Goal: Task Accomplishment & Management: Manage account settings

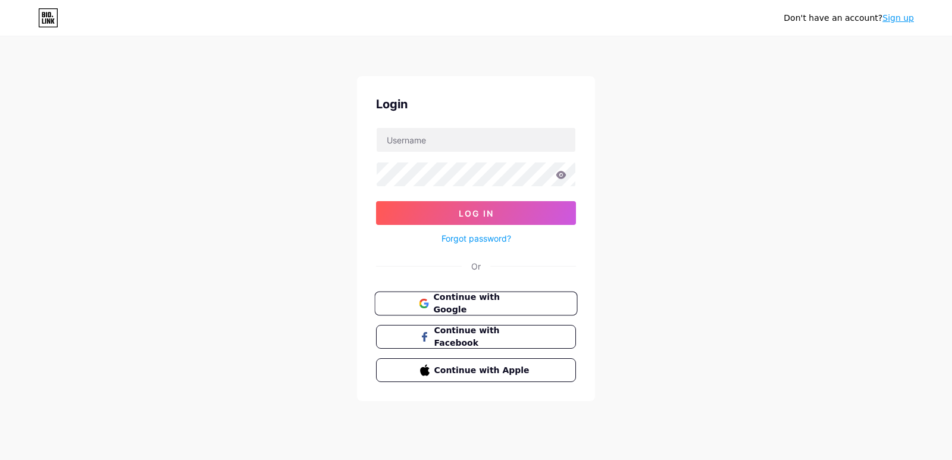
click at [512, 309] on button "Continue with Google" at bounding box center [475, 304] width 203 height 24
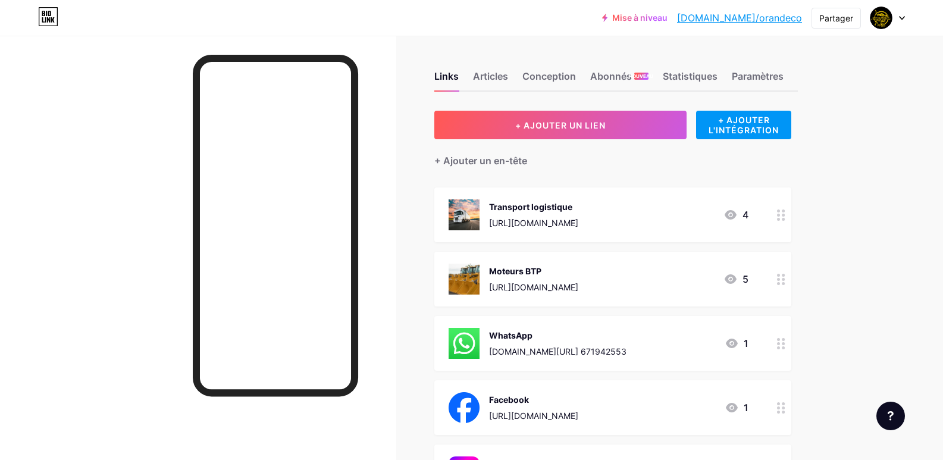
click at [902, 21] on div at bounding box center [888, 17] width 35 height 21
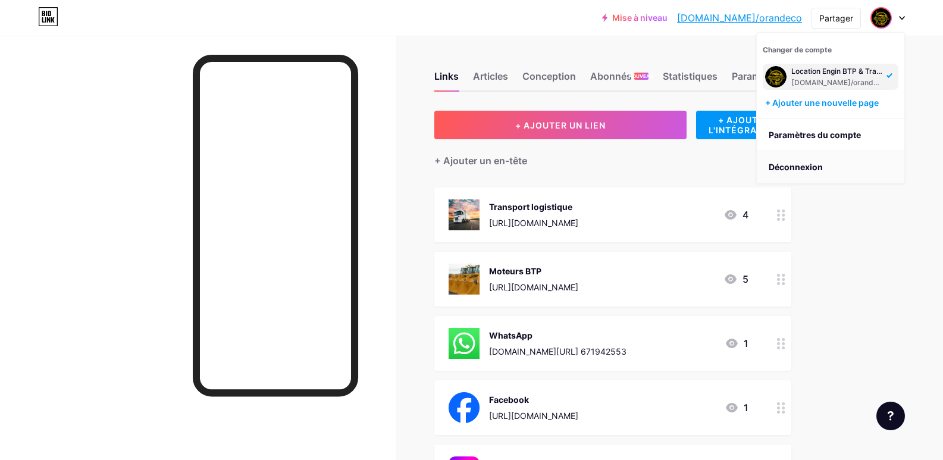
click at [824, 173] on li "Déconnexion" at bounding box center [831, 167] width 148 height 32
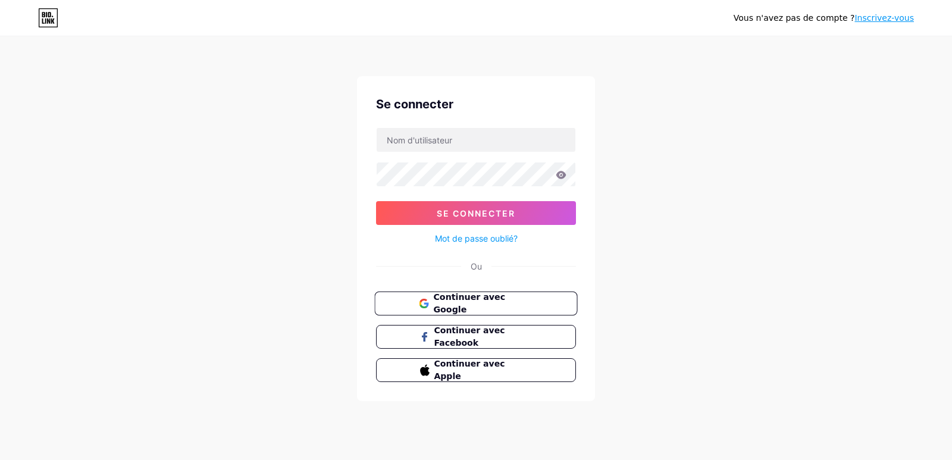
click at [490, 303] on font "Continuer avec Google" at bounding box center [469, 303] width 72 height 23
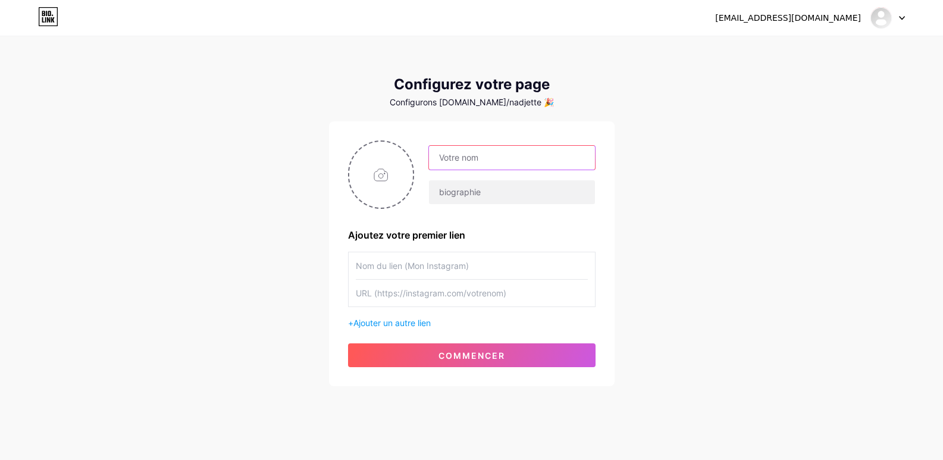
click at [463, 151] on input "text" at bounding box center [511, 158] width 165 height 24
type input "g"
type input "GRAPHE PUB 16"
type input "Agence de publicité"
click at [458, 271] on input "text" at bounding box center [472, 265] width 232 height 27
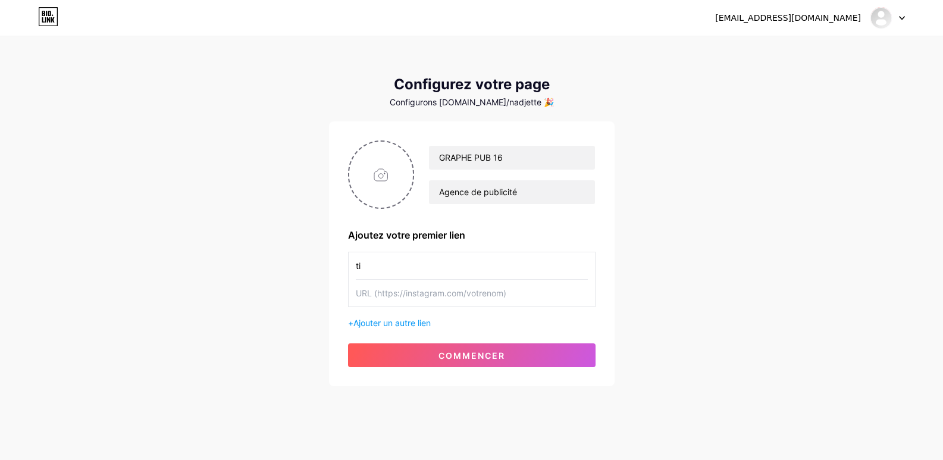
type input "t"
type input "TIKTOK"
click at [431, 289] on input "text" at bounding box center [472, 293] width 232 height 27
paste input "https://www.tiktok.com/@graphepub16?_t=ZS-8yxrCEsUcTv&_r=1"
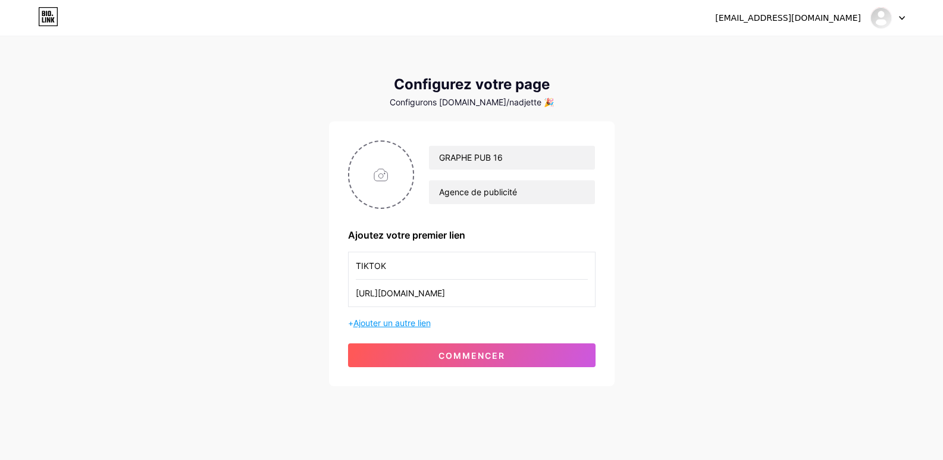
type input "https://www.tiktok.com/@graphepub16?_t=ZS-8yxrCEsUcTv&_r=1"
click at [415, 323] on font "Ajouter un autre lien" at bounding box center [391, 323] width 77 height 10
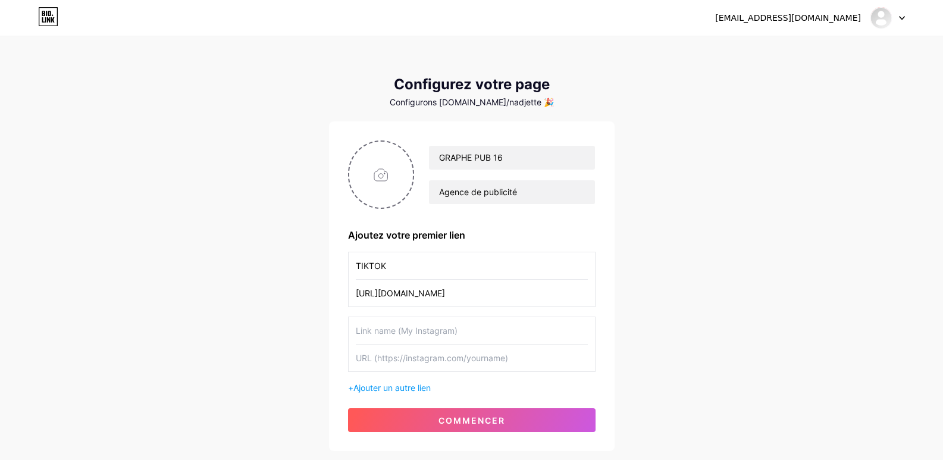
click at [472, 335] on input "text" at bounding box center [472, 330] width 232 height 27
type input "F"
type input "G"
type input "FACEBOOK"
click at [495, 368] on input "text" at bounding box center [472, 358] width 232 height 27
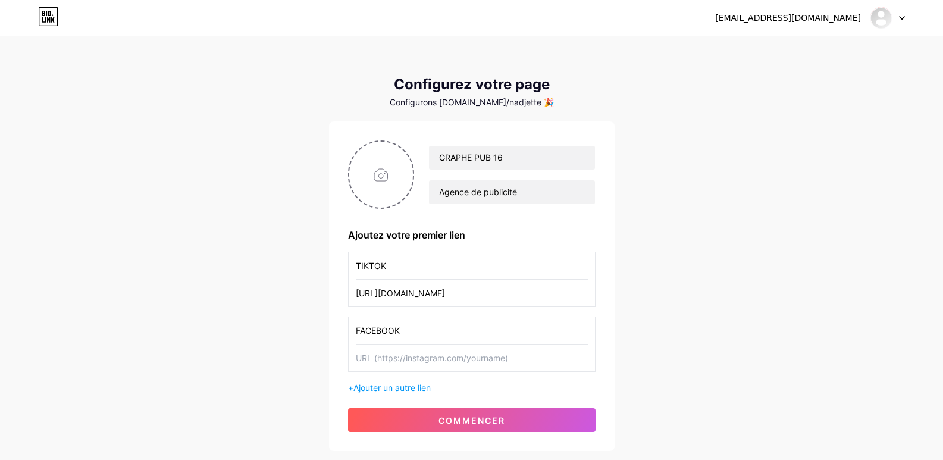
paste input "https://www.facebook.com/share/1EHRg7vnC3/"
type input "https://www.facebook.com/share/1EHRg7vnC3/"
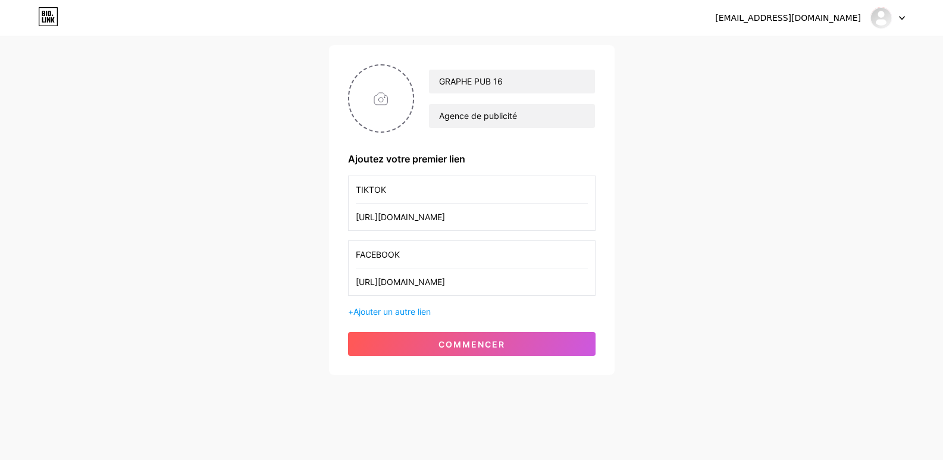
scroll to position [77, 0]
click at [414, 313] on font "Ajouter un autre lien" at bounding box center [391, 311] width 77 height 10
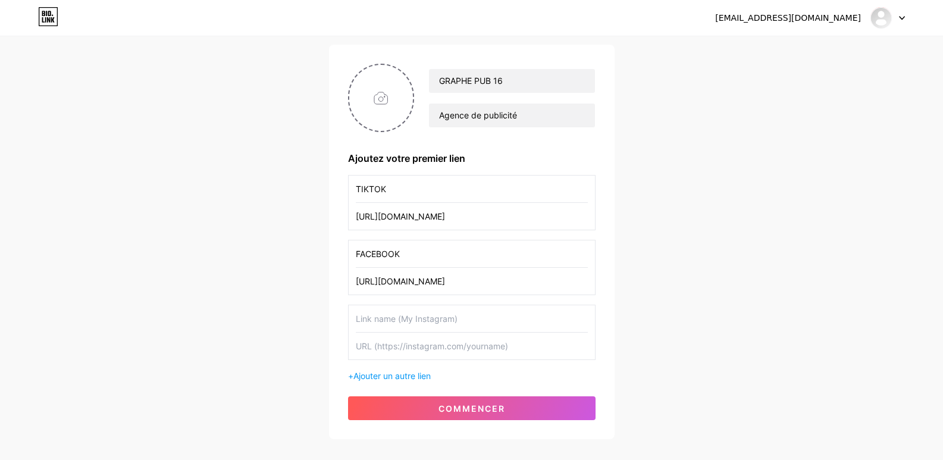
click at [423, 319] on input "text" at bounding box center [472, 318] width 232 height 27
type input "W"
click at [386, 91] on input "file" at bounding box center [381, 98] width 64 height 66
type input "C:\fakepath\504380524_122098918274972787_3121890564728178816_n.jpg"
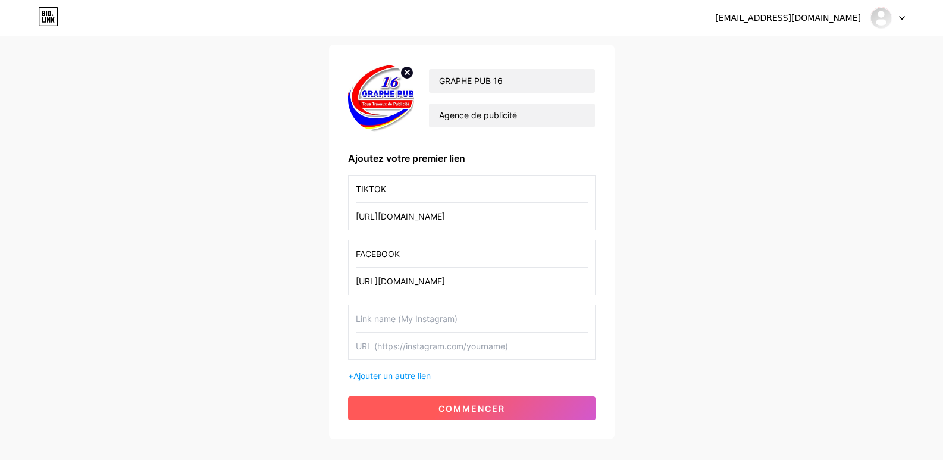
click at [478, 402] on button "commencer" at bounding box center [472, 408] width 248 height 24
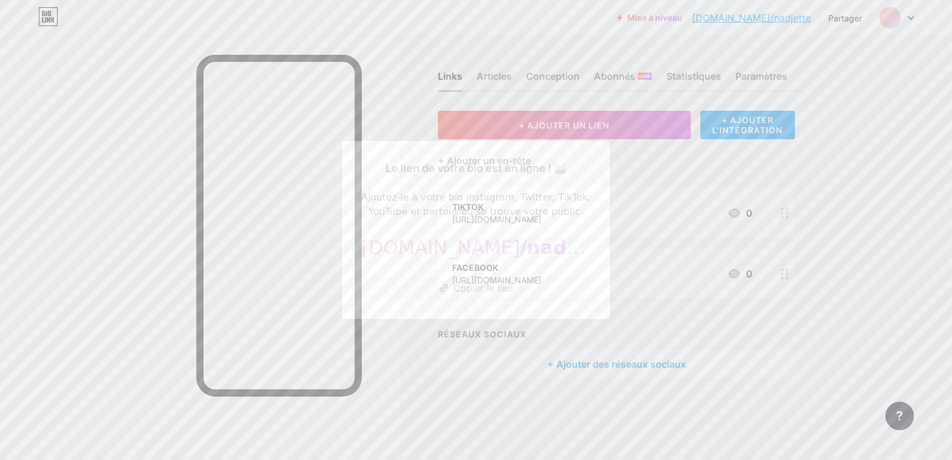
click at [855, 237] on div at bounding box center [476, 230] width 952 height 460
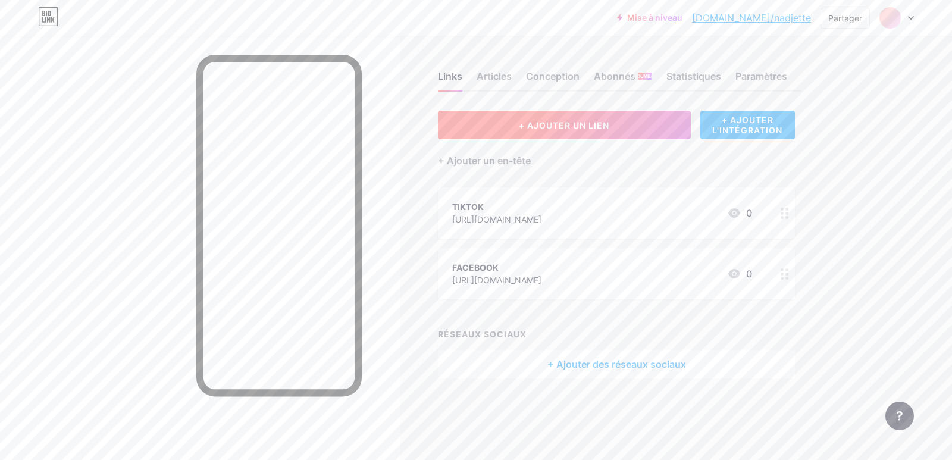
click at [609, 124] on font "+ AJOUTER UN LIEN" at bounding box center [564, 125] width 90 height 10
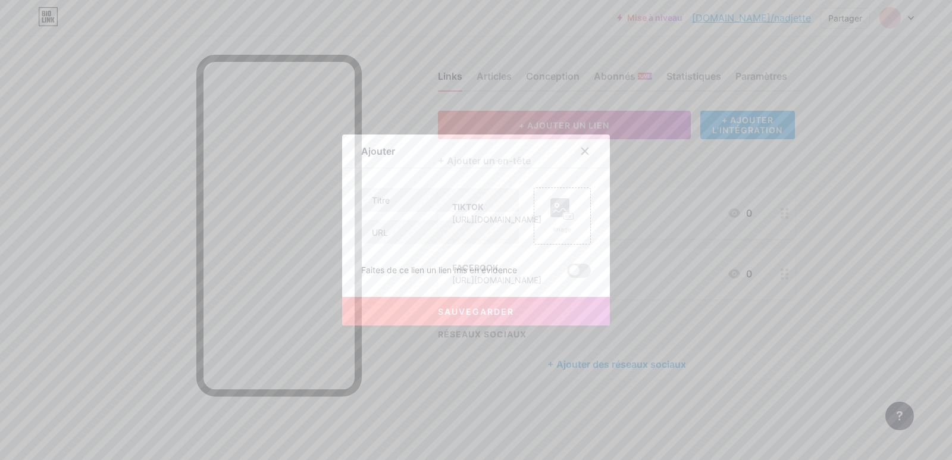
click at [580, 148] on icon at bounding box center [585, 151] width 10 height 10
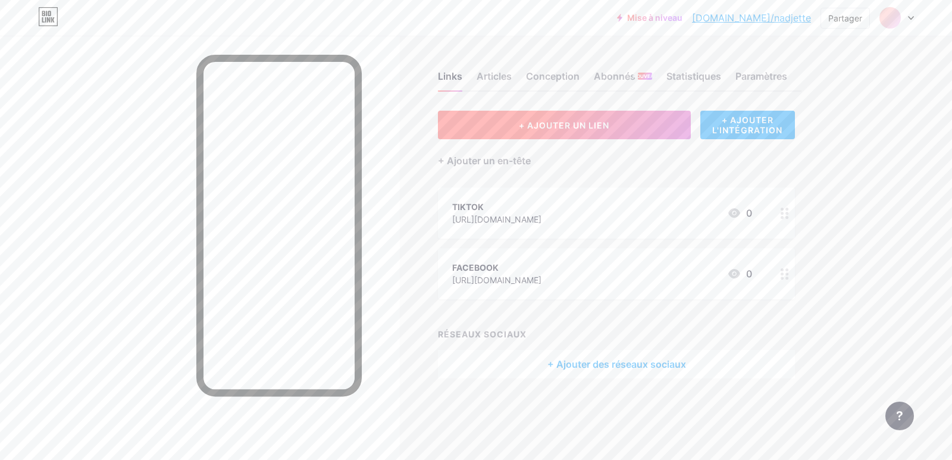
click at [639, 128] on button "+ AJOUTER UN LIEN" at bounding box center [564, 125] width 253 height 29
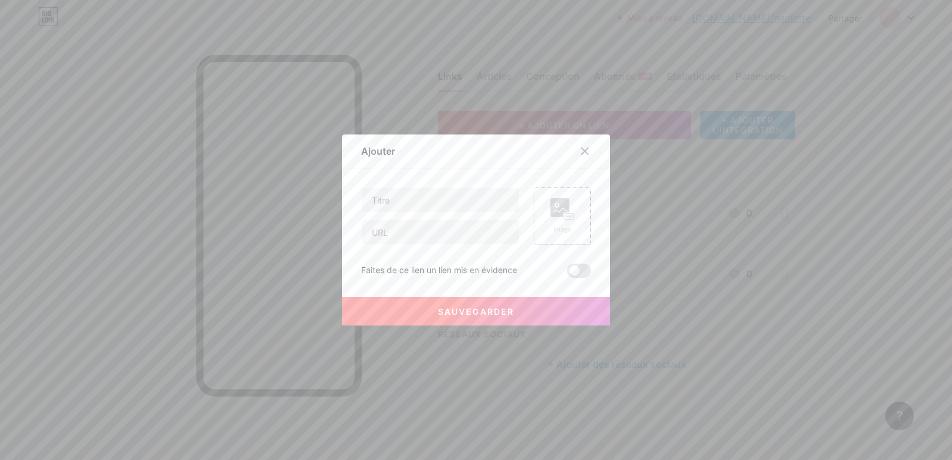
click at [562, 209] on rect at bounding box center [559, 207] width 19 height 19
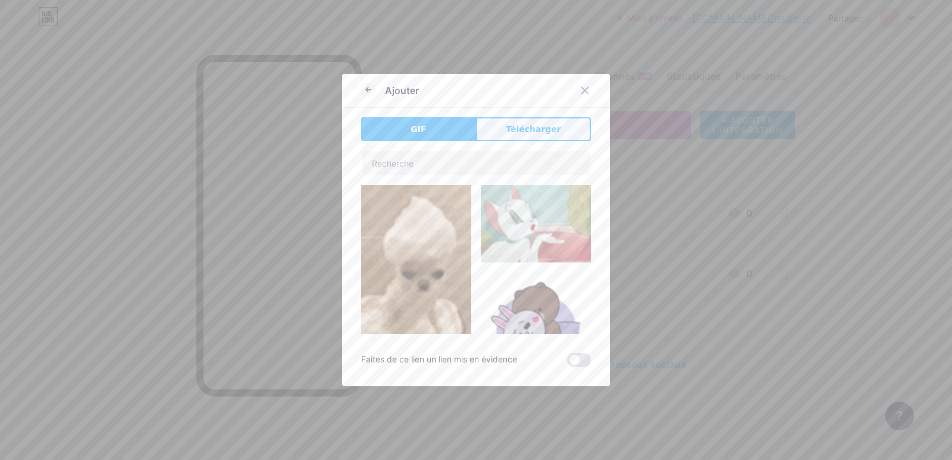
click at [509, 124] on font "Télécharger" at bounding box center [533, 129] width 55 height 10
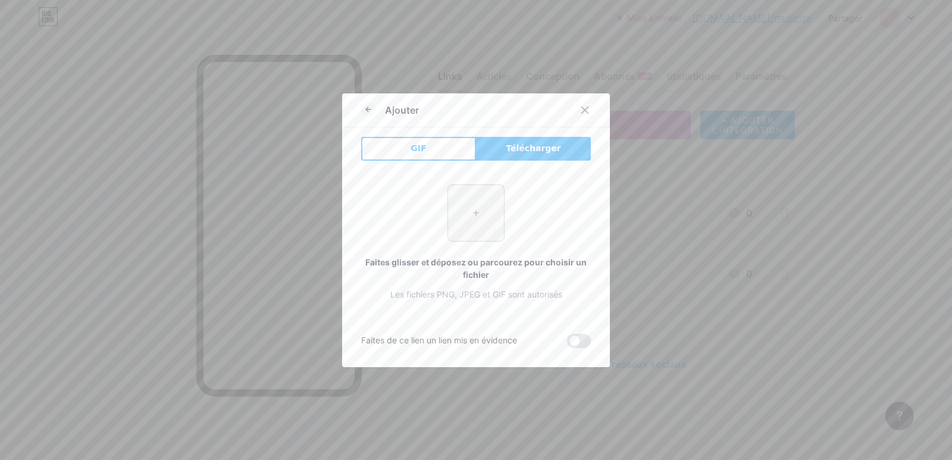
click at [474, 220] on input "file" at bounding box center [476, 213] width 56 height 56
click at [469, 210] on input "file" at bounding box center [476, 213] width 56 height 56
type input "C:\fakepath\square-tiktok-logo-on-a-transparent-background-free-png.webp"
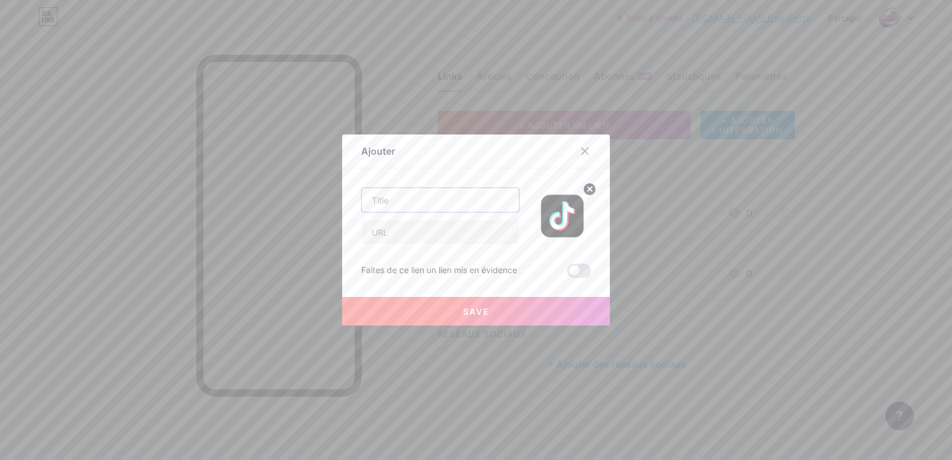
click at [420, 208] on input "text" at bounding box center [440, 200] width 157 height 24
type input "TIK TOK"
click at [469, 234] on input "text" at bounding box center [440, 232] width 157 height 24
paste input "https://www.tiktok.com/@graphepub16?_t=ZS-8yxrCEsUcTv&_r=1"
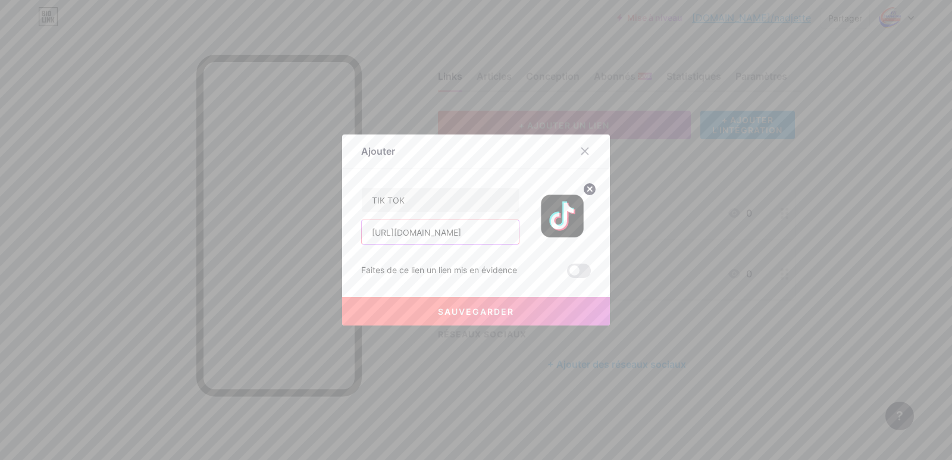
type input "https://www.tiktok.com/@graphepub16?_t=ZS-8yxrCEsUcTv&_r=1"
click at [461, 314] on font "Sauvegarder" at bounding box center [476, 311] width 76 height 10
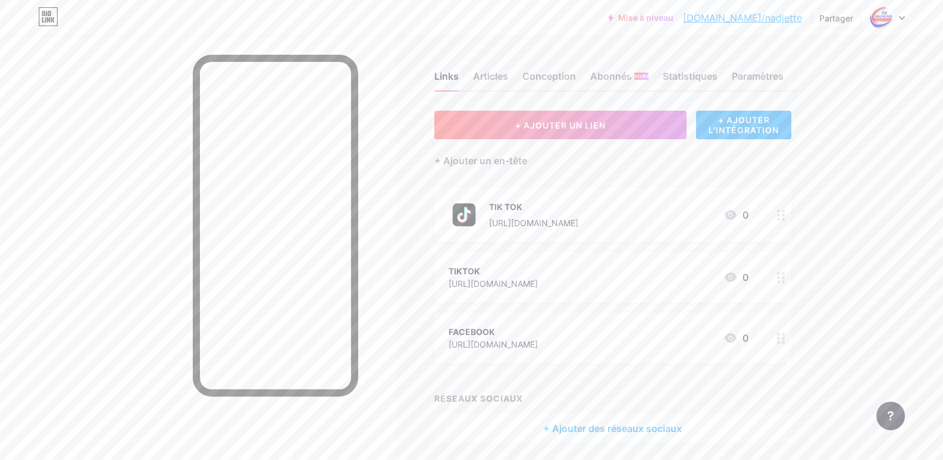
click at [538, 274] on div "TIKTOK" at bounding box center [493, 271] width 89 height 12
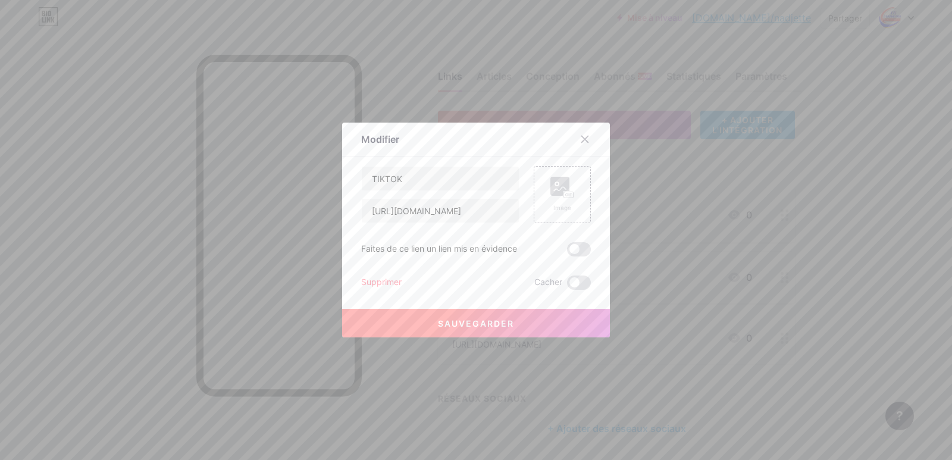
click at [381, 283] on font "Supprimer" at bounding box center [381, 282] width 40 height 10
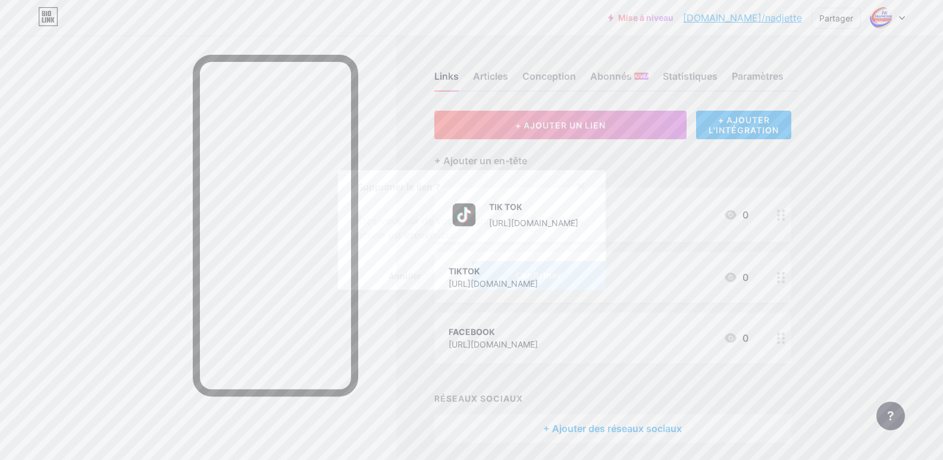
click at [545, 271] on font "Confirmer" at bounding box center [538, 276] width 46 height 10
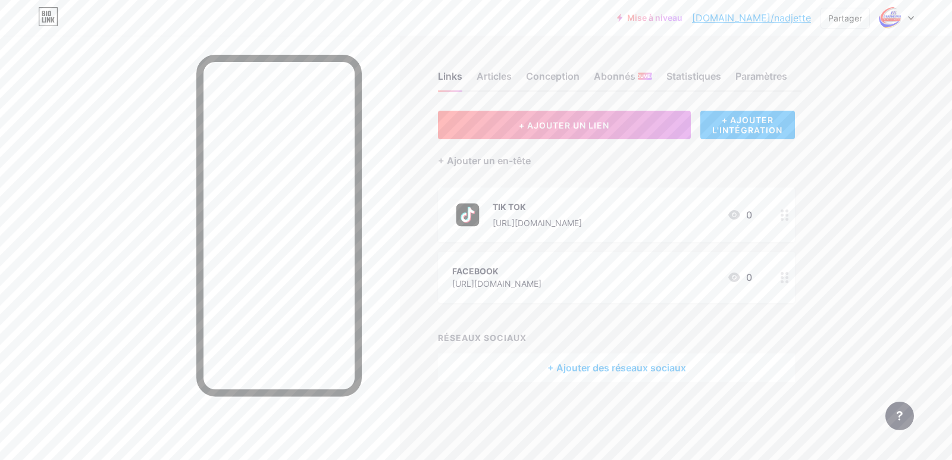
click at [542, 277] on div "https://www.facebook.com/share/1EHRg7vnC3/" at bounding box center [496, 283] width 89 height 12
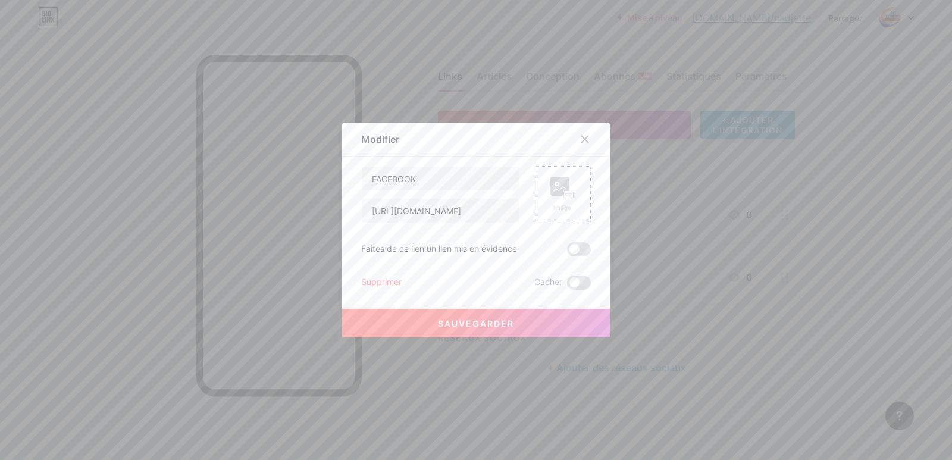
click at [556, 184] on rect at bounding box center [559, 186] width 19 height 19
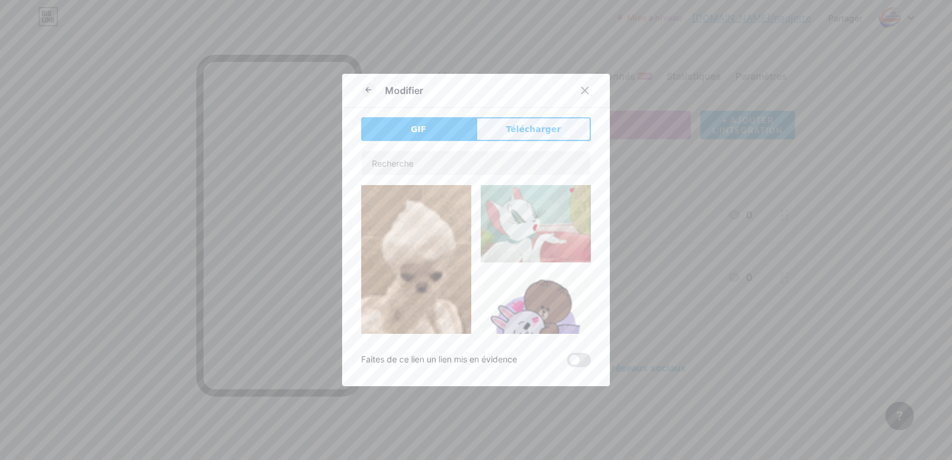
click at [521, 134] on font "Télécharger" at bounding box center [533, 129] width 55 height 10
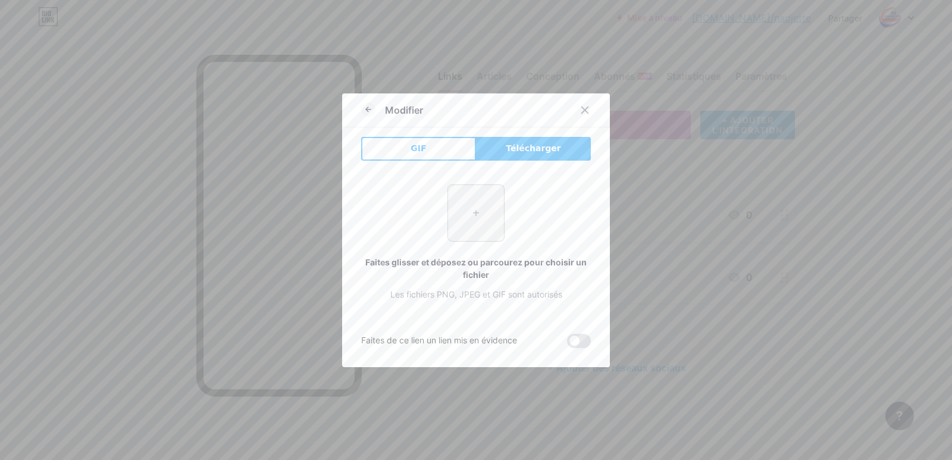
click at [465, 208] on input "file" at bounding box center [476, 213] width 56 height 56
type input "C:\fakepath\Facebook_logo_(square).png"
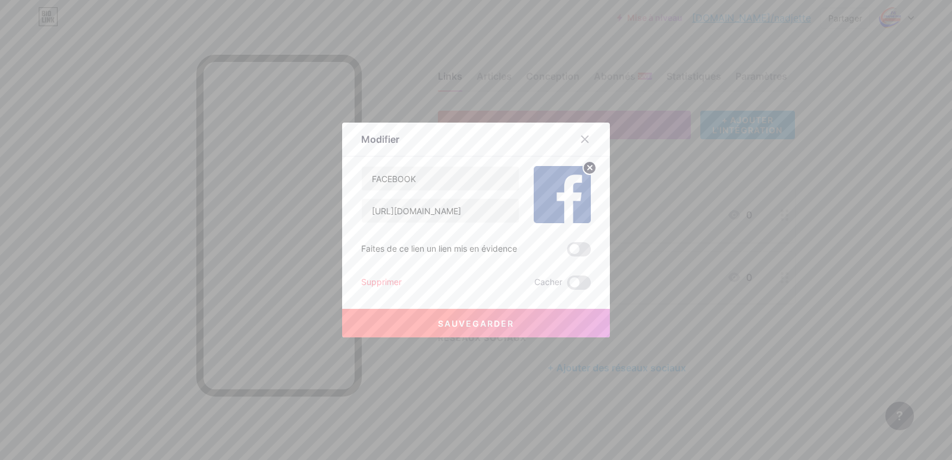
click at [448, 320] on font "Sauvegarder" at bounding box center [476, 323] width 76 height 10
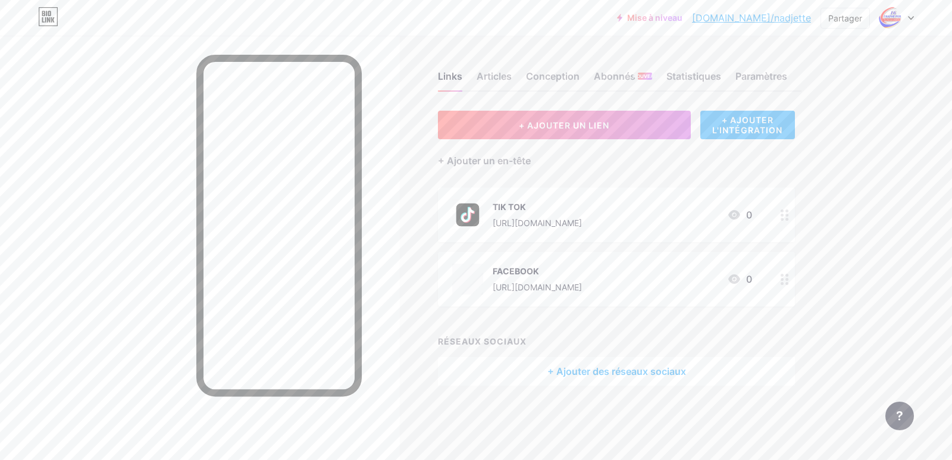
click at [768, 124] on font "+ AJOUTER L'INTÉGRATION" at bounding box center [747, 125] width 70 height 20
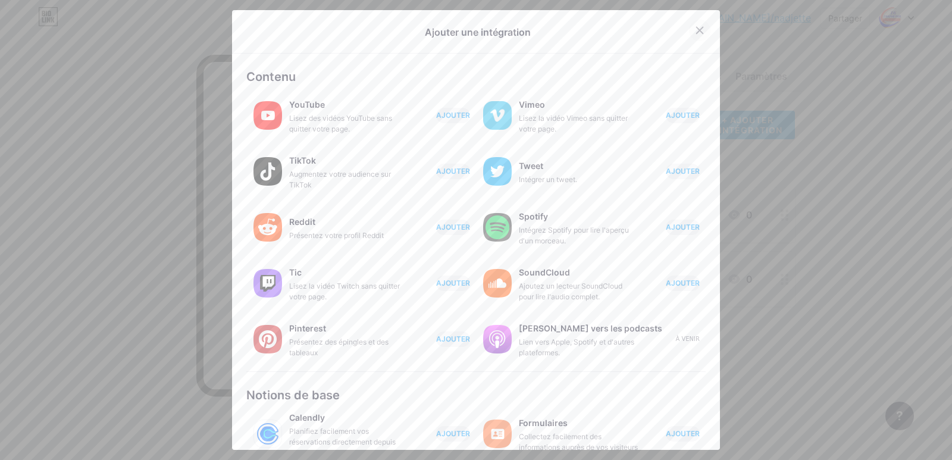
click at [695, 29] on icon at bounding box center [700, 31] width 10 height 10
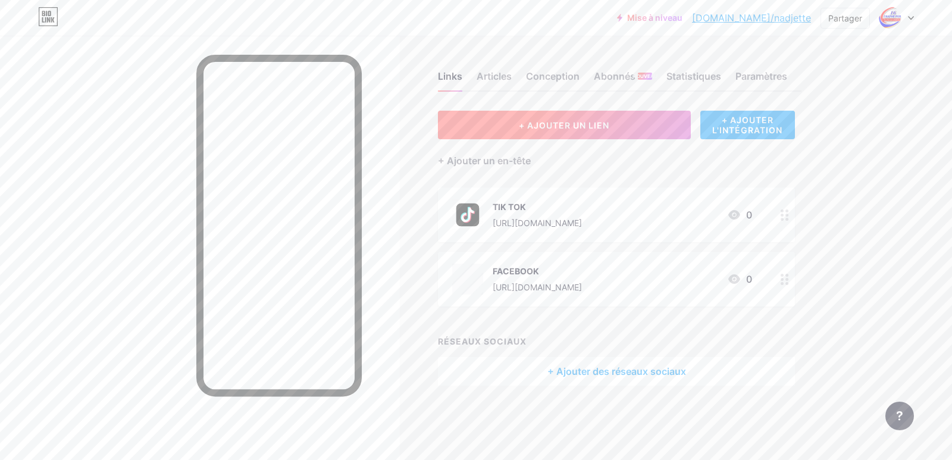
click at [559, 127] on font "+ AJOUTER UN LIEN" at bounding box center [564, 125] width 90 height 10
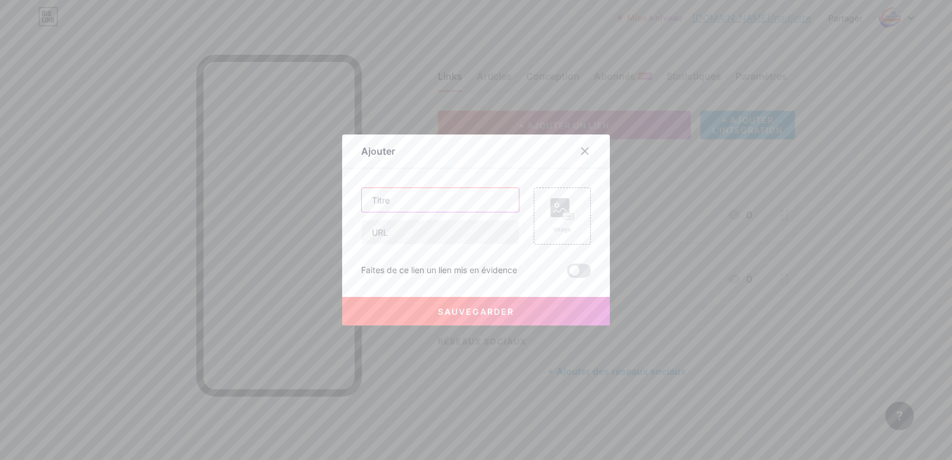
click at [435, 198] on input "text" at bounding box center [440, 200] width 157 height 24
click at [584, 151] on icon at bounding box center [585, 151] width 10 height 10
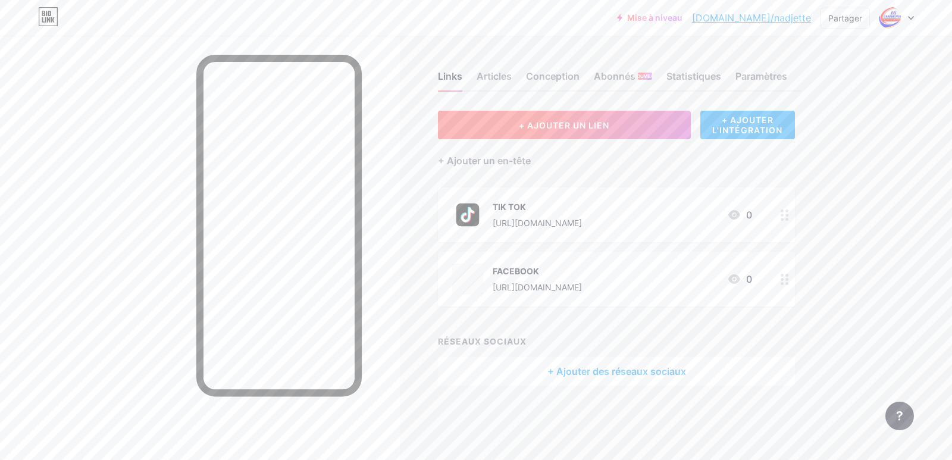
click at [622, 127] on button "+ AJOUTER UN LIEN" at bounding box center [564, 125] width 253 height 29
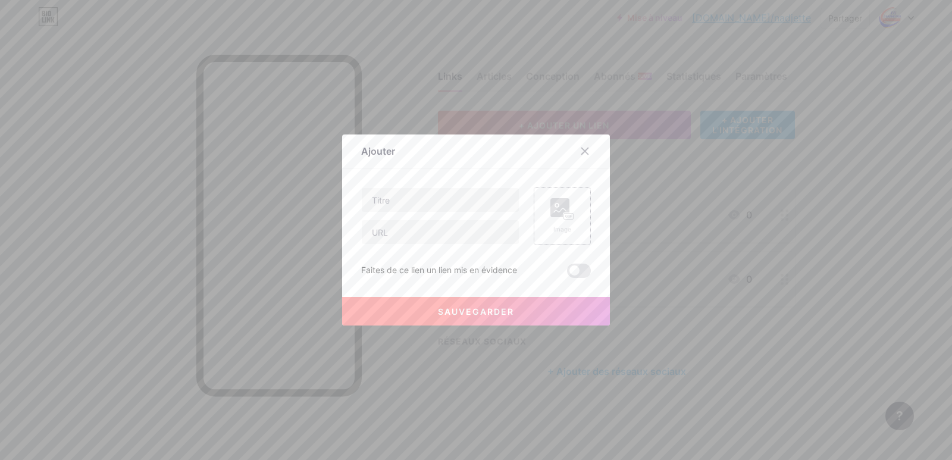
click at [566, 215] on rect at bounding box center [569, 217] width 10 height 6
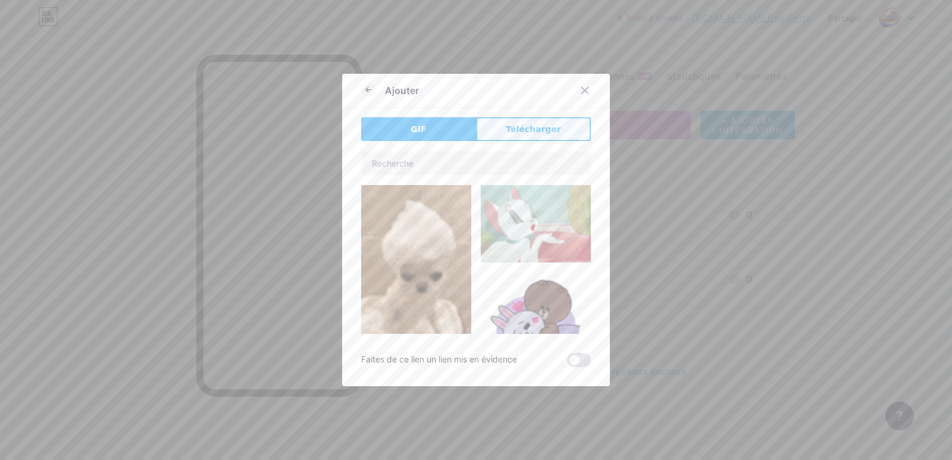
click at [508, 127] on font "Télécharger" at bounding box center [533, 129] width 55 height 10
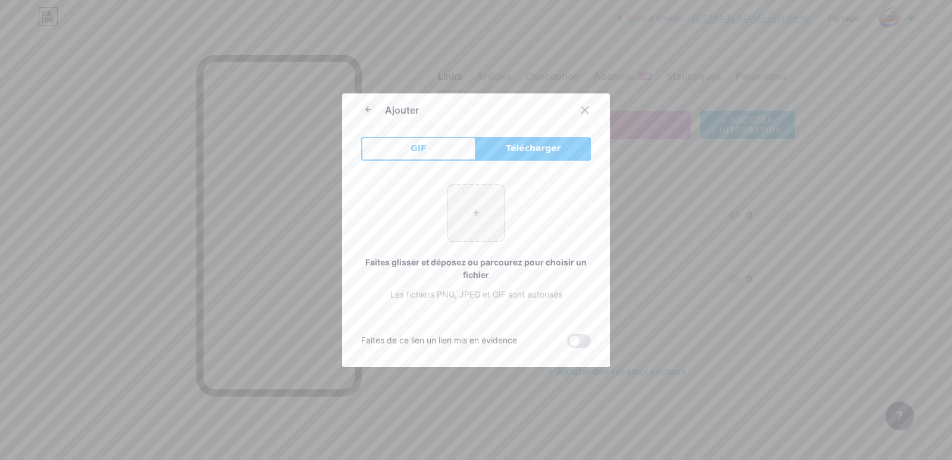
click at [472, 202] on input "file" at bounding box center [476, 213] width 56 height 56
type input "C:\fakepath\sm_5b321c99945a2.jpg"
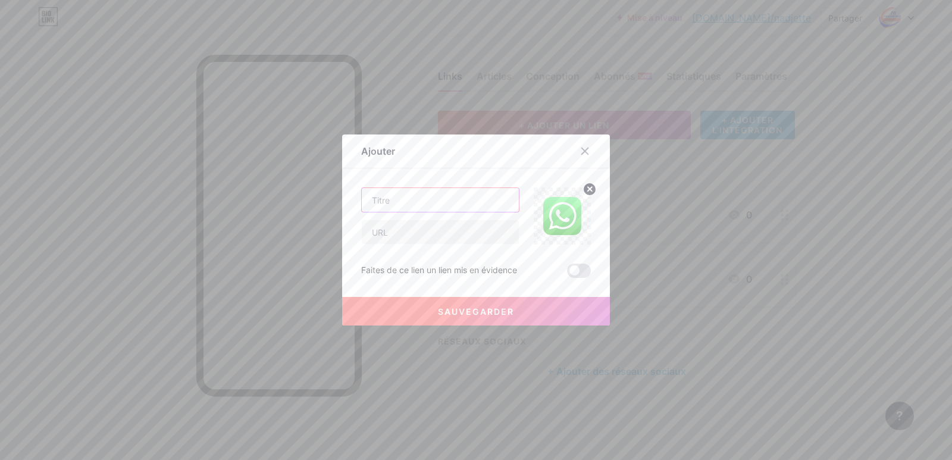
click at [433, 198] on input "text" at bounding box center [440, 200] width 157 height 24
click at [588, 188] on icon at bounding box center [590, 189] width 4 height 4
click at [568, 212] on icon at bounding box center [562, 209] width 24 height 22
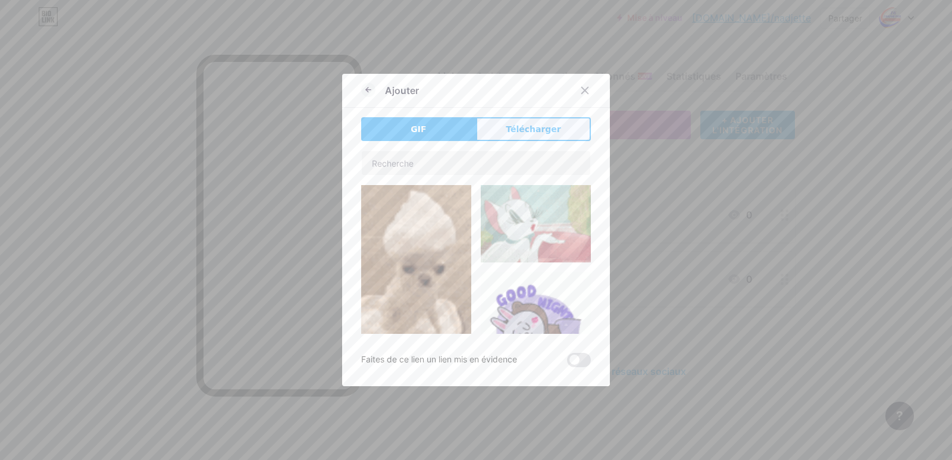
click at [522, 140] on button "Télécharger" at bounding box center [533, 129] width 115 height 24
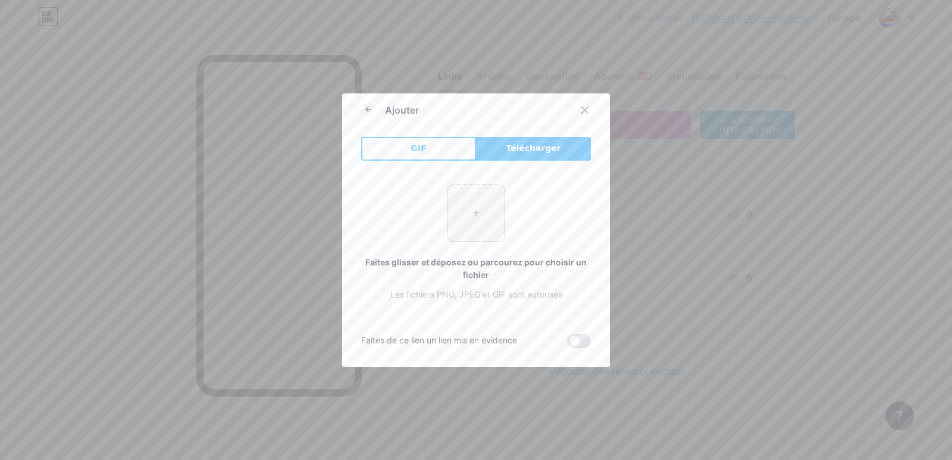
click at [463, 213] on input "file" at bounding box center [476, 213] width 56 height 56
type input "C:\fakepath\images.jfif"
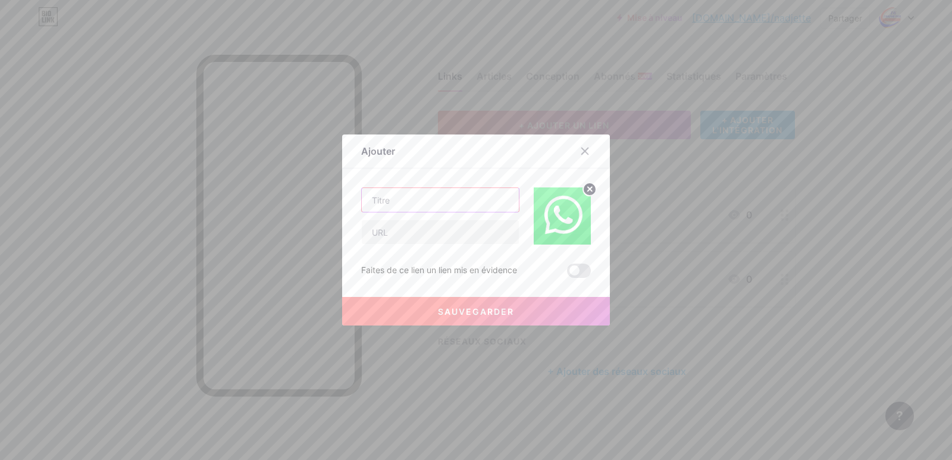
click at [406, 201] on input "text" at bounding box center [440, 200] width 157 height 24
type input "WHATSAPP"
click at [399, 233] on input "text" at bounding box center [440, 232] width 157 height 24
paste input "[PHONE_NUMBER]"
type input "[PHONE_NUMBER]"
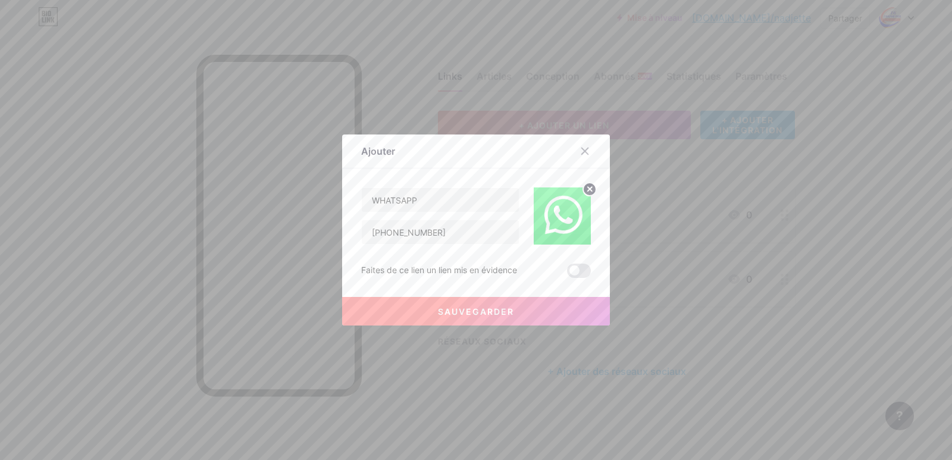
click at [445, 311] on font "Sauvegarder" at bounding box center [476, 311] width 76 height 10
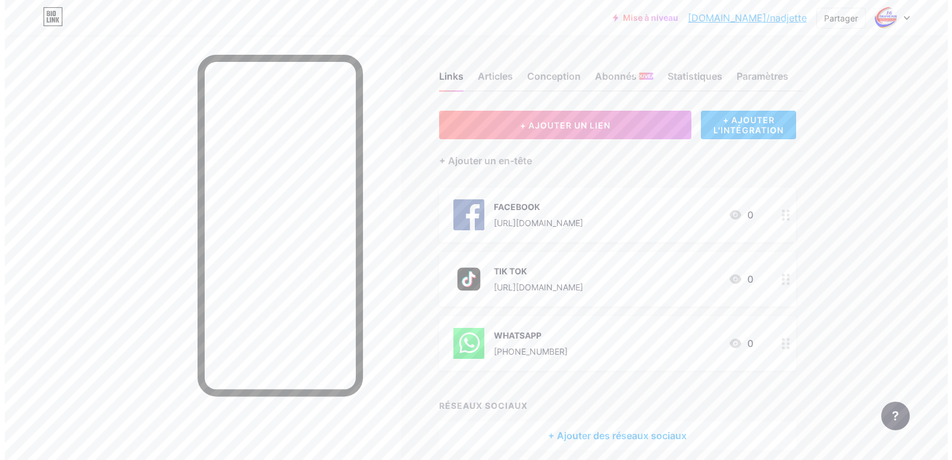
scroll to position [49, 0]
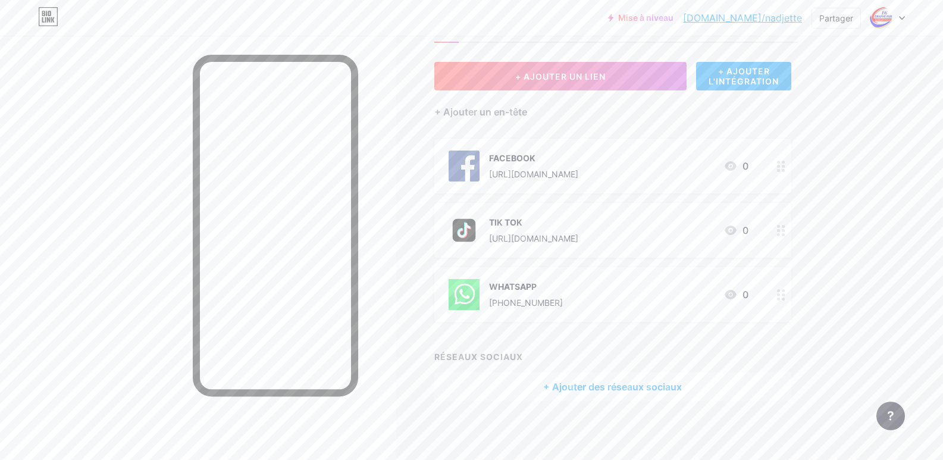
click at [616, 383] on font "+ Ajouter des réseaux sociaux" at bounding box center [612, 387] width 139 height 12
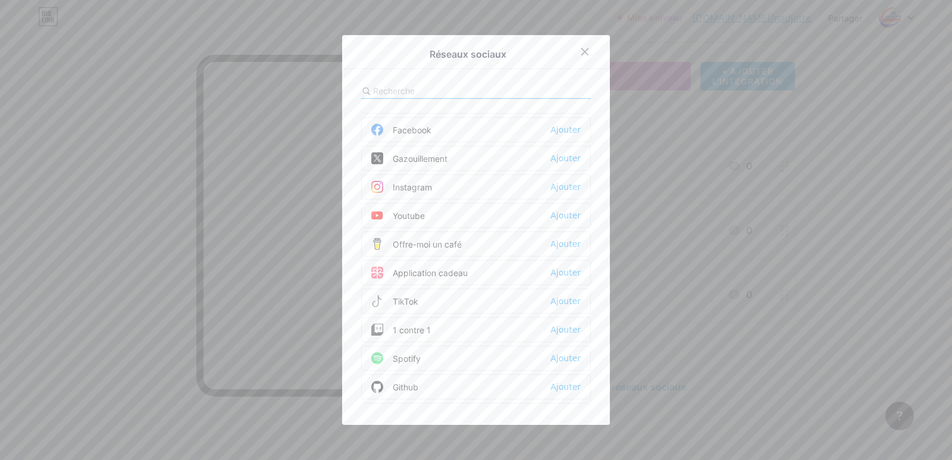
scroll to position [0, 0]
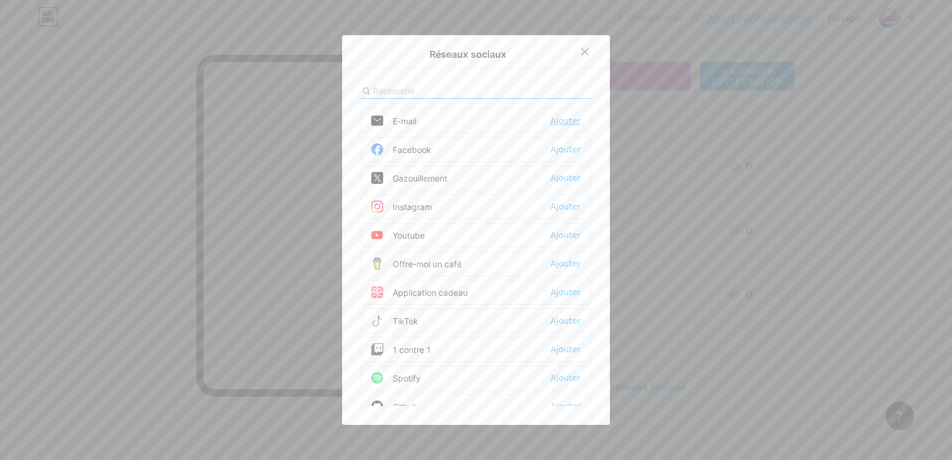
click at [563, 120] on font "Ajouter" at bounding box center [565, 121] width 30 height 10
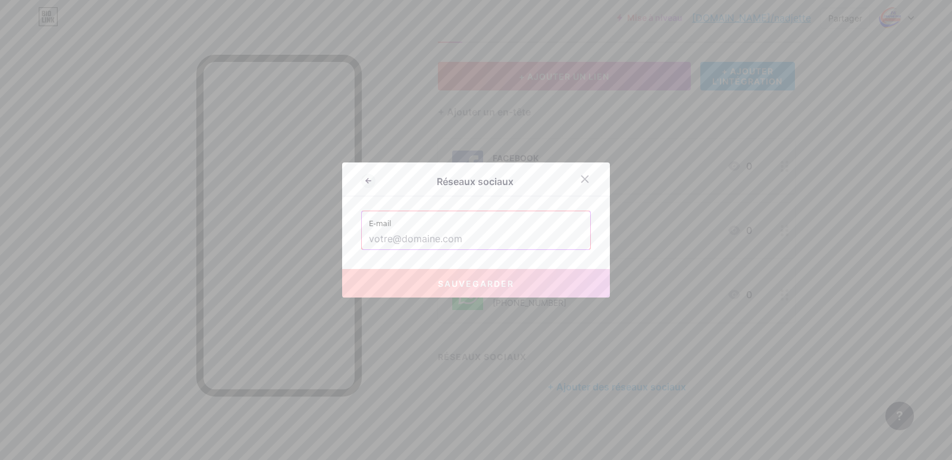
click at [424, 242] on input "text" at bounding box center [476, 239] width 214 height 20
paste input "Graphepub16@gmail.com"
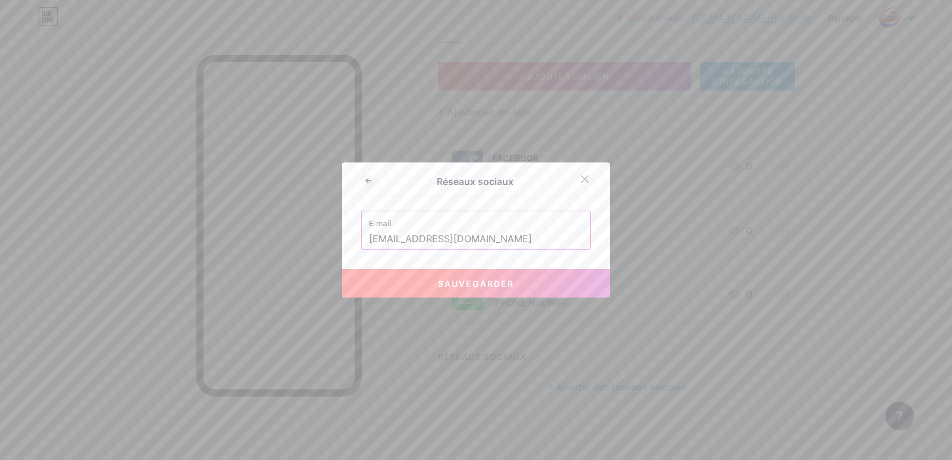
click at [430, 289] on button "Sauvegarder" at bounding box center [476, 283] width 268 height 29
type input "mailto:[EMAIL_ADDRESS][DOMAIN_NAME]"
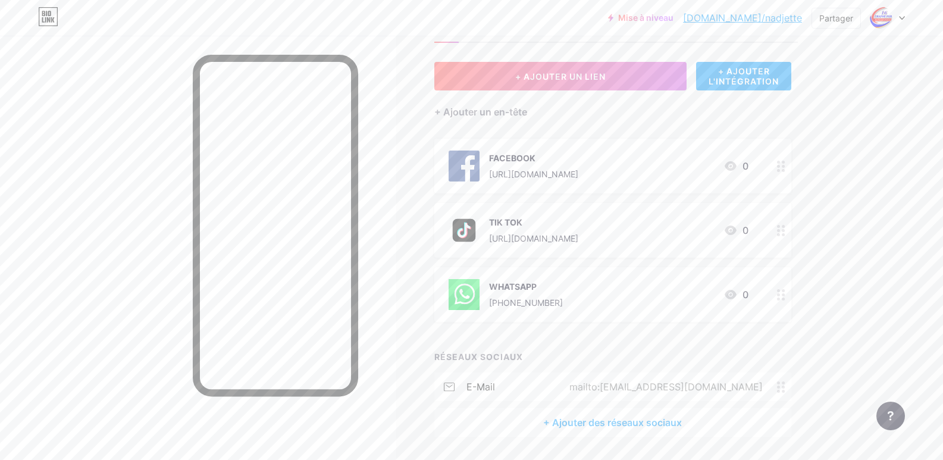
click at [618, 424] on font "+ Ajouter des réseaux sociaux" at bounding box center [612, 423] width 139 height 12
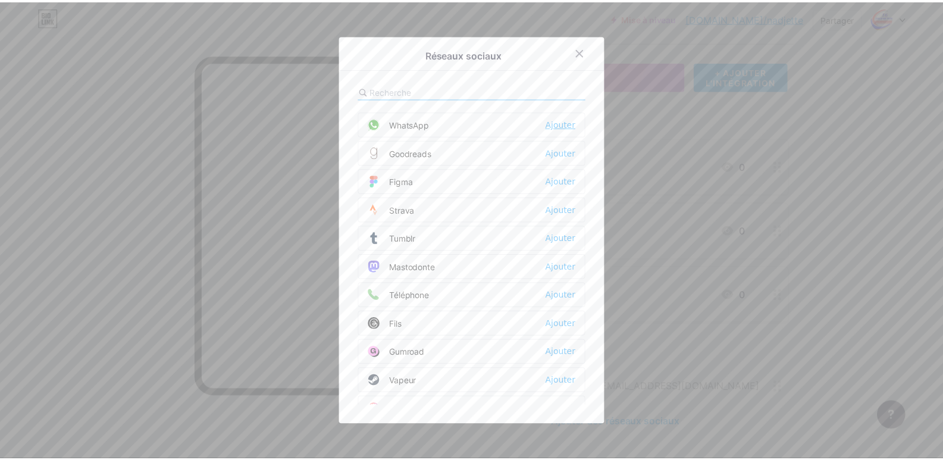
scroll to position [1071, 0]
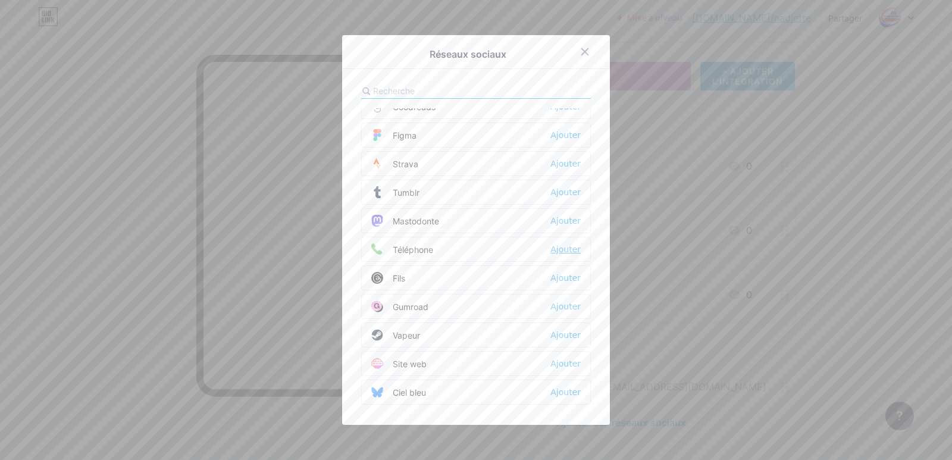
click at [564, 253] on font "Ajouter" at bounding box center [565, 250] width 30 height 10
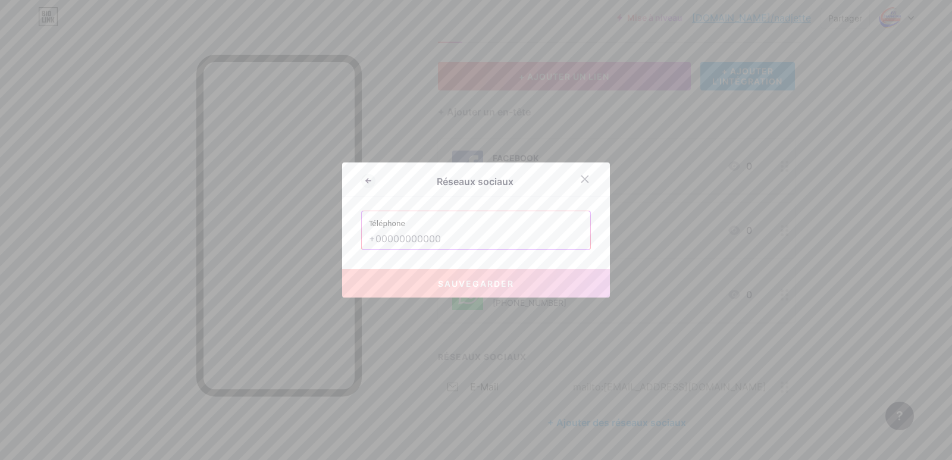
click at [430, 238] on input "text" at bounding box center [476, 239] width 214 height 20
paste input "0697746481"
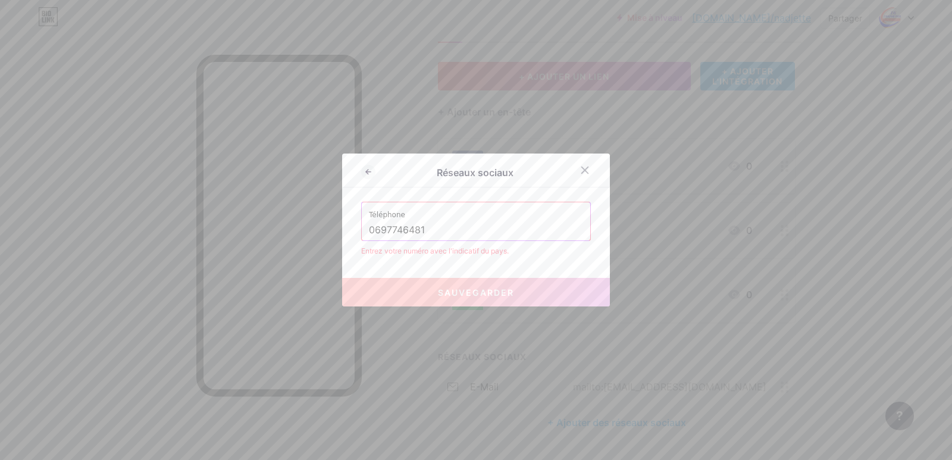
click at [370, 229] on input "0697746481" at bounding box center [476, 230] width 214 height 20
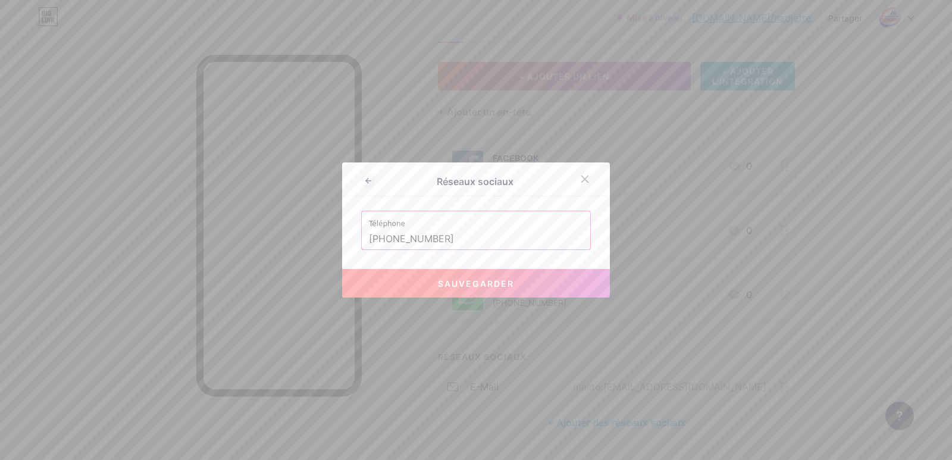
click at [441, 288] on font "Sauvegarder" at bounding box center [476, 283] width 76 height 10
type input "tel:[PHONE_NUMBER]"
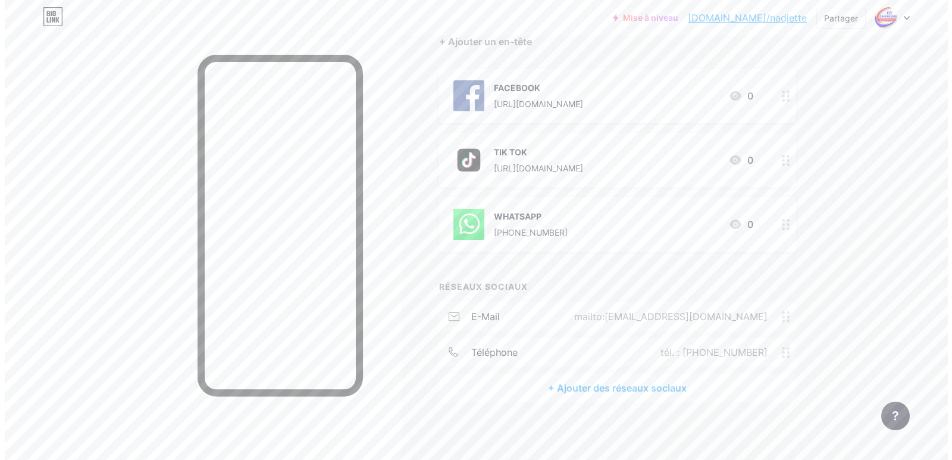
scroll to position [120, 0]
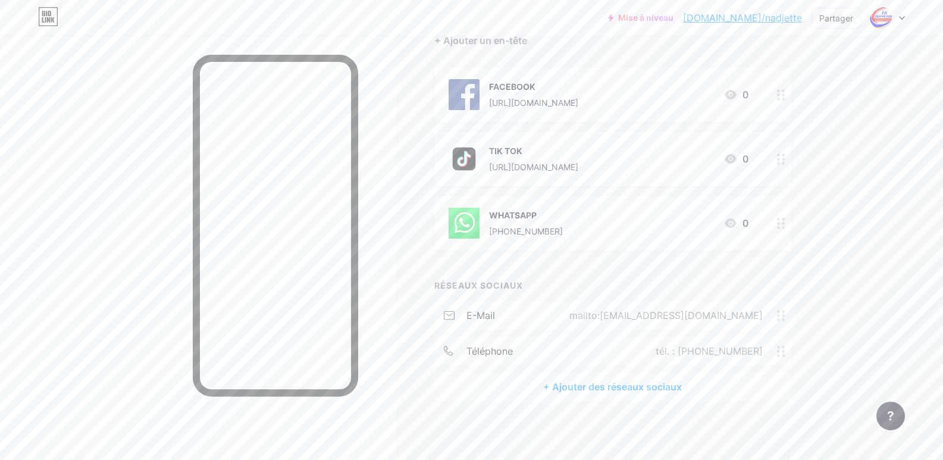
click at [614, 387] on font "+ Ajouter des réseaux sociaux" at bounding box center [612, 387] width 139 height 12
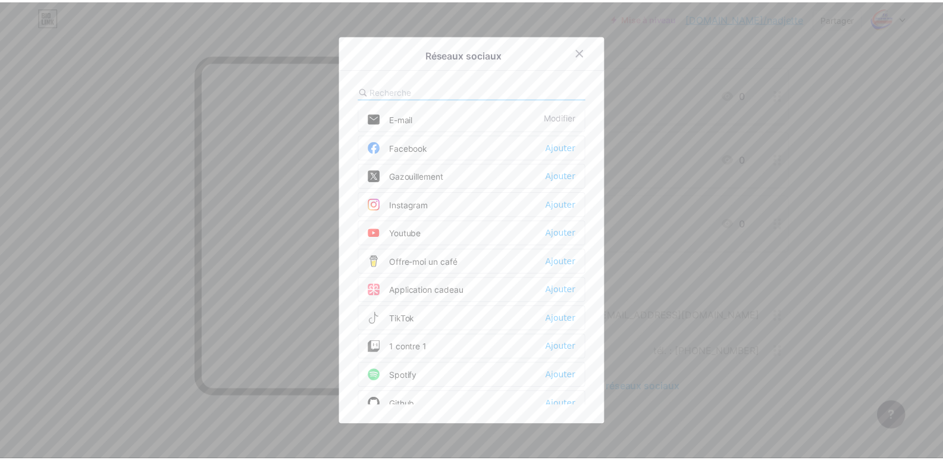
scroll to position [0, 0]
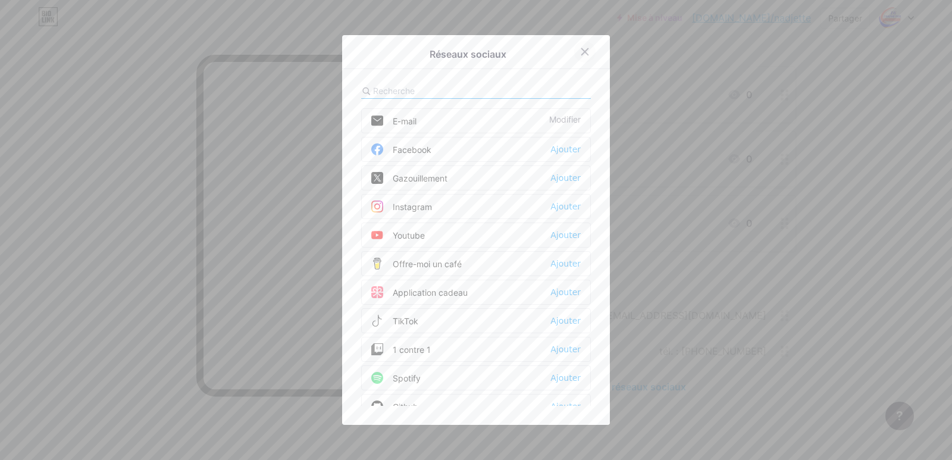
click at [581, 57] on div at bounding box center [584, 51] width 21 height 21
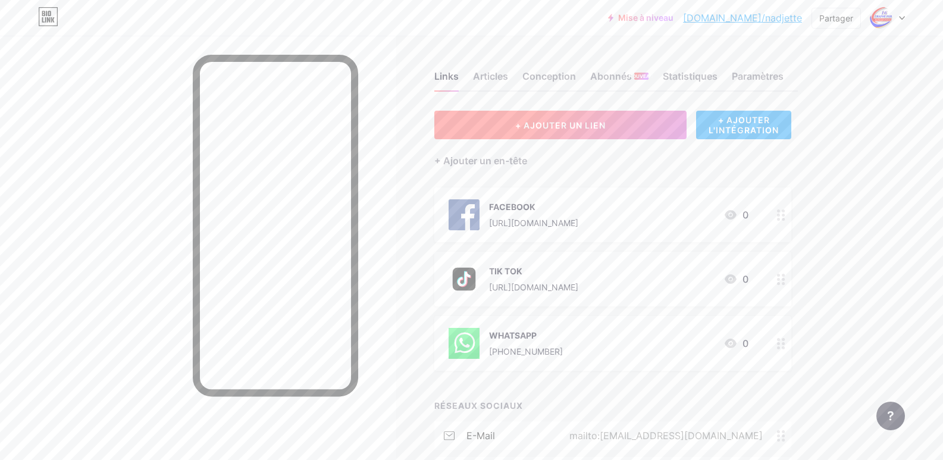
click at [644, 123] on button "+ AJOUTER UN LIEN" at bounding box center [560, 125] width 253 height 29
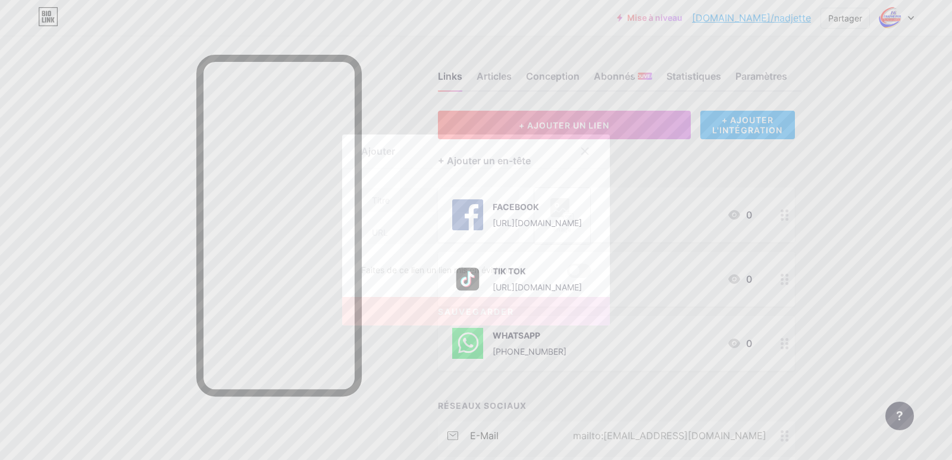
click at [555, 215] on rect at bounding box center [559, 207] width 19 height 19
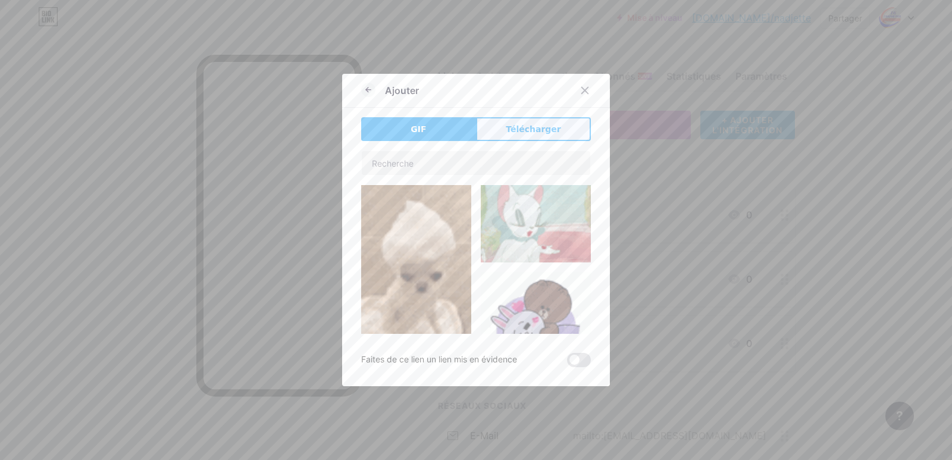
click at [549, 135] on span "Télécharger" at bounding box center [533, 129] width 55 height 12
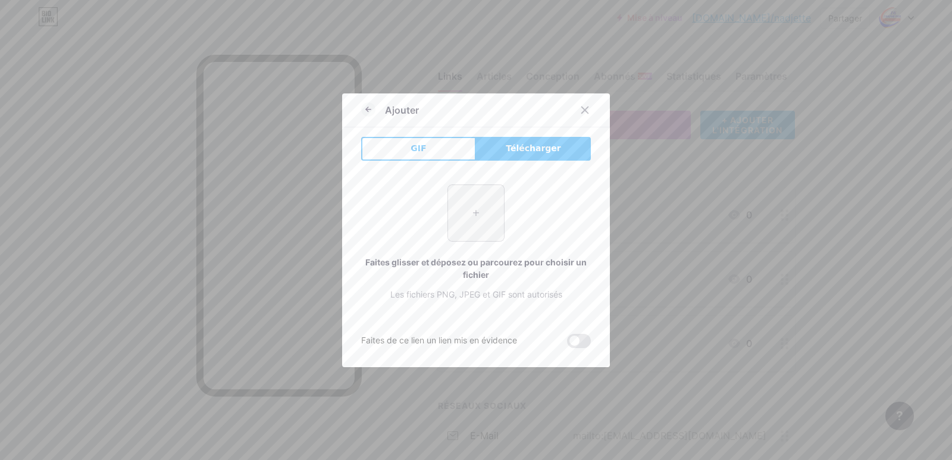
click at [483, 211] on input "file" at bounding box center [476, 213] width 56 height 56
type input "C:\fakepath\917982f428a3667861b22835169e9012f3fcc9bb364266024f27b25d2c26a9cd_20…"
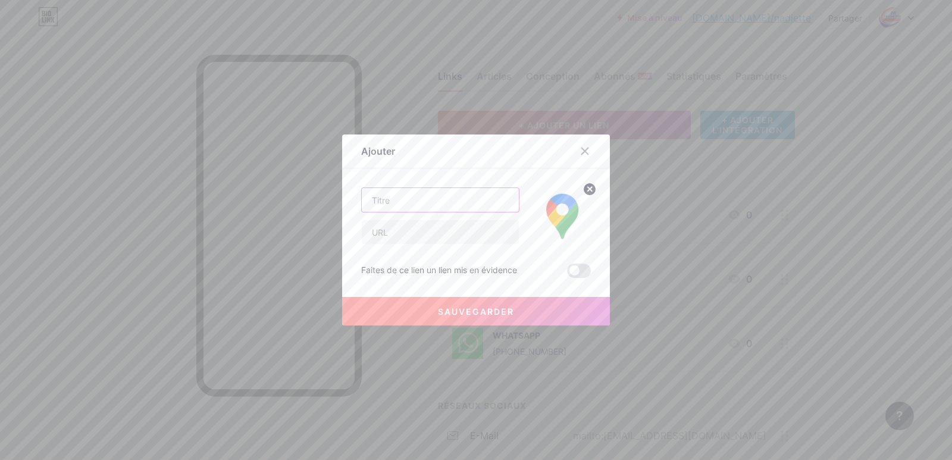
click at [440, 203] on input "text" at bounding box center [440, 200] width 157 height 24
type input "MAPS"
click at [428, 234] on input "text" at bounding box center [440, 232] width 157 height 24
paste input "[URL][DOMAIN_NAME]"
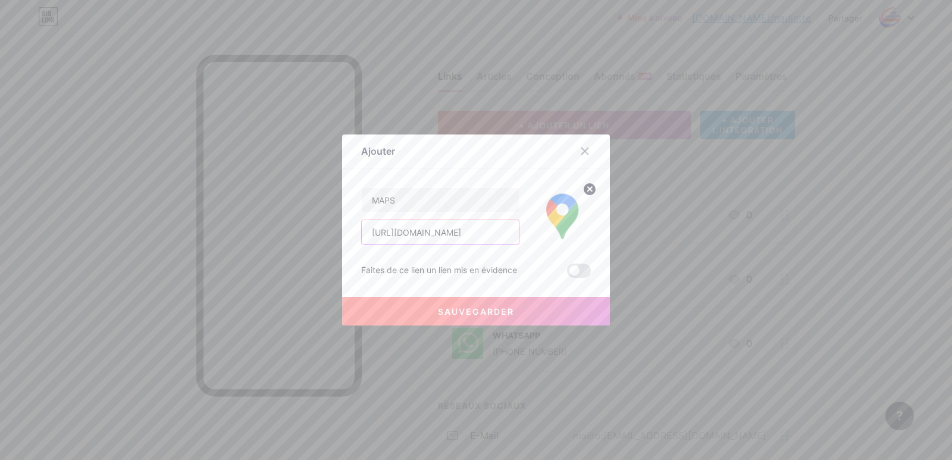
type input "[URL][DOMAIN_NAME]"
click at [493, 308] on font "Sauvegarder" at bounding box center [476, 311] width 76 height 10
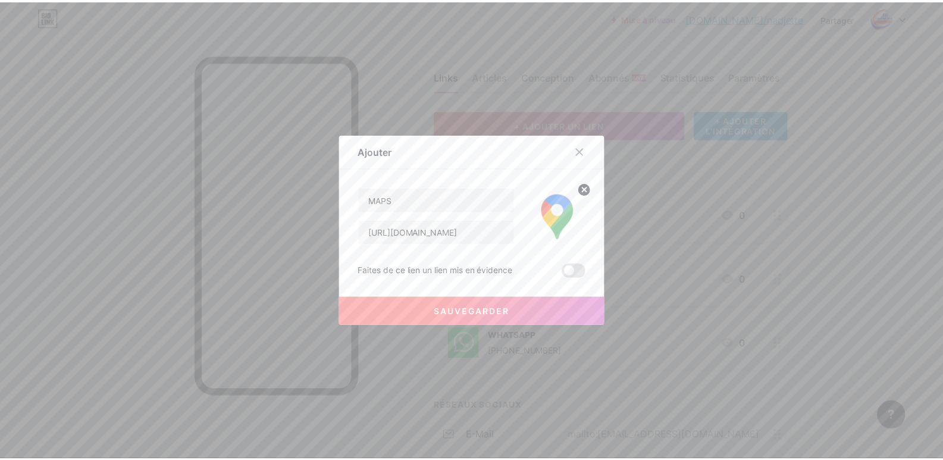
scroll to position [0, 0]
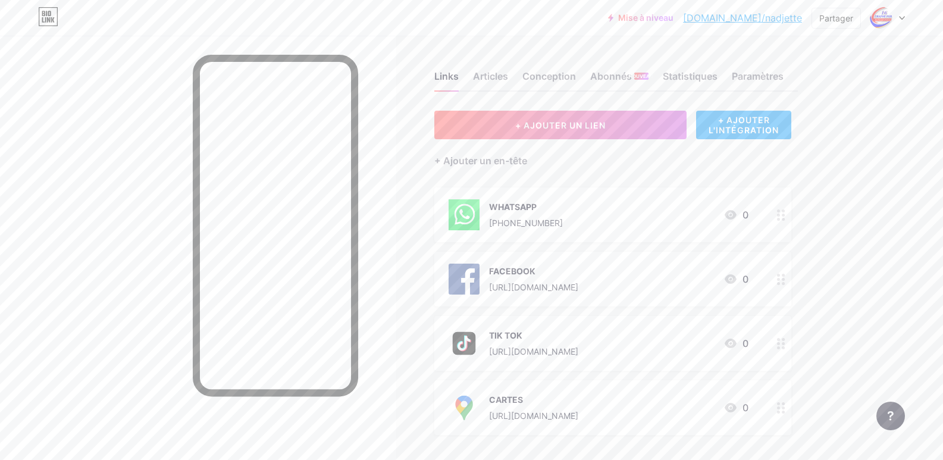
click at [150, 259] on div at bounding box center [198, 266] width 396 height 460
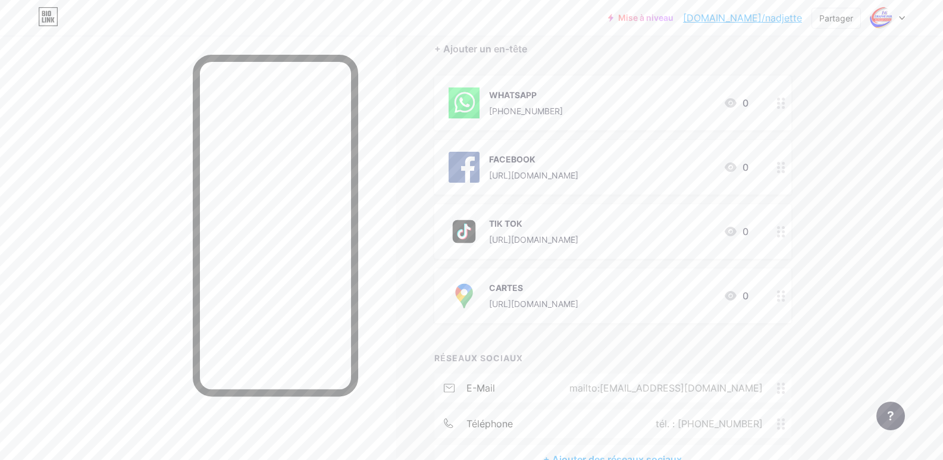
scroll to position [119, 0]
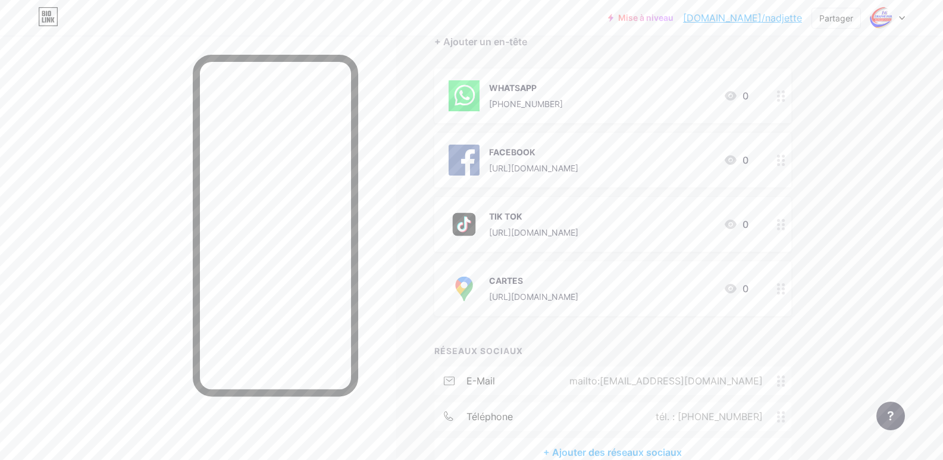
click at [790, 291] on div at bounding box center [781, 288] width 20 height 55
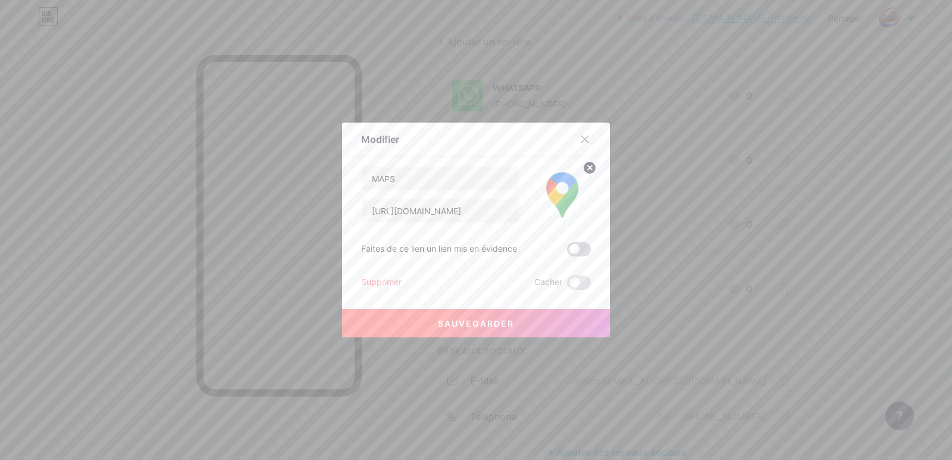
click at [570, 251] on span at bounding box center [579, 249] width 24 height 14
click at [567, 252] on input "checkbox" at bounding box center [567, 252] width 0 height 0
click at [841, 274] on div at bounding box center [476, 230] width 952 height 460
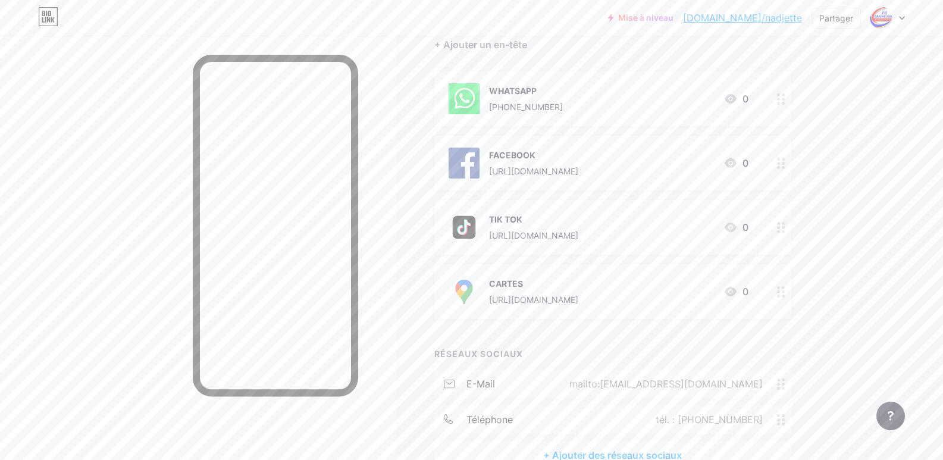
scroll to position [0, 0]
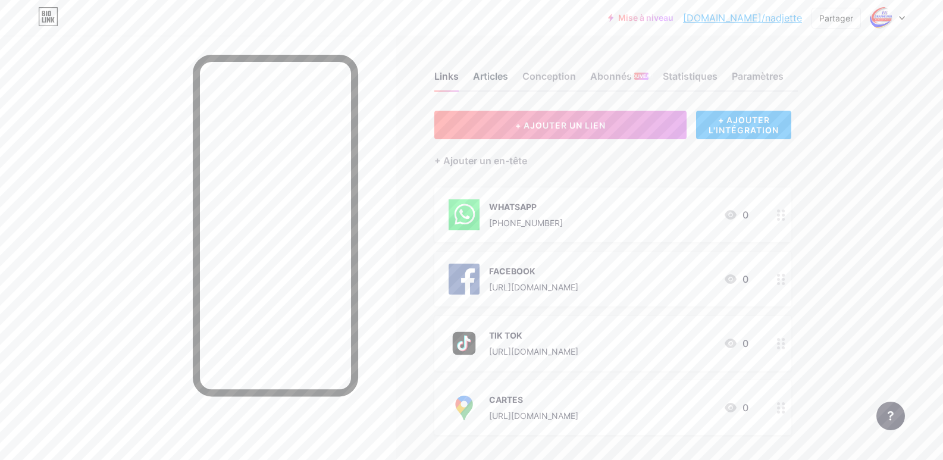
click at [498, 76] on font "Articles" at bounding box center [490, 76] width 35 height 12
click at [555, 84] on div "Conception" at bounding box center [549, 79] width 54 height 21
click at [763, 79] on font "Paramètres" at bounding box center [758, 76] width 52 height 12
click at [844, 125] on div "Links Articles Conception Abonnés NOUVEAU Statistiques Paramètres + AJOUTER UN …" at bounding box center [424, 340] width 848 height 609
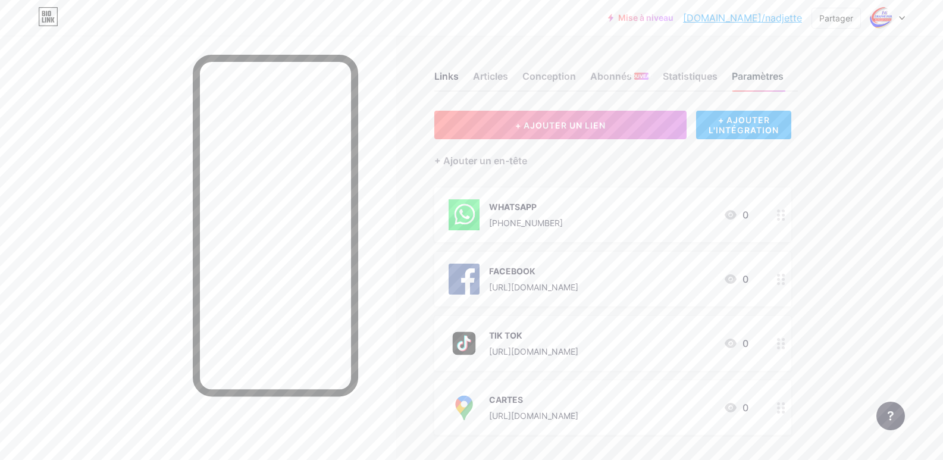
click at [762, 82] on div "Paramètres" at bounding box center [758, 79] width 52 height 21
click at [554, 80] on font "Conception" at bounding box center [549, 76] width 54 height 12
click at [494, 73] on font "Articles" at bounding box center [490, 76] width 35 height 12
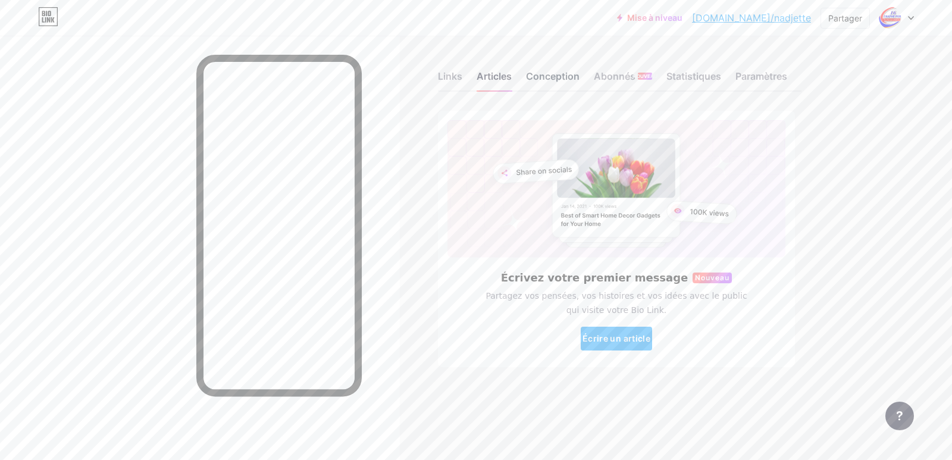
click at [562, 79] on font "Conception" at bounding box center [553, 76] width 54 height 12
click at [762, 73] on font "Paramètres" at bounding box center [761, 76] width 52 height 12
click at [437, 79] on div "Links Articles Conception Abonnés NOUVEAU Statistiques Paramètres Écrivez votre…" at bounding box center [426, 231] width 852 height 391
click at [445, 76] on font "Links" at bounding box center [450, 76] width 24 height 12
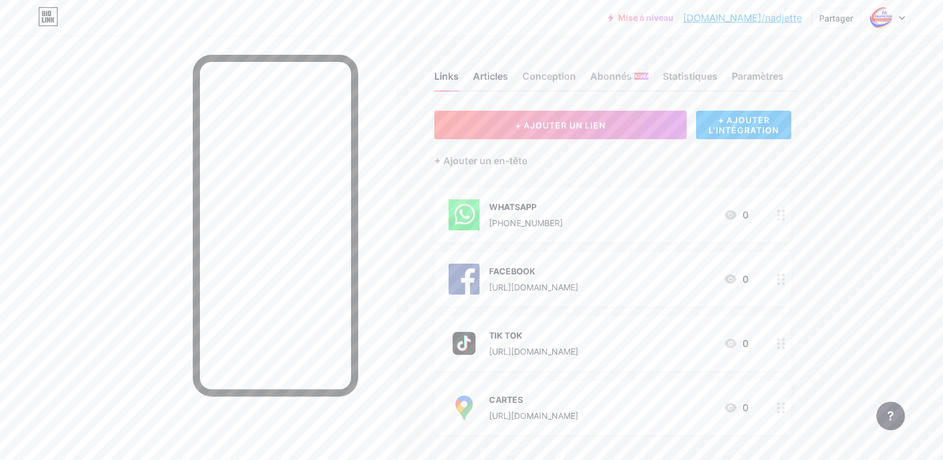
click at [497, 73] on font "Articles" at bounding box center [490, 76] width 35 height 12
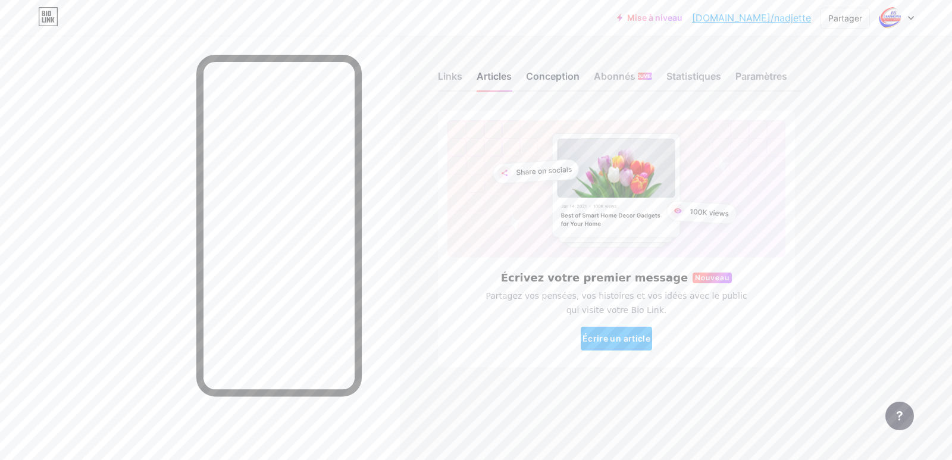
click at [553, 77] on font "Conception" at bounding box center [553, 76] width 54 height 12
click at [606, 80] on font "Abonnés" at bounding box center [615, 76] width 42 height 12
click at [683, 79] on font "Statistiques" at bounding box center [693, 76] width 55 height 12
click at [763, 81] on font "Paramètres" at bounding box center [761, 76] width 52 height 12
click at [452, 74] on font "Links" at bounding box center [450, 76] width 24 height 12
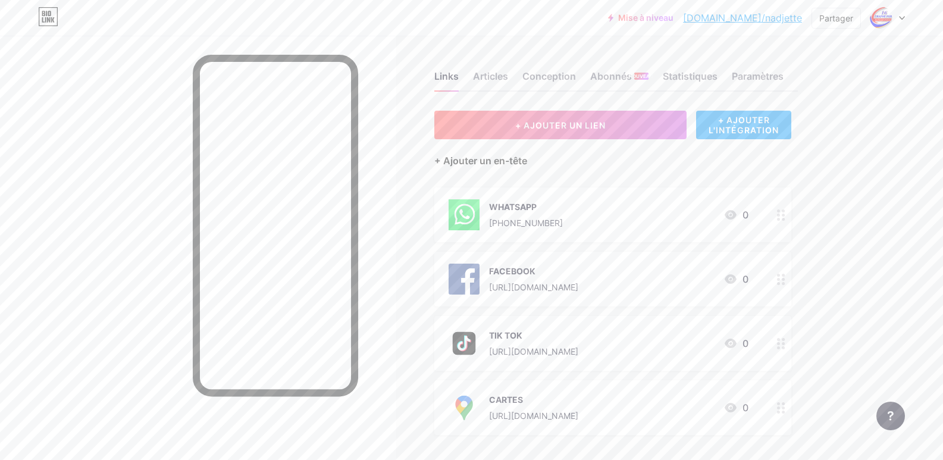
click at [450, 158] on font "+ Ajouter un en-tête" at bounding box center [480, 161] width 93 height 12
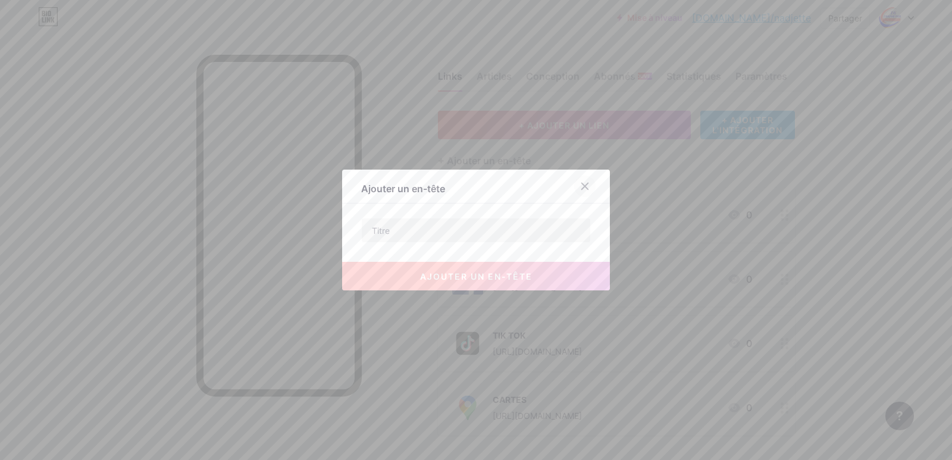
click at [581, 191] on div at bounding box center [584, 186] width 21 height 21
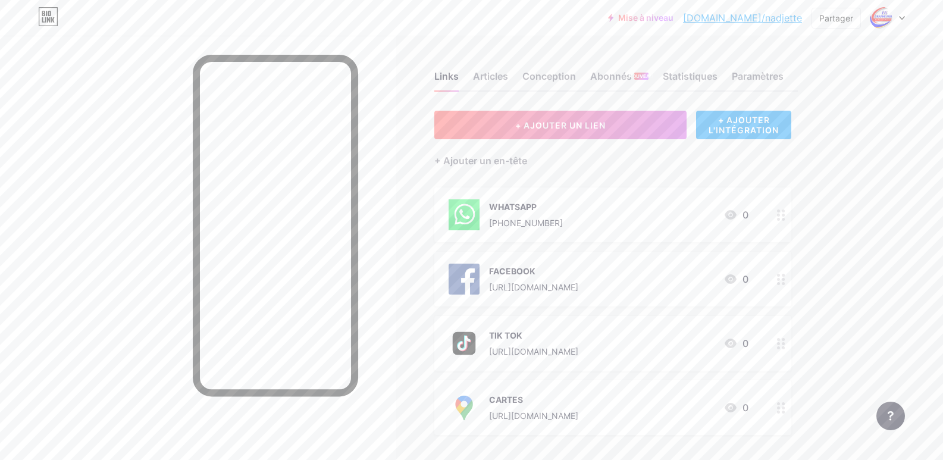
scroll to position [60, 0]
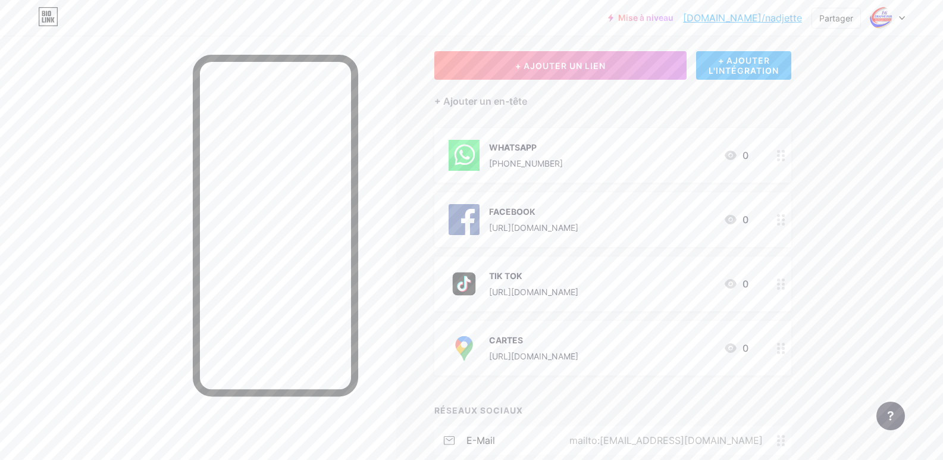
click at [377, 120] on div at bounding box center [198, 266] width 396 height 460
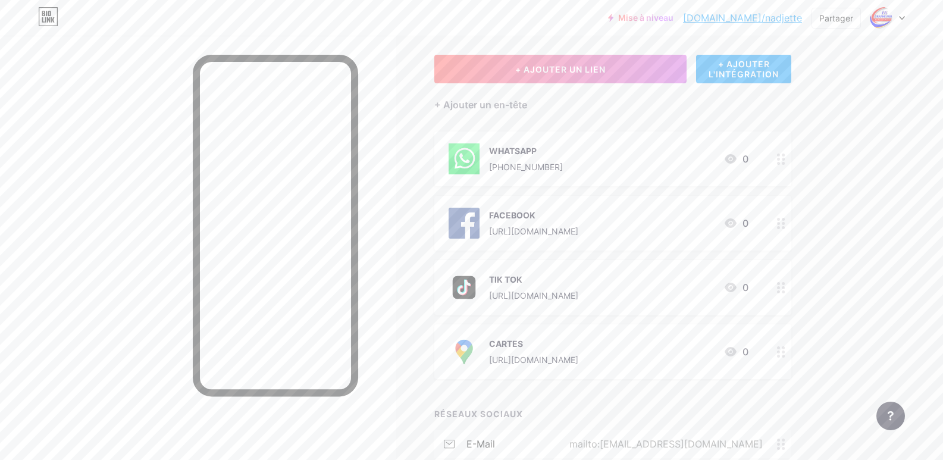
scroll to position [0, 0]
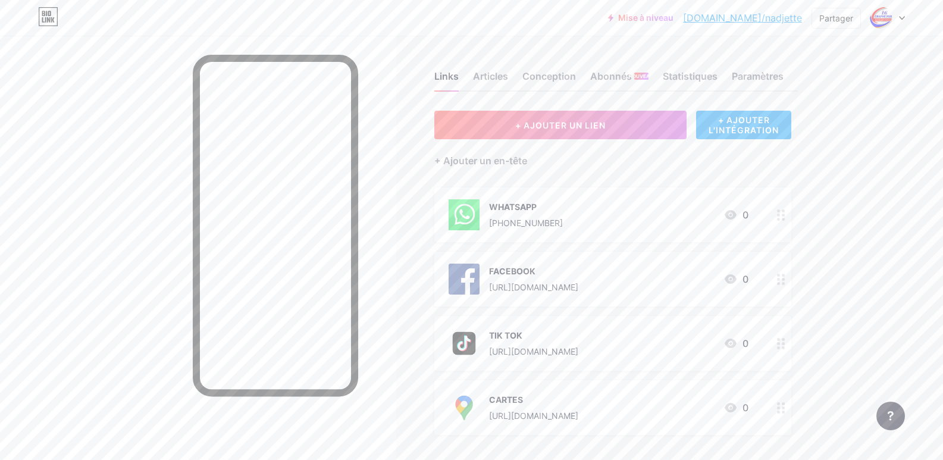
click at [903, 20] on div at bounding box center [888, 17] width 35 height 21
click at [837, 138] on font "Paramètres du compte" at bounding box center [815, 135] width 92 height 10
click at [795, 105] on font "+ Ajouter une nouvelle page" at bounding box center [822, 103] width 114 height 10
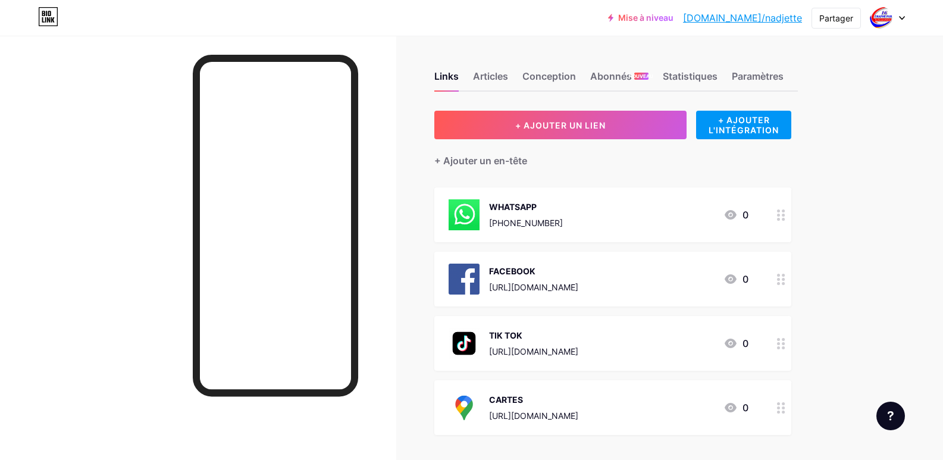
click at [767, 18] on font "bio.link/nadjette" at bounding box center [742, 18] width 119 height 12
click at [487, 73] on font "Articles" at bounding box center [490, 76] width 35 height 12
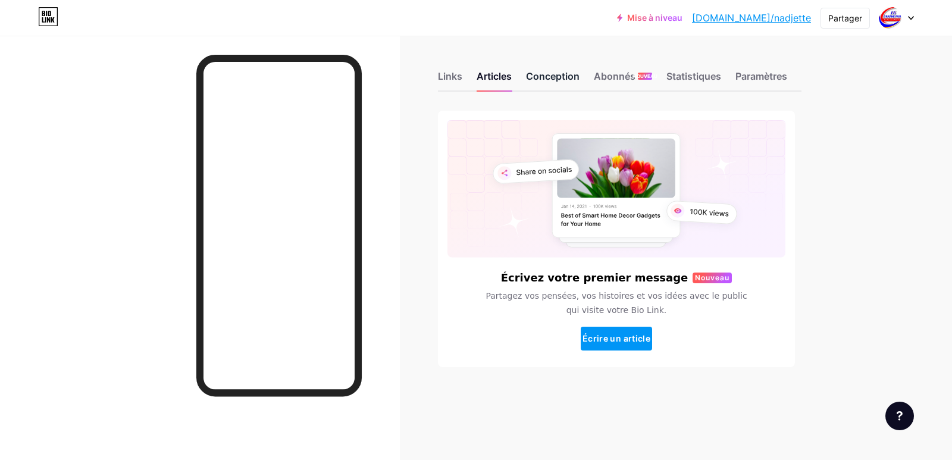
click at [565, 80] on font "Conception" at bounding box center [553, 76] width 54 height 12
click at [624, 76] on font "Abonnés" at bounding box center [615, 76] width 42 height 12
click at [705, 80] on font "Statistiques" at bounding box center [693, 76] width 55 height 12
click at [782, 82] on font "Paramètres" at bounding box center [761, 76] width 52 height 12
click at [446, 73] on font "Links" at bounding box center [450, 76] width 24 height 12
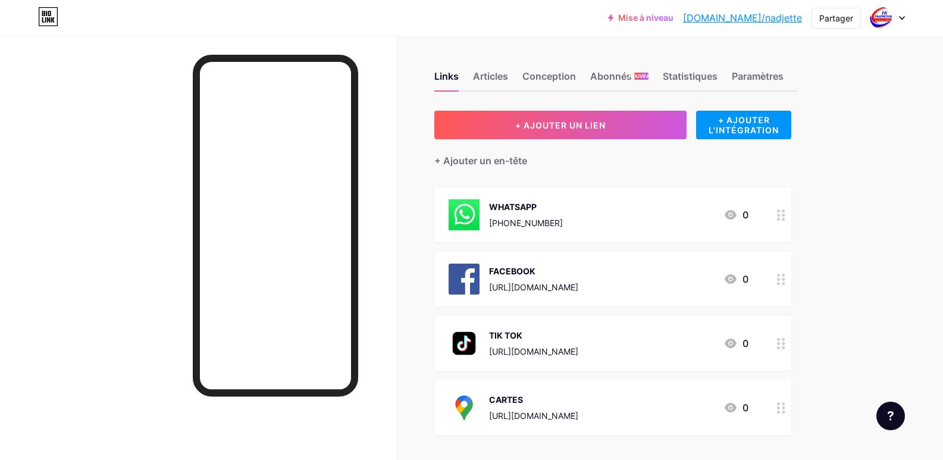
click at [674, 17] on font "Mise à niveau" at bounding box center [645, 17] width 55 height 10
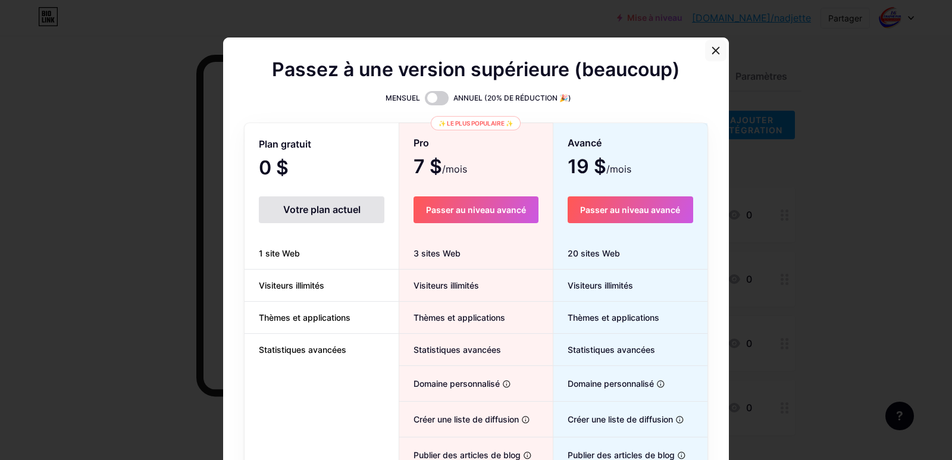
click at [715, 41] on div at bounding box center [715, 50] width 21 height 21
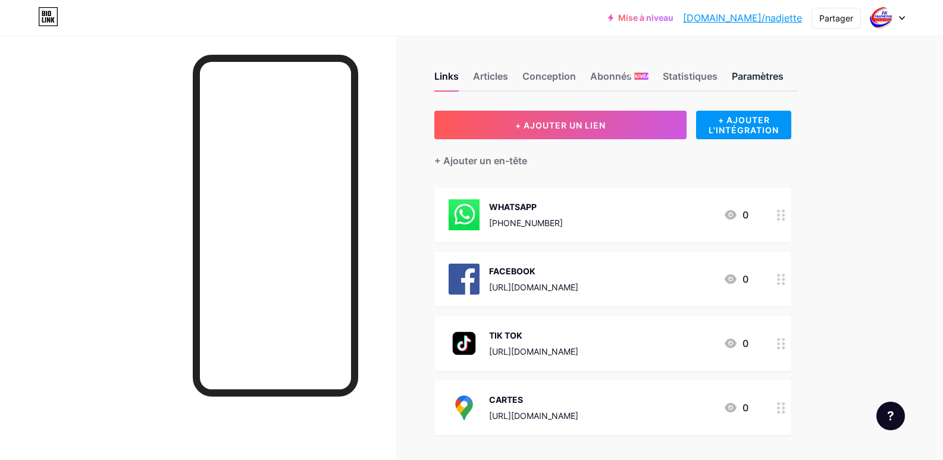
click at [777, 74] on font "Paramètres" at bounding box center [758, 76] width 52 height 12
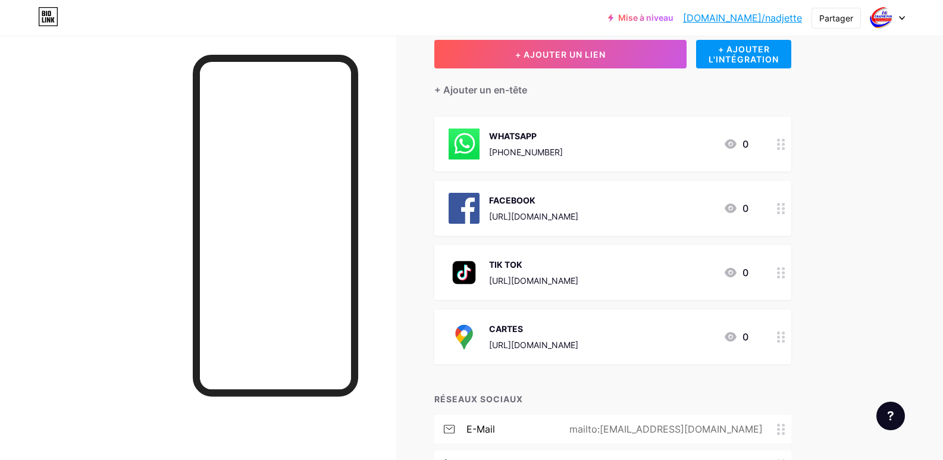
scroll to position [184, 0]
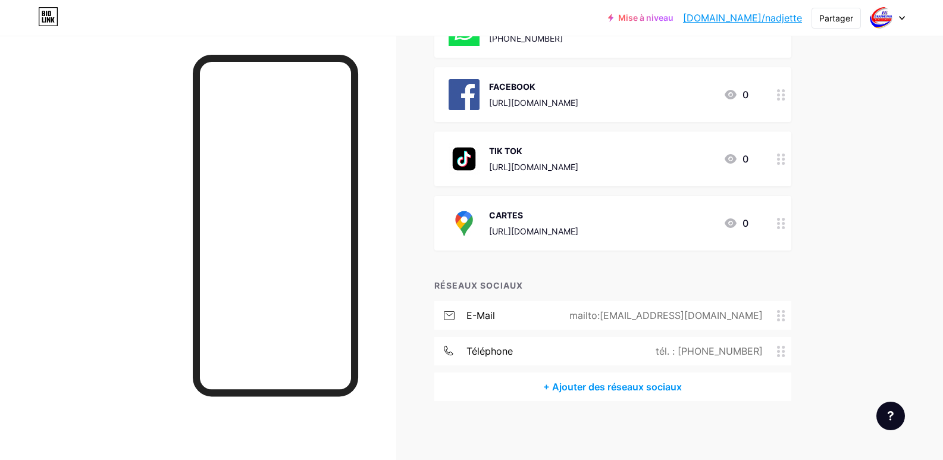
click at [616, 391] on font "+ Ajouter des réseaux sociaux" at bounding box center [612, 387] width 139 height 12
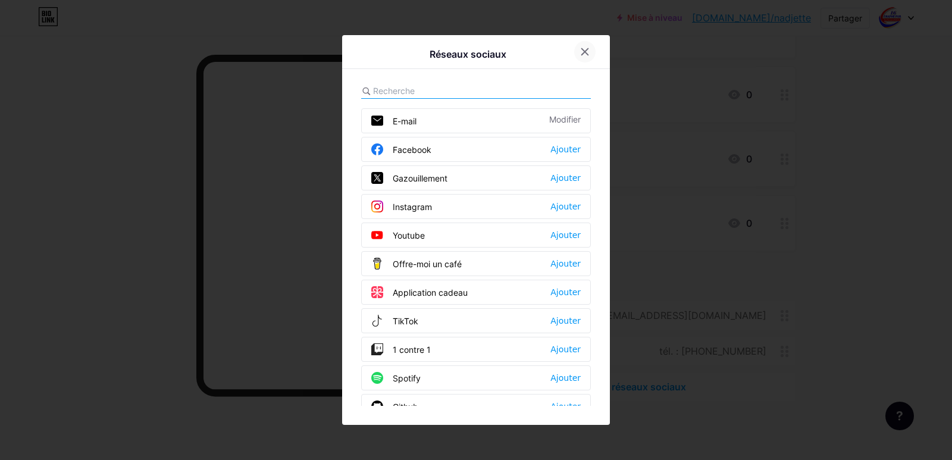
click at [580, 51] on icon at bounding box center [585, 52] width 10 height 10
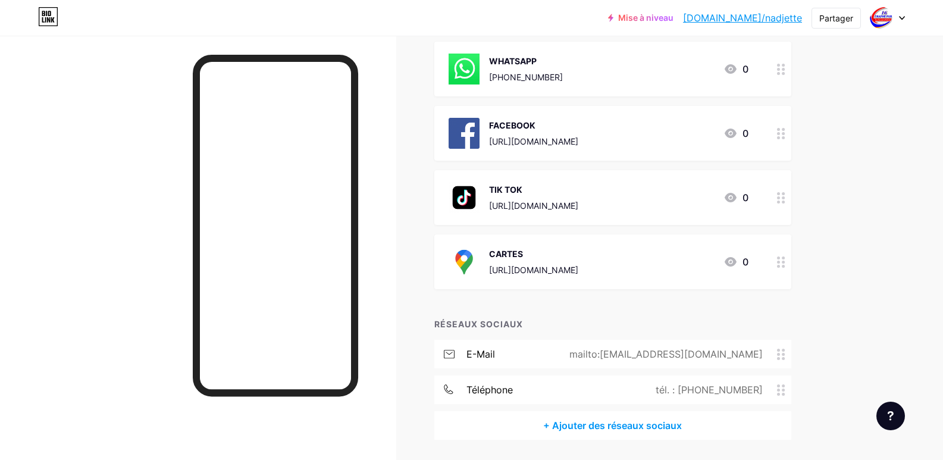
scroll to position [125, 0]
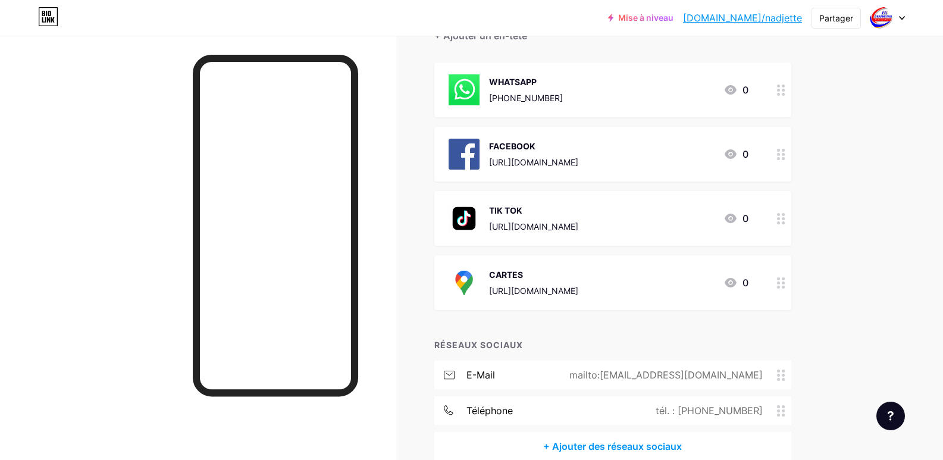
click at [47, 15] on icon at bounding box center [46, 13] width 1 height 5
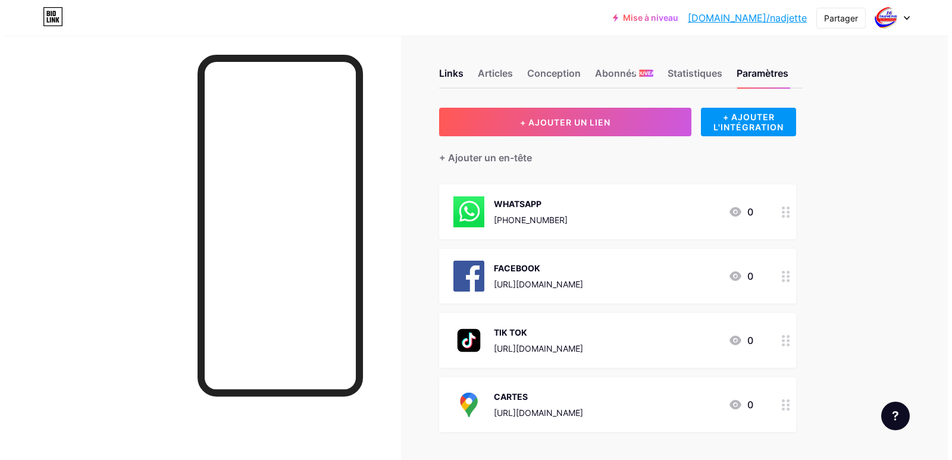
scroll to position [0, 0]
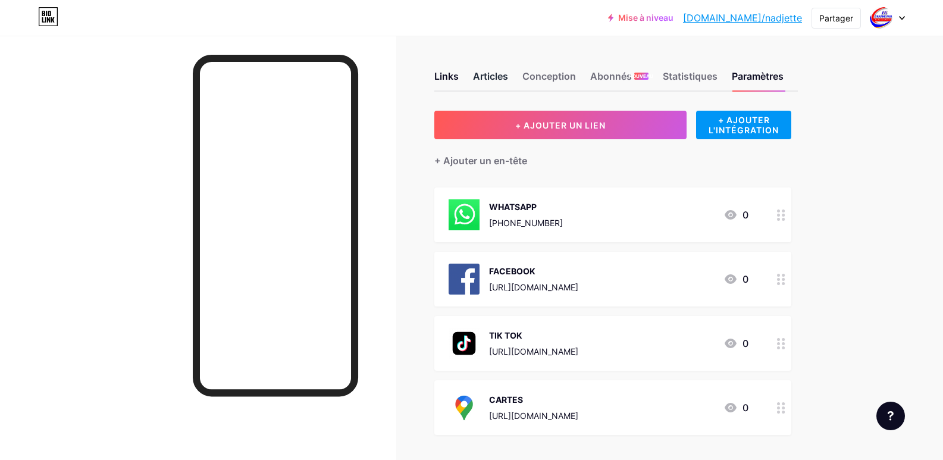
click at [498, 74] on font "Articles" at bounding box center [490, 76] width 35 height 12
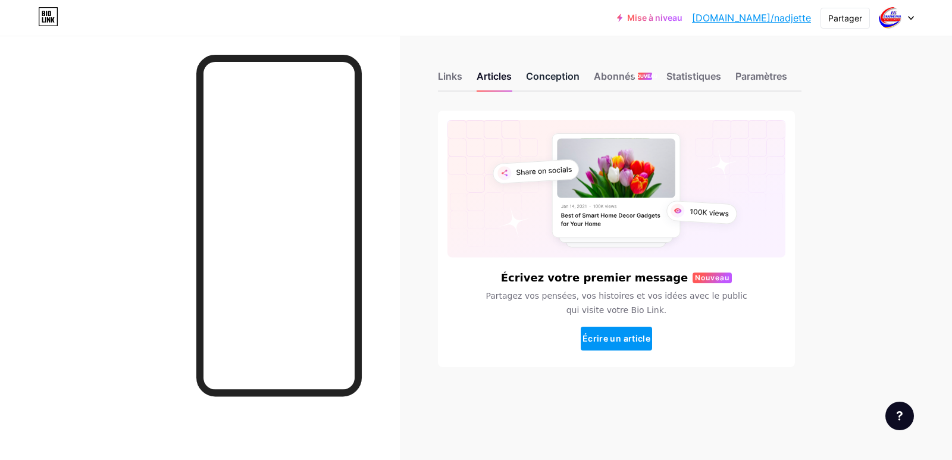
click at [550, 72] on font "Conception" at bounding box center [553, 76] width 54 height 12
click at [562, 77] on font "Conception" at bounding box center [553, 76] width 54 height 12
click at [613, 76] on font "Abonnés" at bounding box center [615, 76] width 42 height 12
click at [717, 80] on font "Statistiques" at bounding box center [693, 76] width 55 height 12
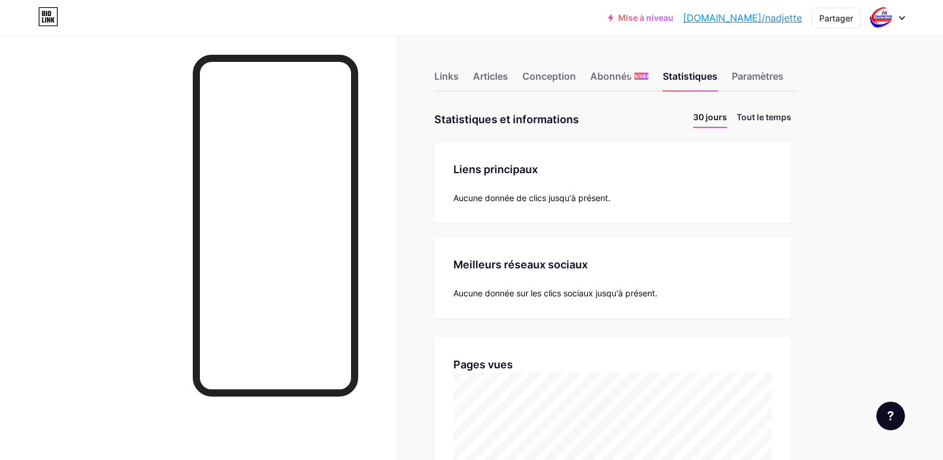
click at [768, 122] on li "Tout le temps" at bounding box center [764, 119] width 55 height 17
click at [752, 76] on font "Paramètres" at bounding box center [758, 76] width 52 height 12
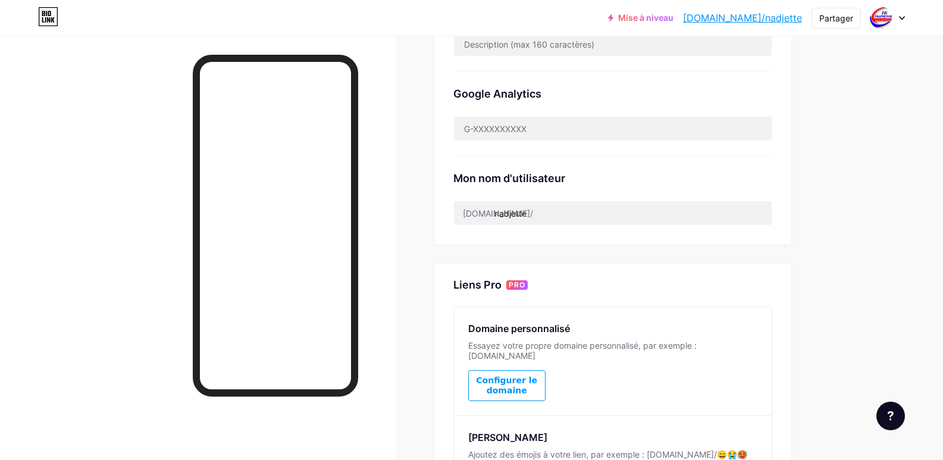
scroll to position [417, 0]
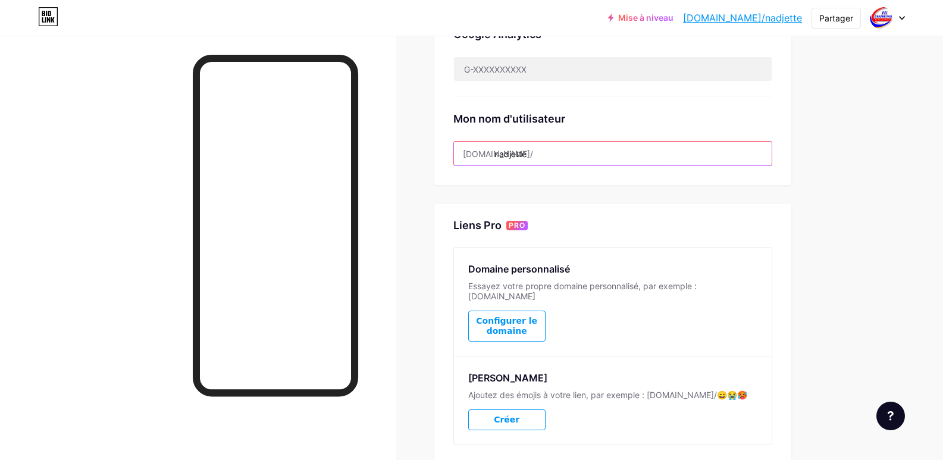
click at [542, 152] on input "nadjette" at bounding box center [613, 154] width 318 height 24
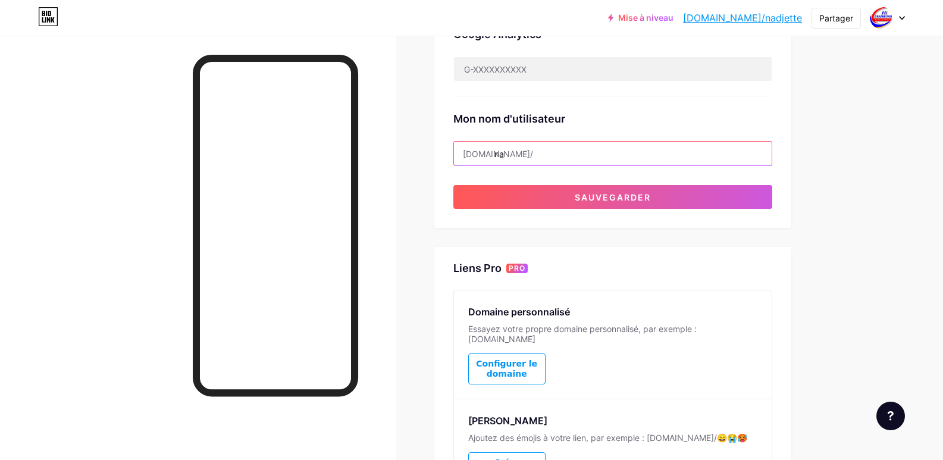
type input "n"
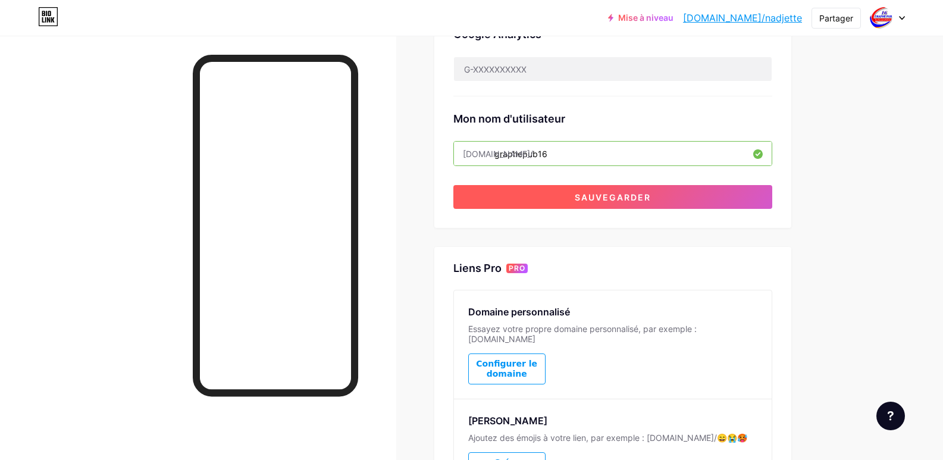
type input "graphepub16"
click at [561, 201] on button "Sauvegarder" at bounding box center [612, 197] width 319 height 24
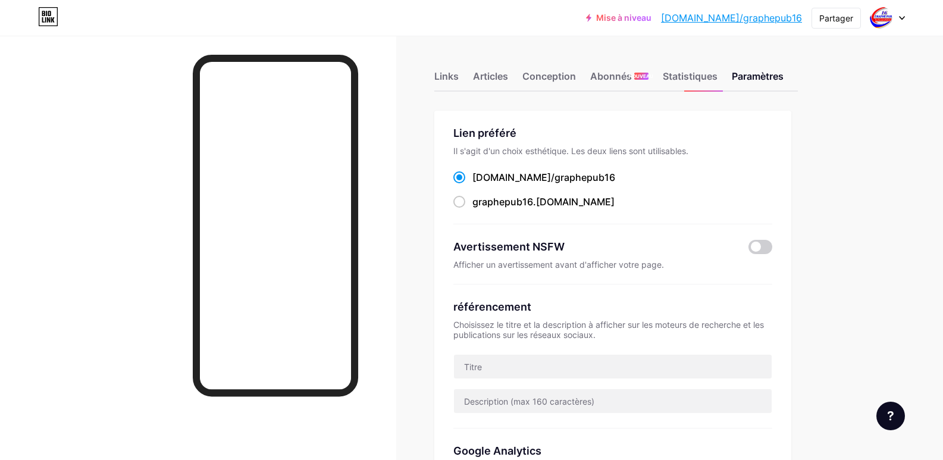
click at [763, 77] on font "Paramètres" at bounding box center [758, 76] width 52 height 12
click at [678, 74] on font "Statistiques" at bounding box center [690, 76] width 55 height 12
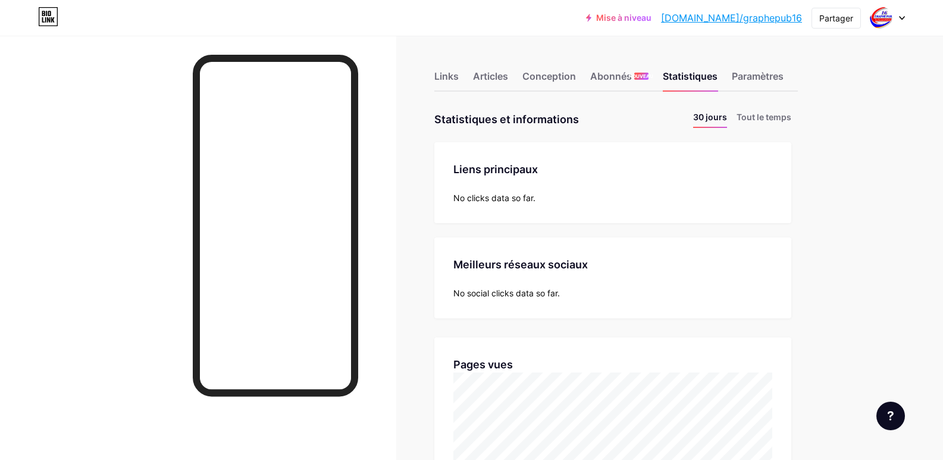
scroll to position [460, 943]
click at [619, 84] on div "Abonnés NOUVEAU" at bounding box center [619, 79] width 58 height 21
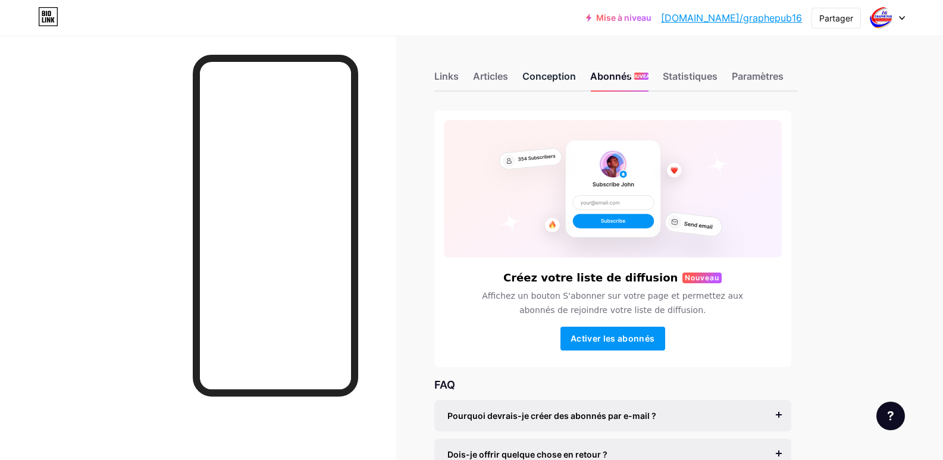
click at [551, 81] on font "Conception" at bounding box center [549, 76] width 54 height 12
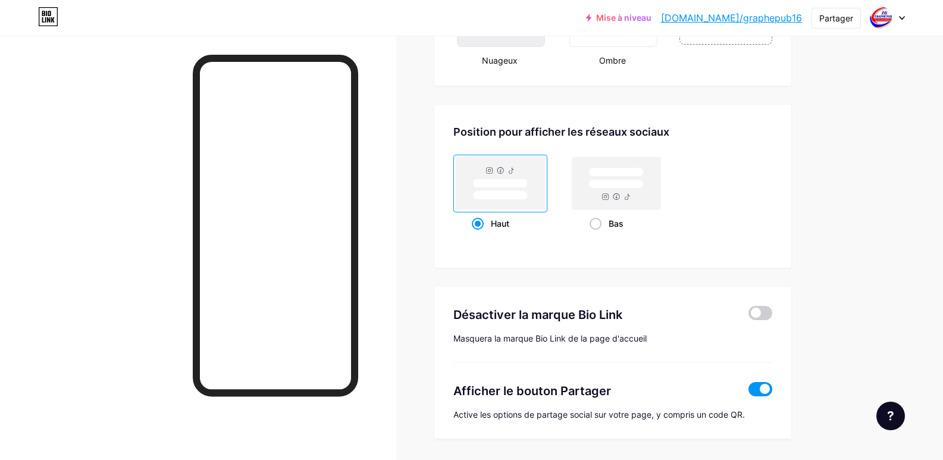
scroll to position [1514, 0]
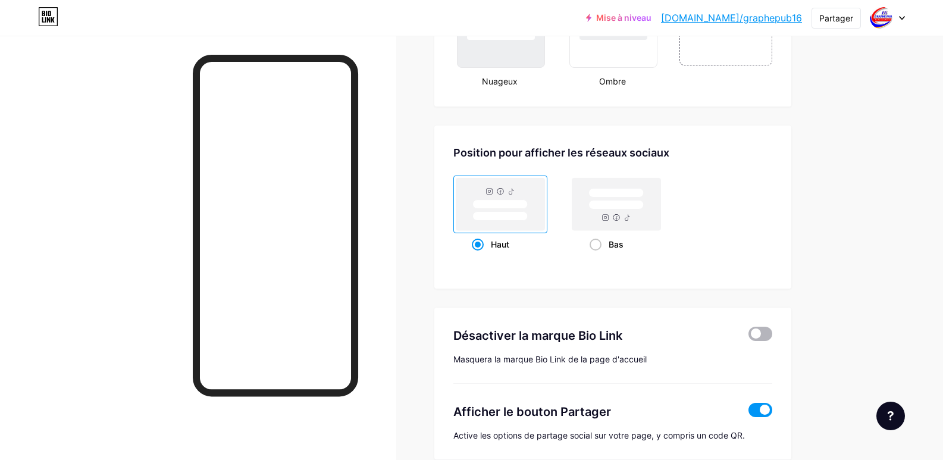
click at [760, 333] on span at bounding box center [761, 334] width 24 height 14
click at [749, 337] on input "checkbox" at bounding box center [749, 337] width 0 height 0
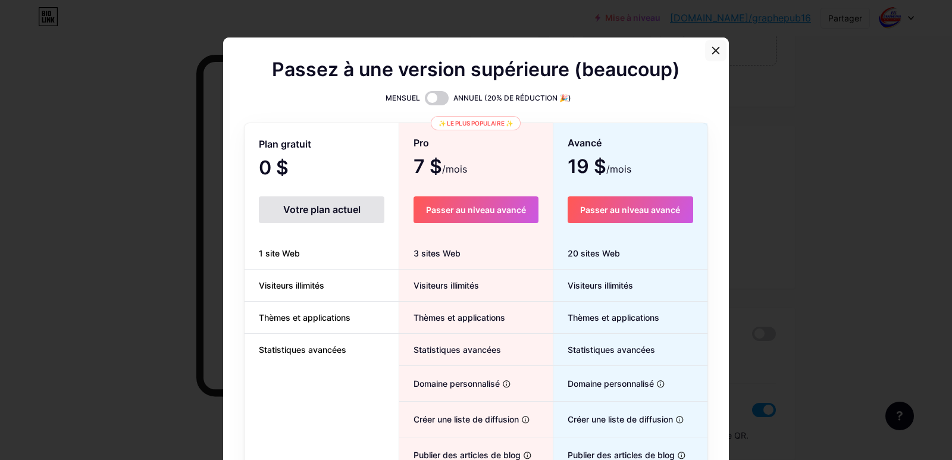
click at [715, 54] on icon at bounding box center [716, 51] width 10 height 10
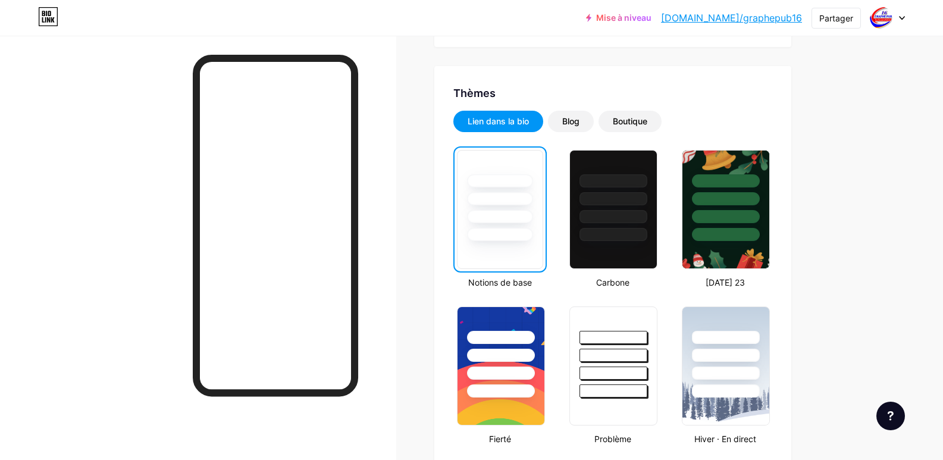
scroll to position [146, 0]
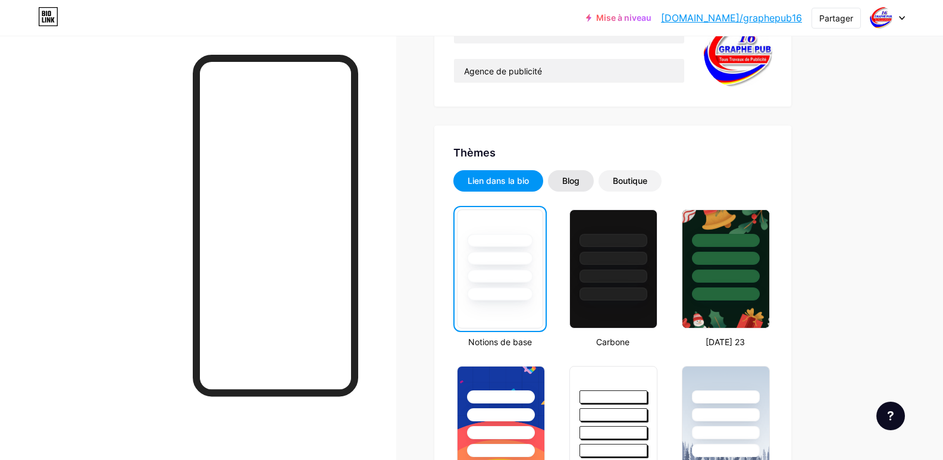
click at [578, 185] on font "Blog" at bounding box center [570, 181] width 17 height 10
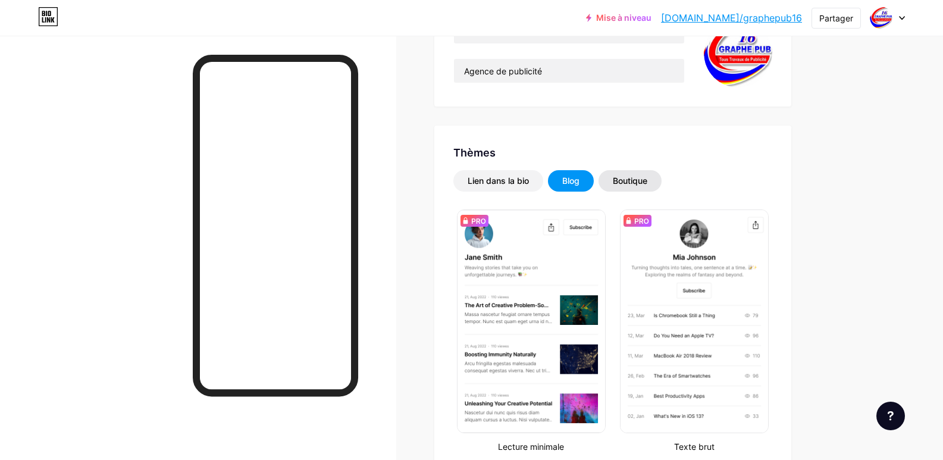
click at [641, 181] on font "Boutique" at bounding box center [630, 181] width 35 height 10
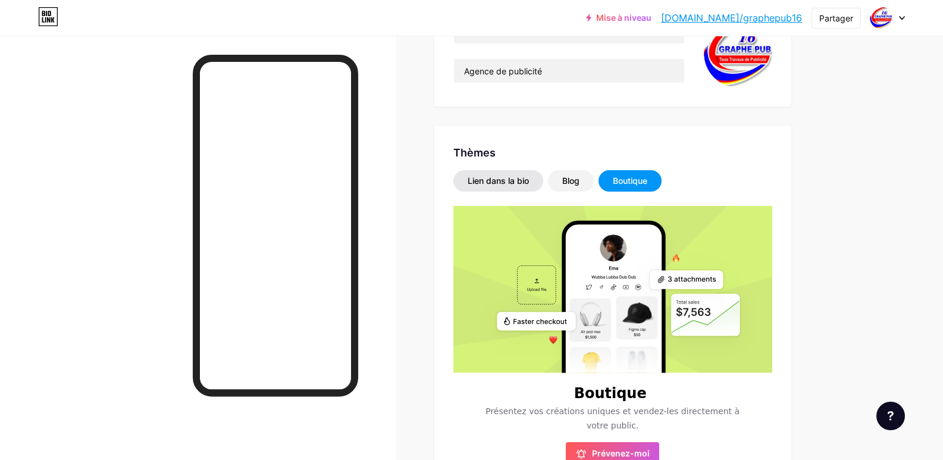
click at [512, 179] on font "Lien dans la bio" at bounding box center [498, 181] width 61 height 10
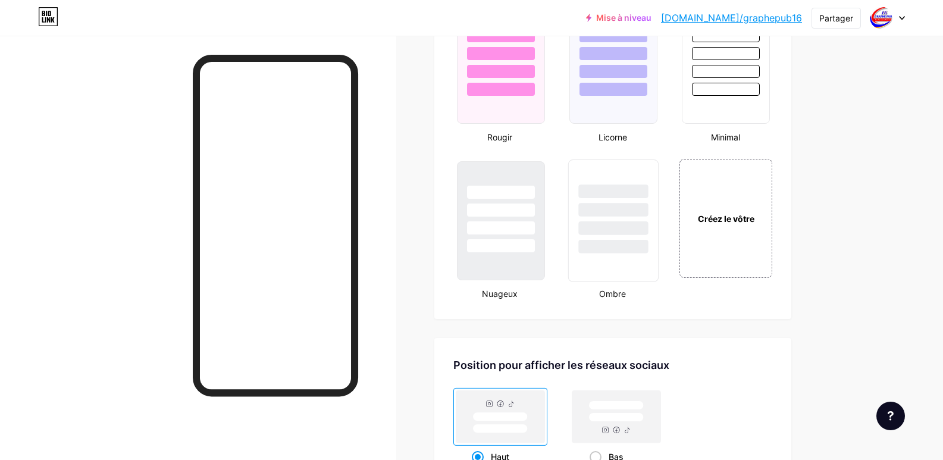
scroll to position [1309, 0]
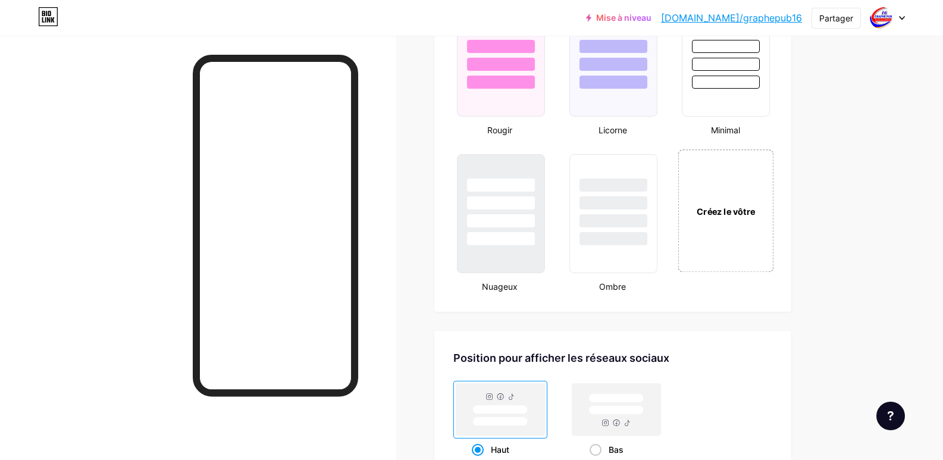
click at [731, 209] on font "Créez le vôtre" at bounding box center [726, 211] width 58 height 11
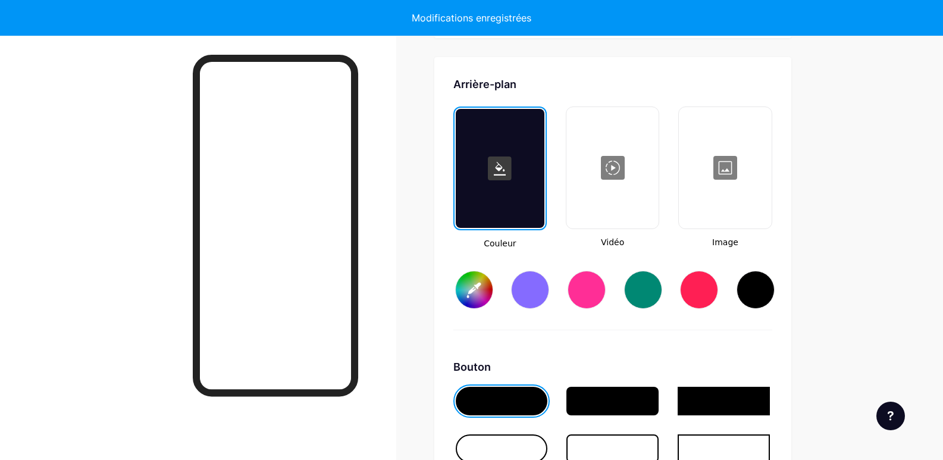
scroll to position [1592, 0]
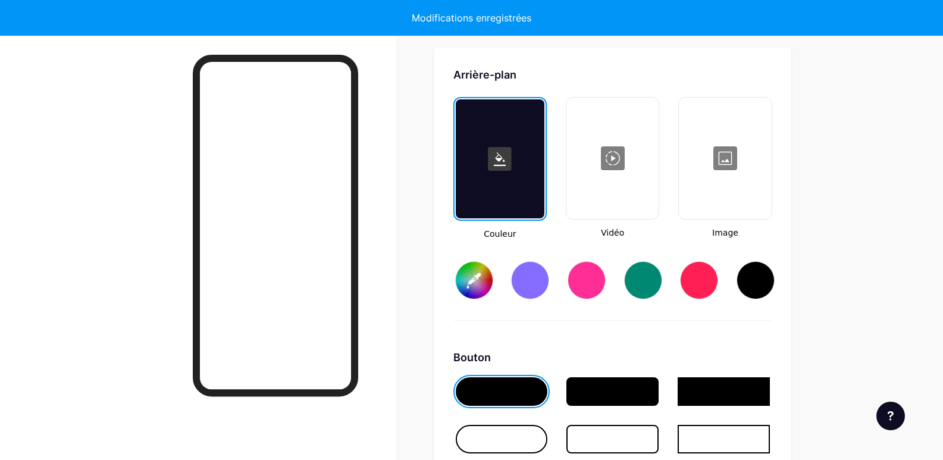
type input "#ffffff"
type input "#000000"
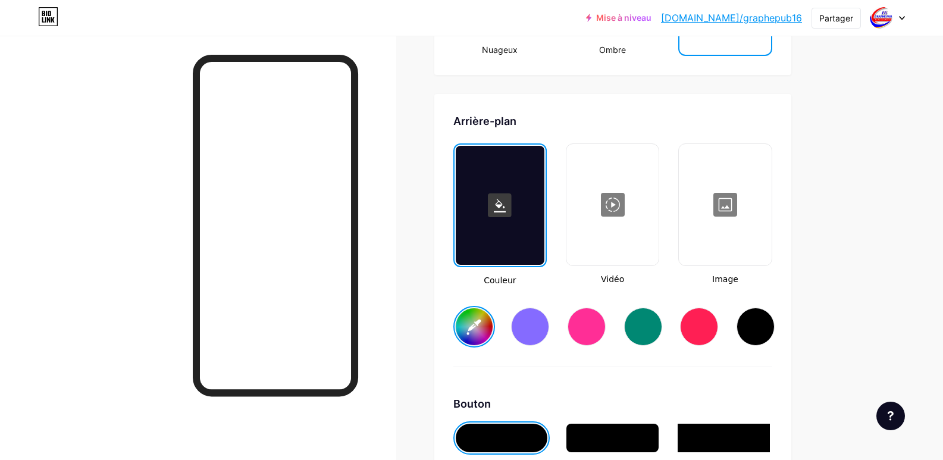
scroll to position [1533, 0]
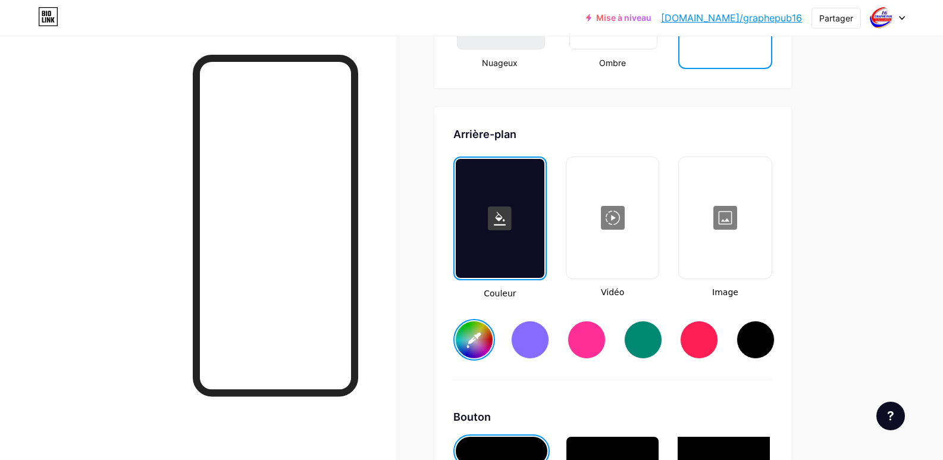
click at [715, 216] on div at bounding box center [725, 217] width 90 height 119
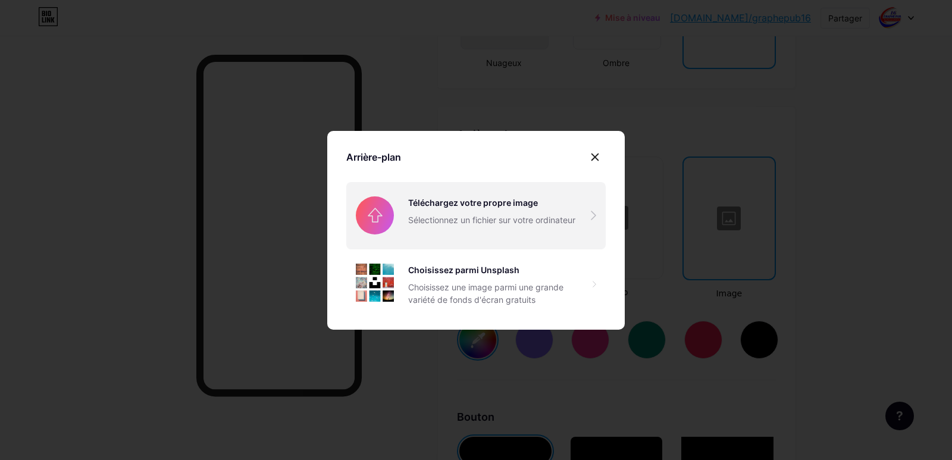
click at [443, 205] on input "file" at bounding box center [475, 215] width 259 height 67
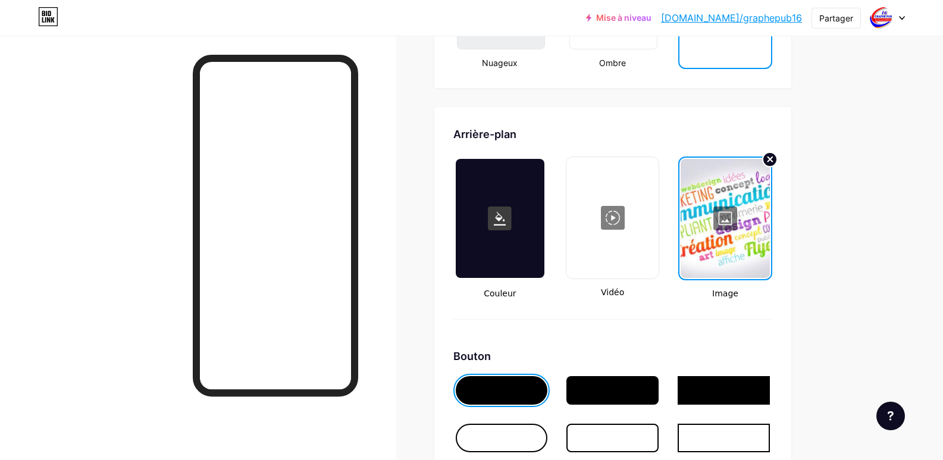
click at [768, 161] on circle at bounding box center [770, 159] width 14 height 14
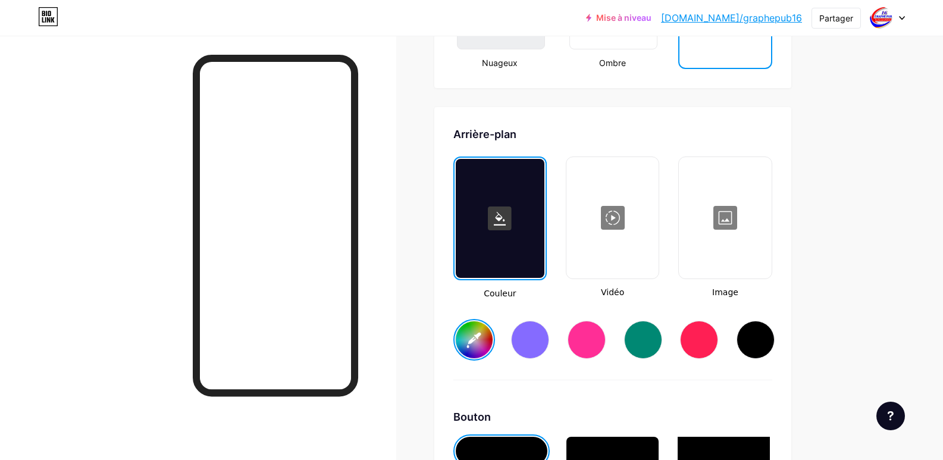
click at [728, 221] on div at bounding box center [725, 217] width 90 height 119
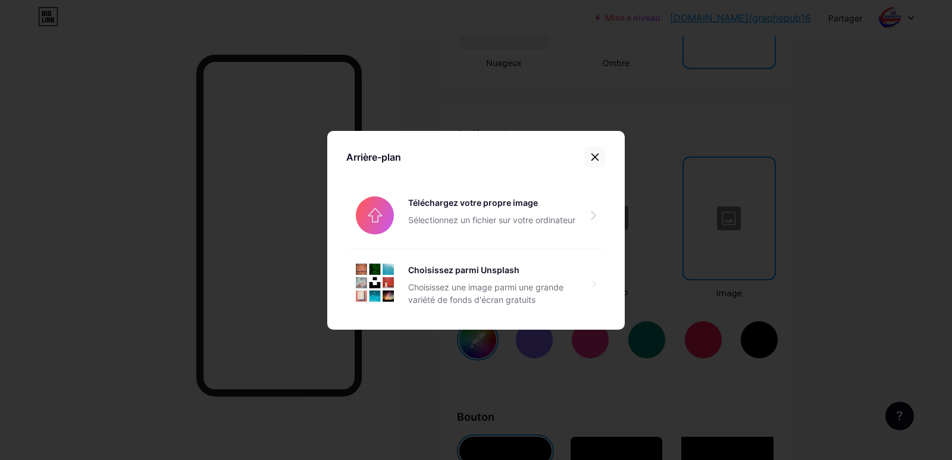
click at [596, 155] on div at bounding box center [594, 156] width 21 height 21
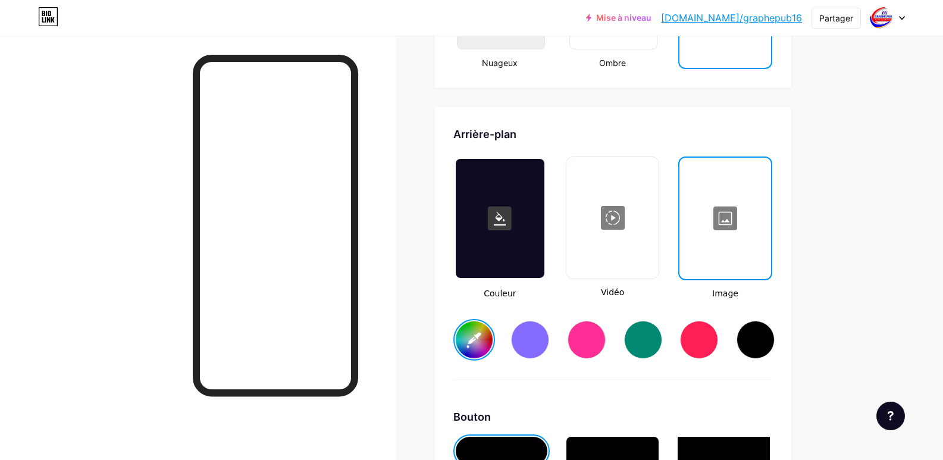
click at [506, 226] on rect at bounding box center [500, 218] width 24 height 24
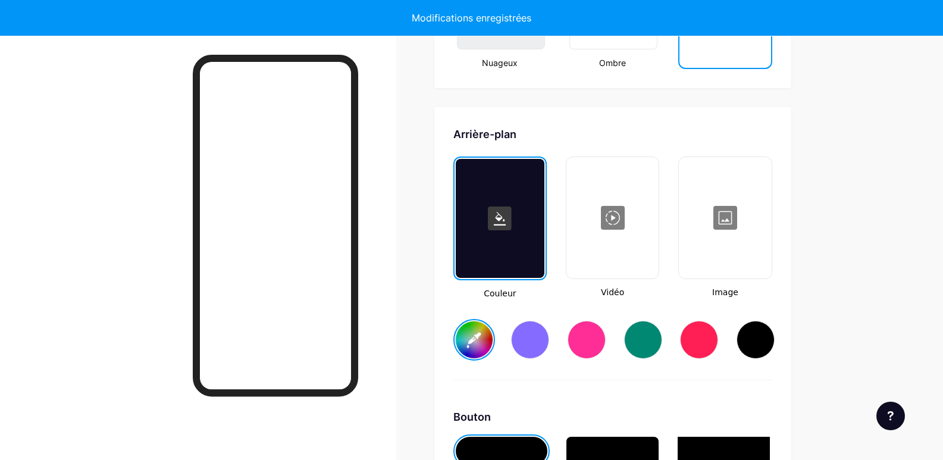
type input "#ffffff"
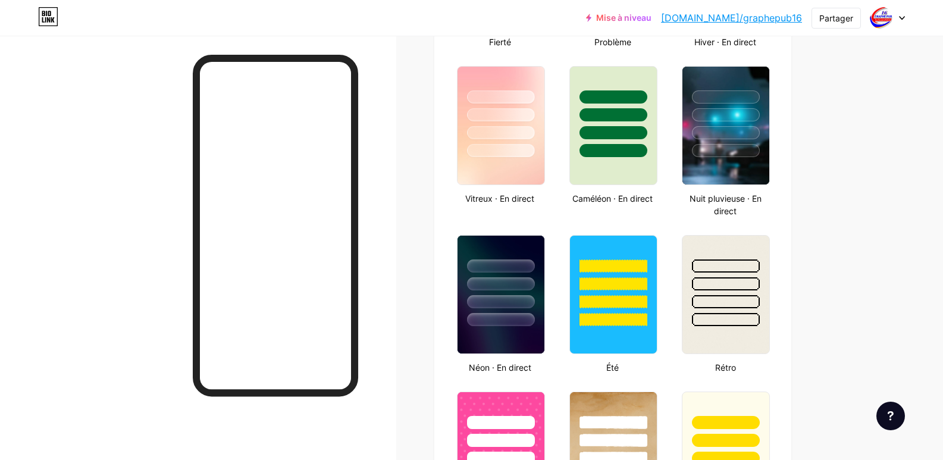
scroll to position [581, 0]
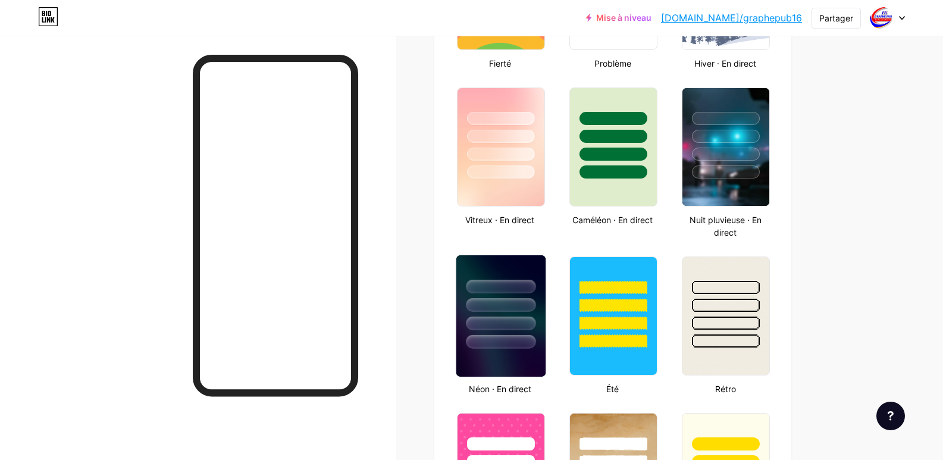
click at [497, 298] on div at bounding box center [500, 301] width 89 height 93
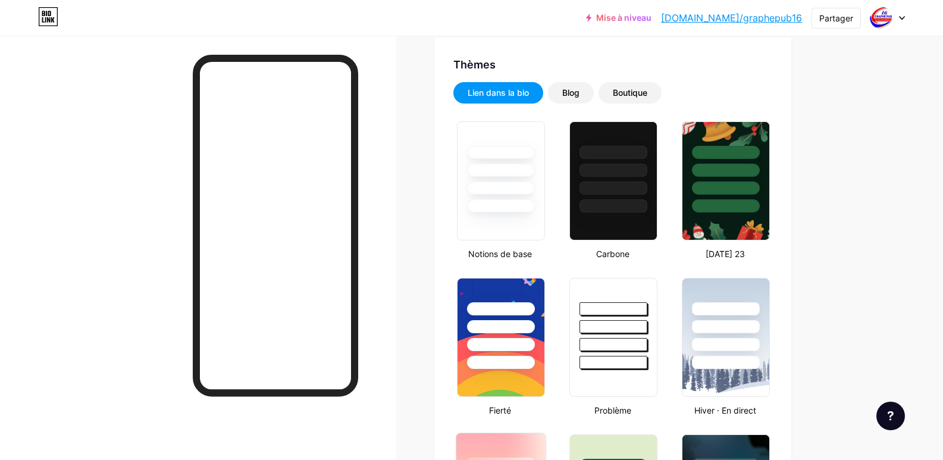
scroll to position [224, 0]
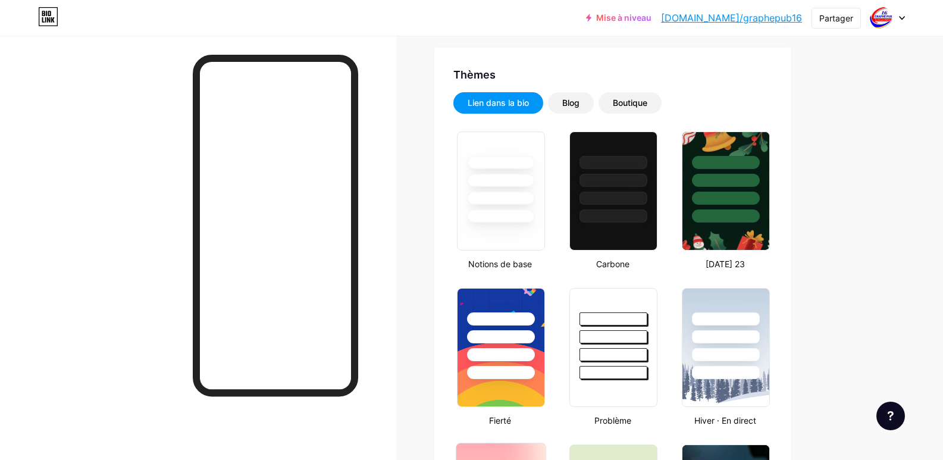
click at [503, 200] on div at bounding box center [501, 198] width 68 height 13
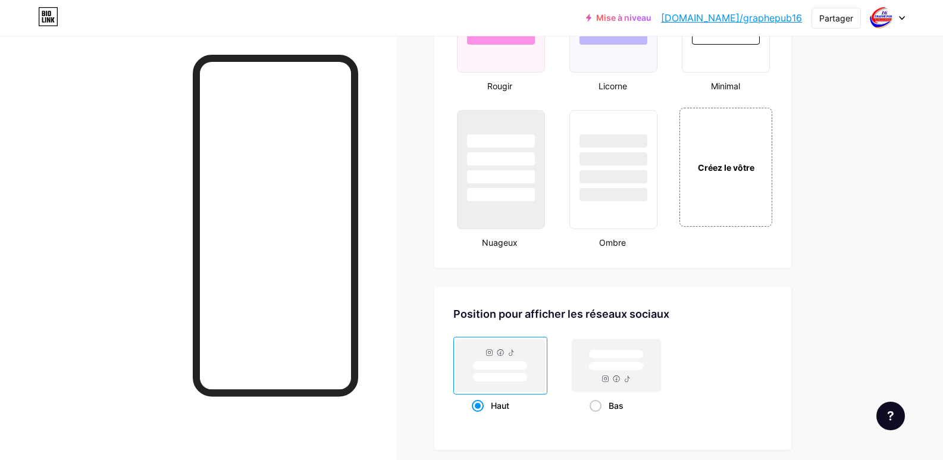
scroll to position [1514, 0]
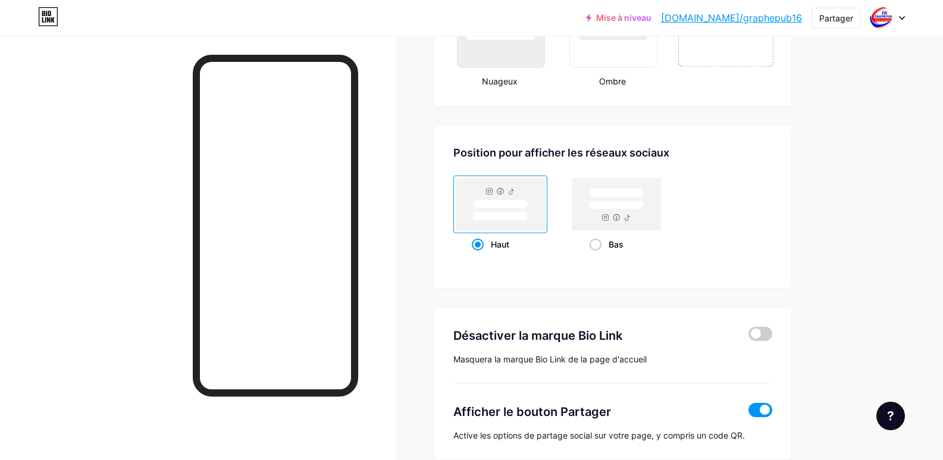
click at [706, 55] on div "Créez le vôtre" at bounding box center [726, 5] width 96 height 123
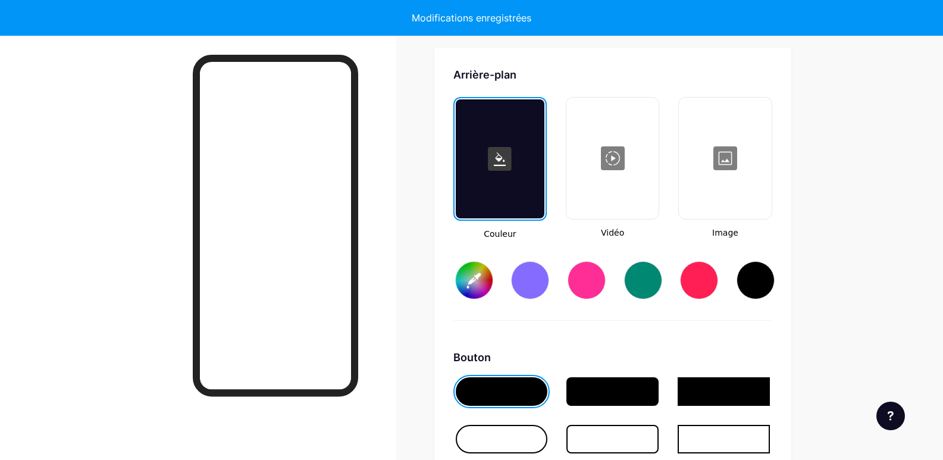
type input "#ffffff"
type input "#000000"
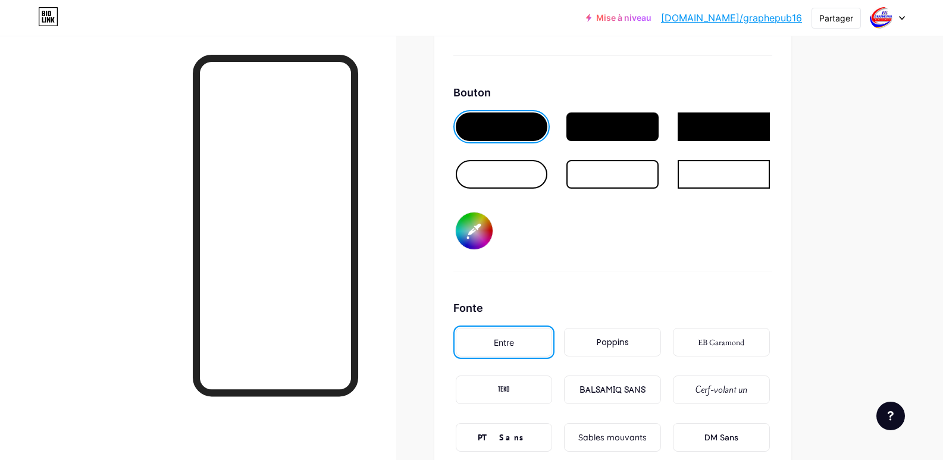
scroll to position [1890, 0]
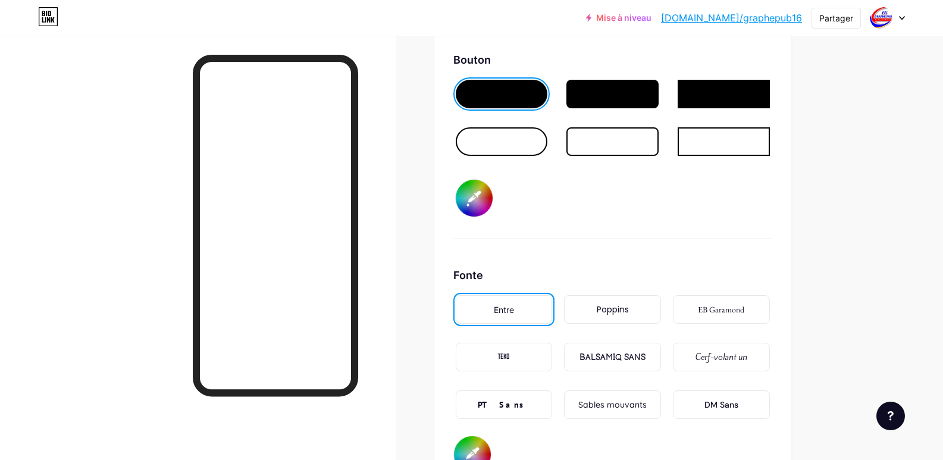
click at [482, 405] on div "PT Sans" at bounding box center [504, 404] width 97 height 29
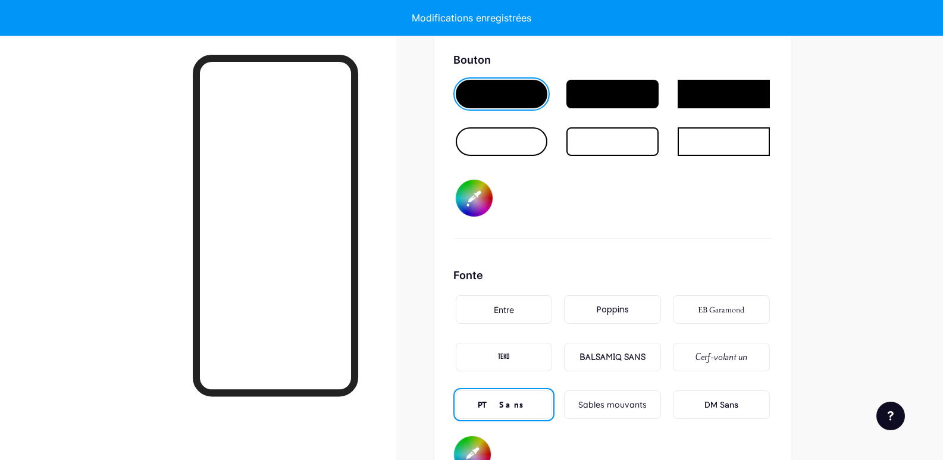
type input "#ffffff"
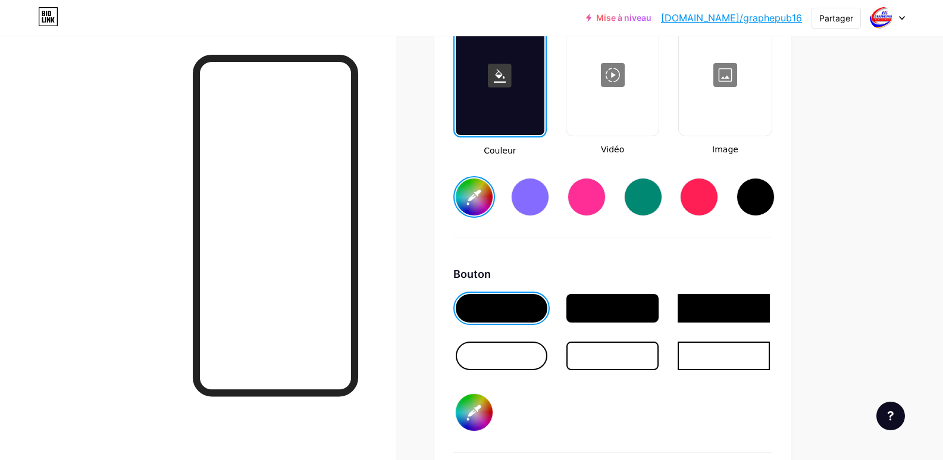
scroll to position [1533, 0]
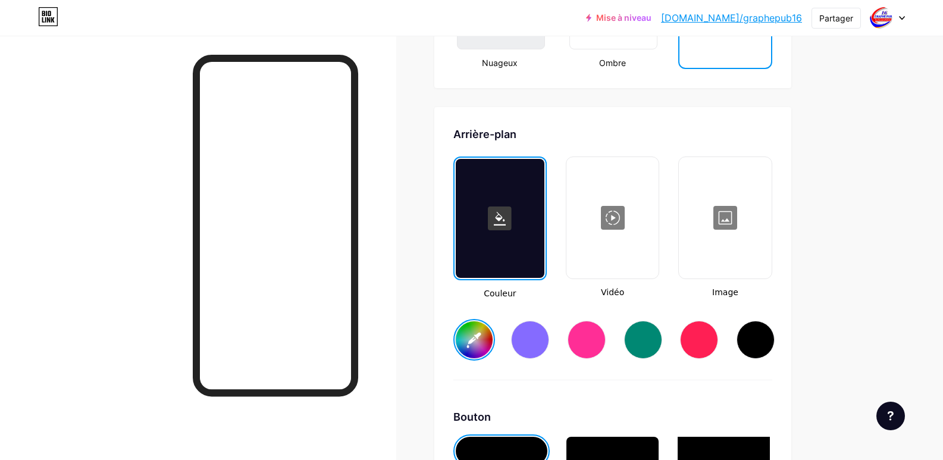
click at [722, 205] on div at bounding box center [725, 217] width 90 height 119
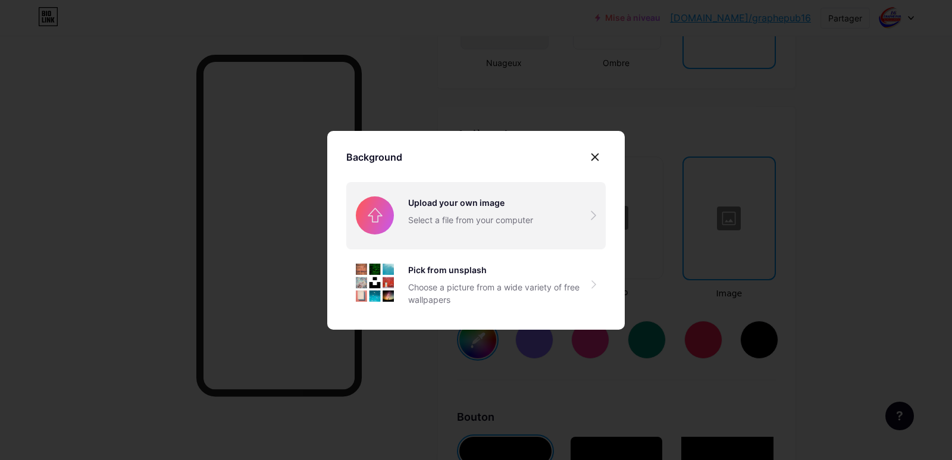
click at [534, 221] on input "file" at bounding box center [475, 215] width 259 height 67
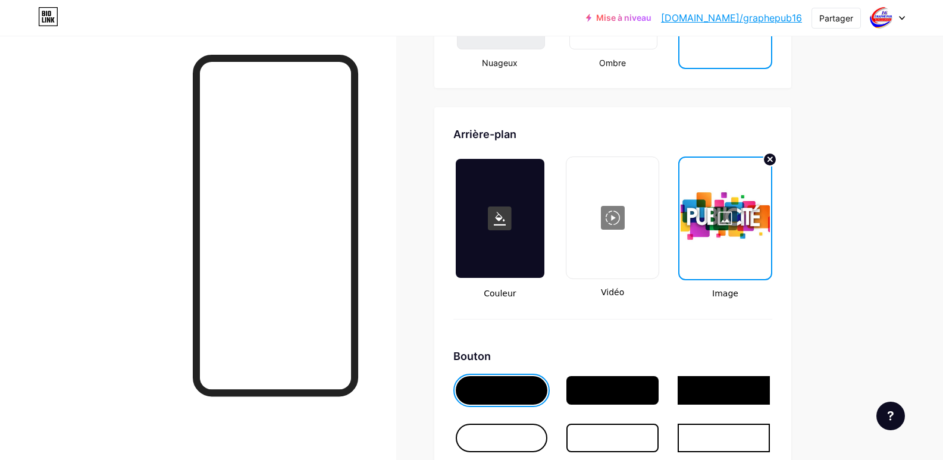
click at [736, 205] on div at bounding box center [725, 218] width 89 height 119
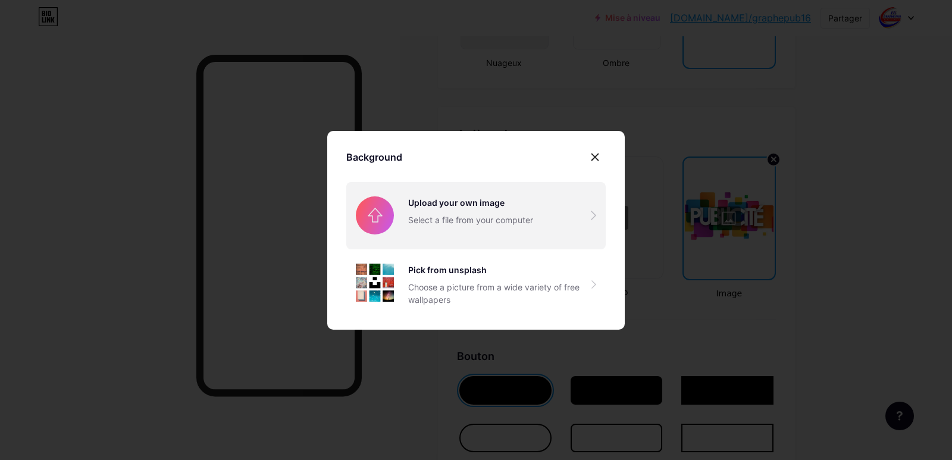
click at [445, 217] on input "file" at bounding box center [475, 215] width 259 height 67
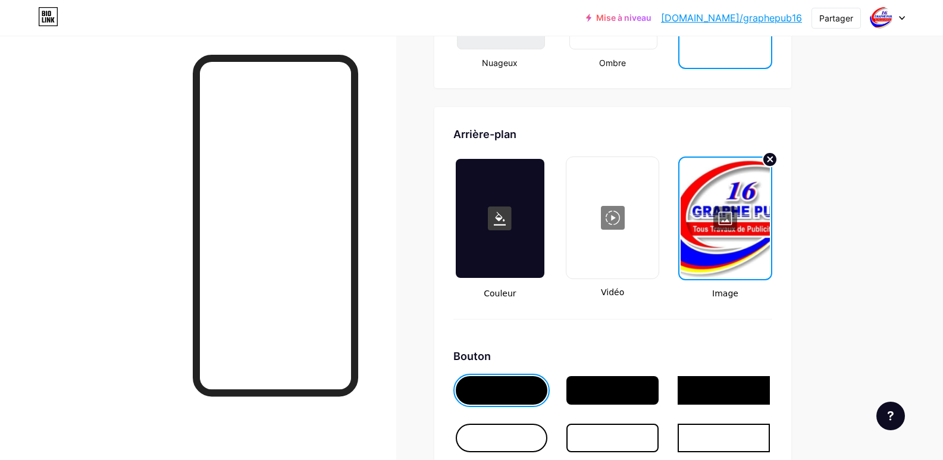
click at [772, 160] on icon at bounding box center [770, 159] width 5 height 5
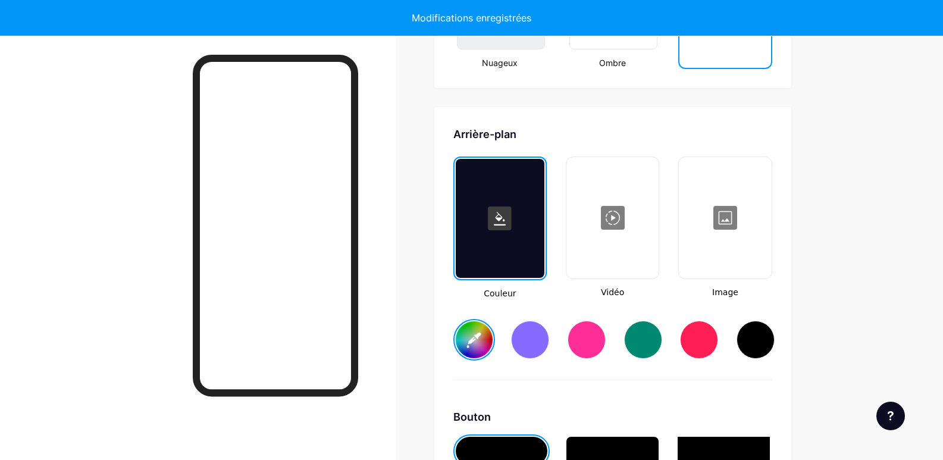
click at [757, 343] on div at bounding box center [756, 340] width 38 height 38
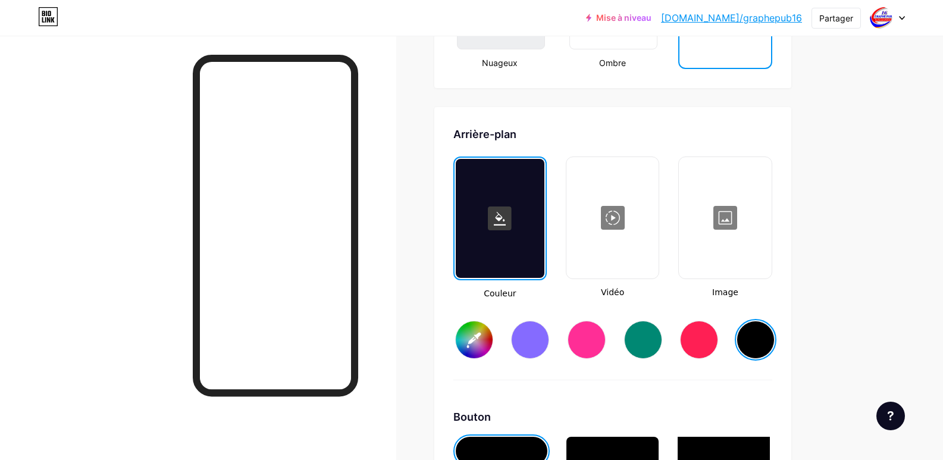
click at [479, 337] on input "#000000" at bounding box center [474, 339] width 37 height 37
type input "#ffffff"
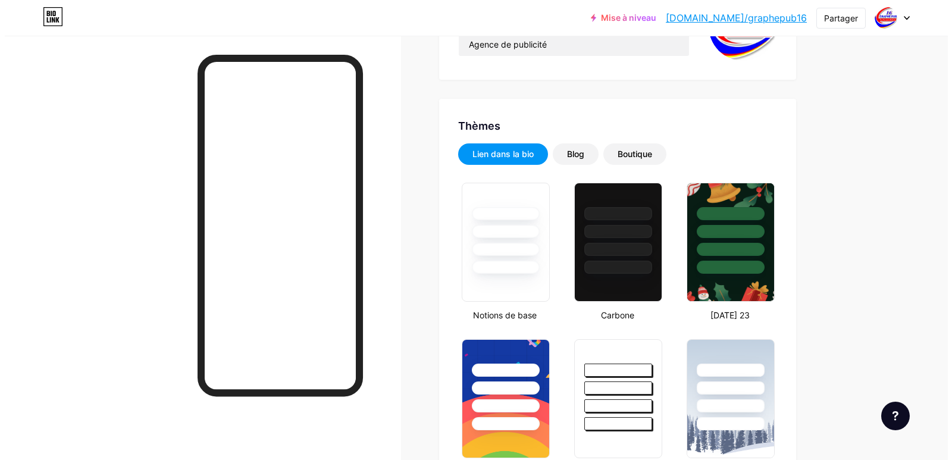
scroll to position [0, 0]
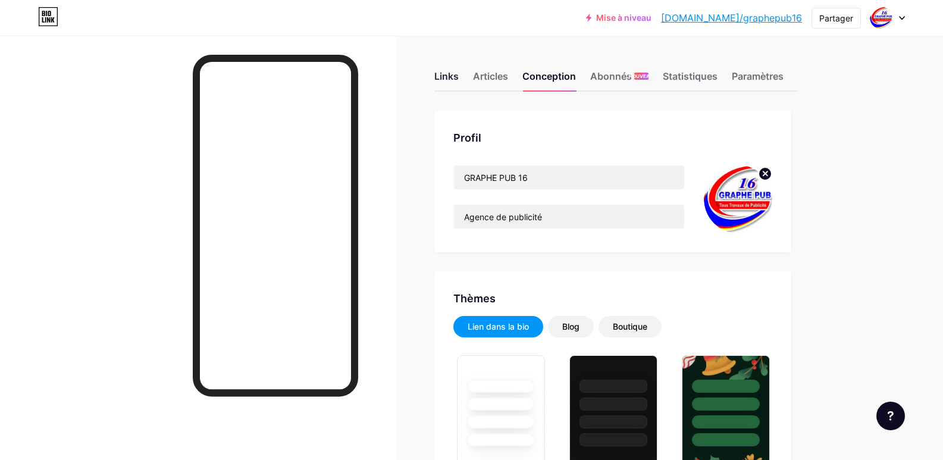
click at [442, 73] on font "Links" at bounding box center [446, 76] width 24 height 12
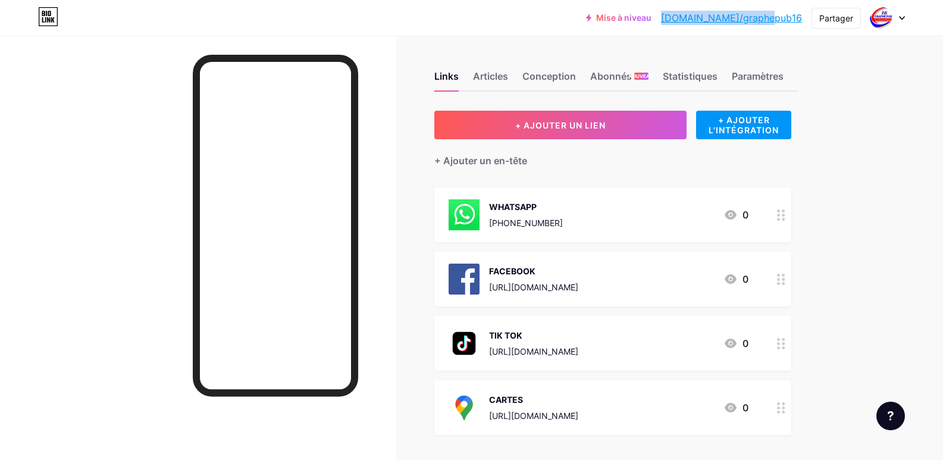
drag, startPoint x: 805, startPoint y: 18, endPoint x: 705, endPoint y: 21, distance: 100.0
click at [705, 21] on div "Mise à niveau bio.link/graphe... bio.link/graphepub16 Partager Changer de compt…" at bounding box center [745, 17] width 319 height 21
copy font "[DOMAIN_NAME]/graphepub16"
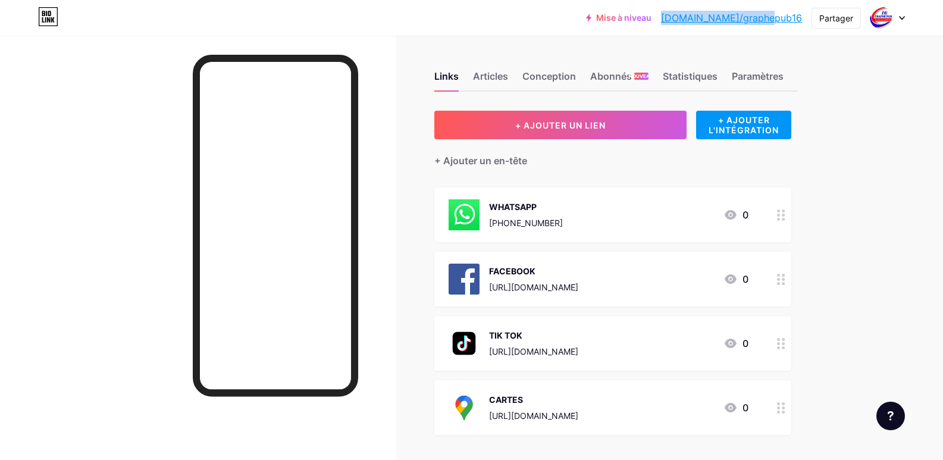
click at [902, 19] on icon at bounding box center [902, 18] width 6 height 4
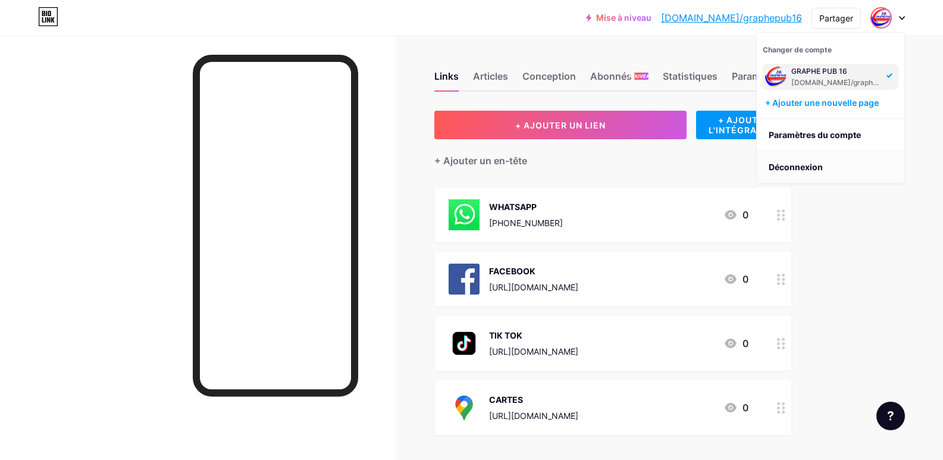
click at [804, 170] on font "Déconnexion" at bounding box center [796, 167] width 54 height 10
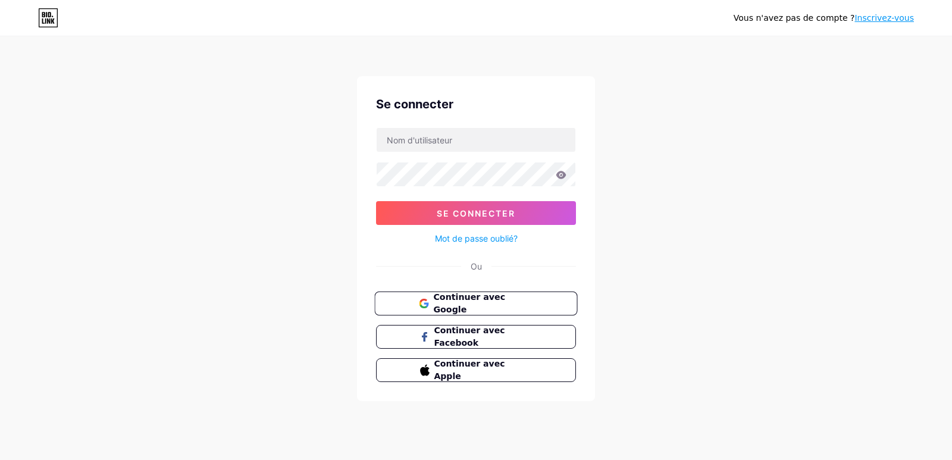
click at [505, 300] on font "Continuer avec Google" at bounding box center [469, 303] width 72 height 23
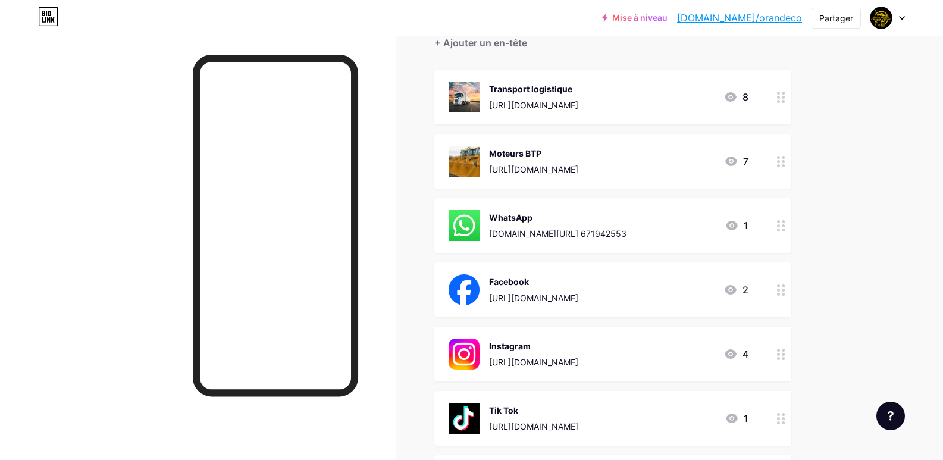
scroll to position [119, 0]
click at [511, 224] on div "WhatsApp wa.me//213 671942553" at bounding box center [557, 224] width 137 height 31
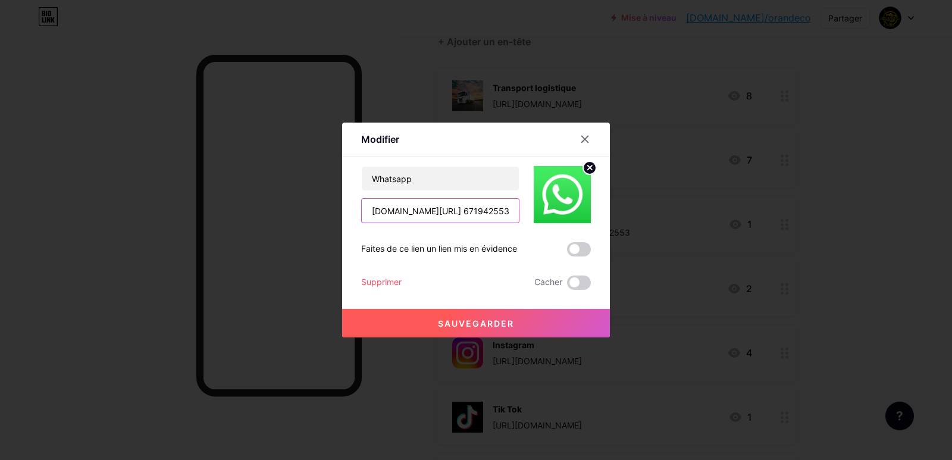
drag, startPoint x: 484, startPoint y: 211, endPoint x: 346, endPoint y: 216, distance: 138.2
click at [346, 216] on div "Modifier Contenu YouTube Lisez des vidéos YouTube sans quitter votre page. AJOU…" at bounding box center [476, 230] width 268 height 215
click at [579, 133] on div at bounding box center [584, 139] width 21 height 21
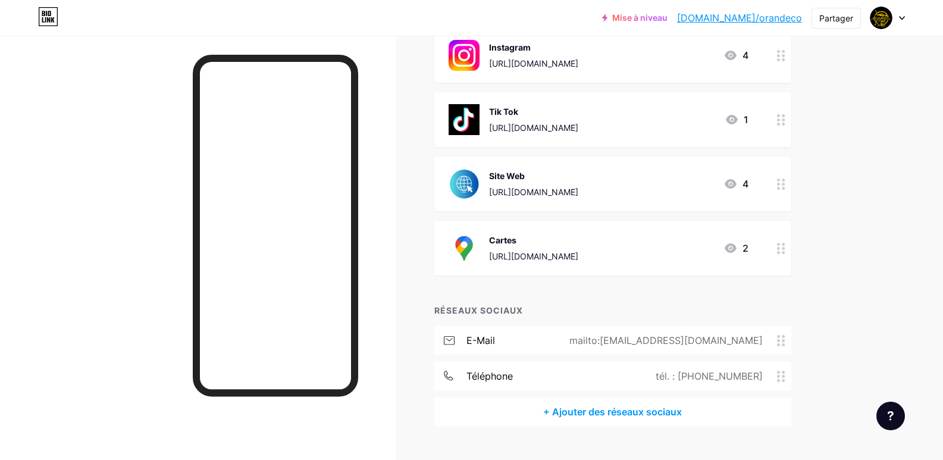
scroll to position [442, 0]
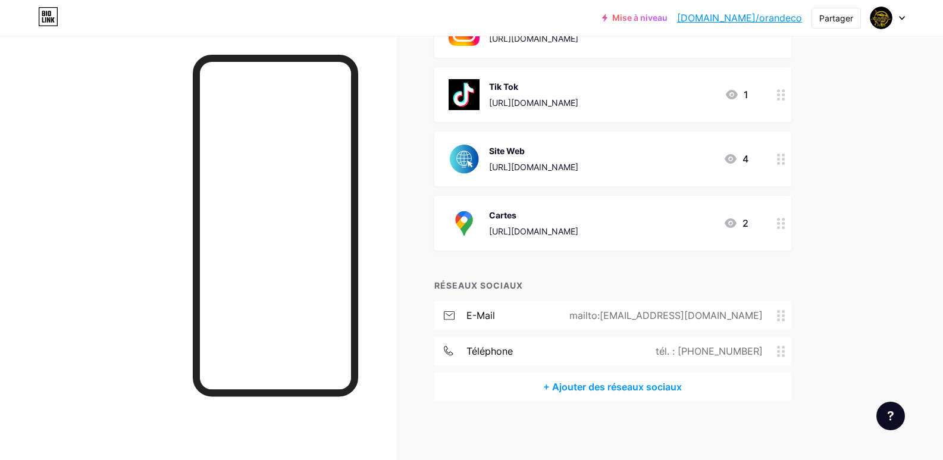
click at [900, 20] on icon at bounding box center [902, 18] width 6 height 4
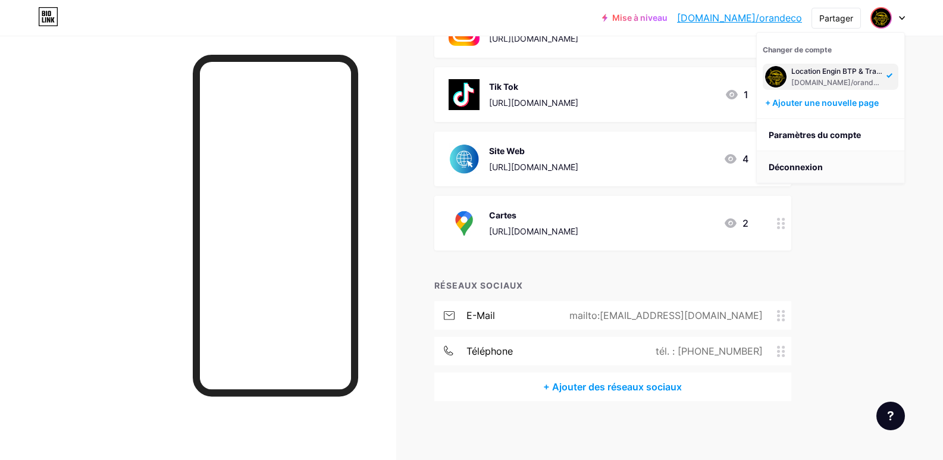
click at [791, 159] on li "Déconnexion" at bounding box center [831, 167] width 148 height 32
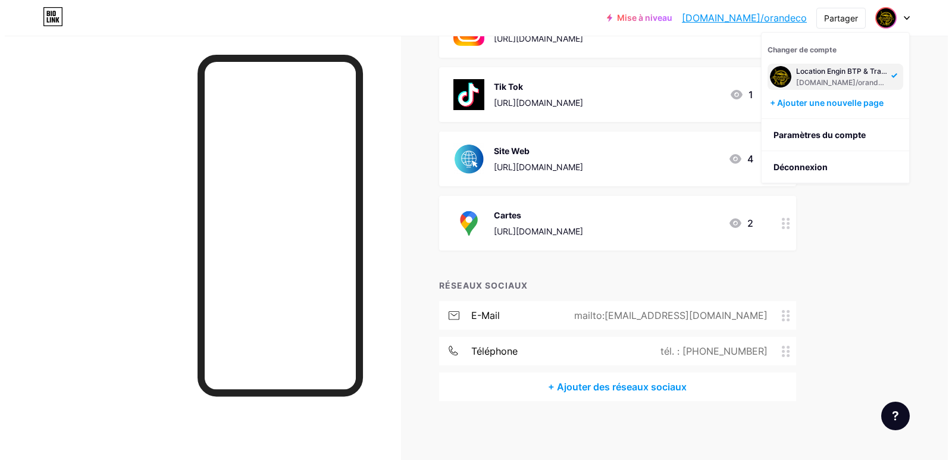
scroll to position [0, 0]
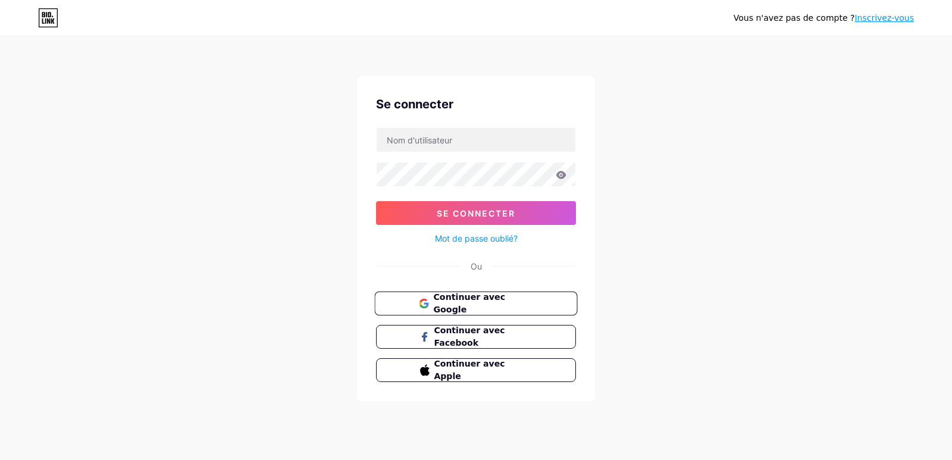
click at [475, 295] on button "Continuer avec Google" at bounding box center [475, 304] width 203 height 24
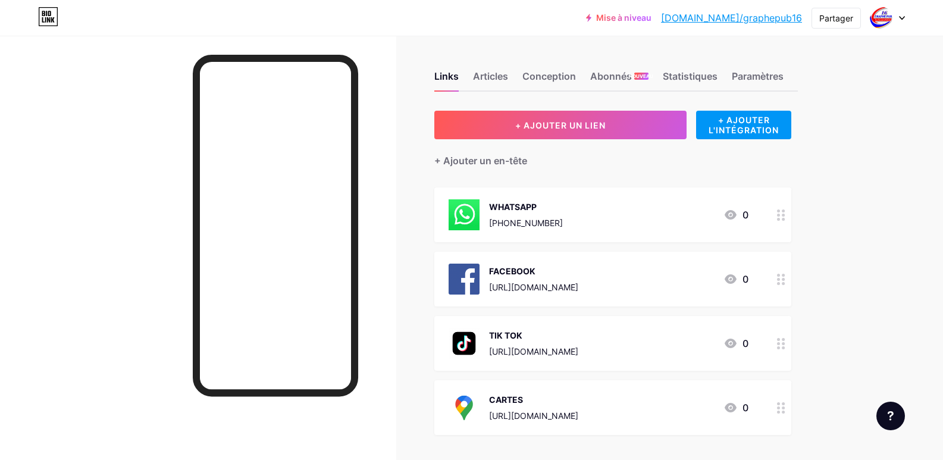
click at [584, 218] on div "WHATSAPP [PHONE_NUMBER] 0" at bounding box center [599, 214] width 300 height 31
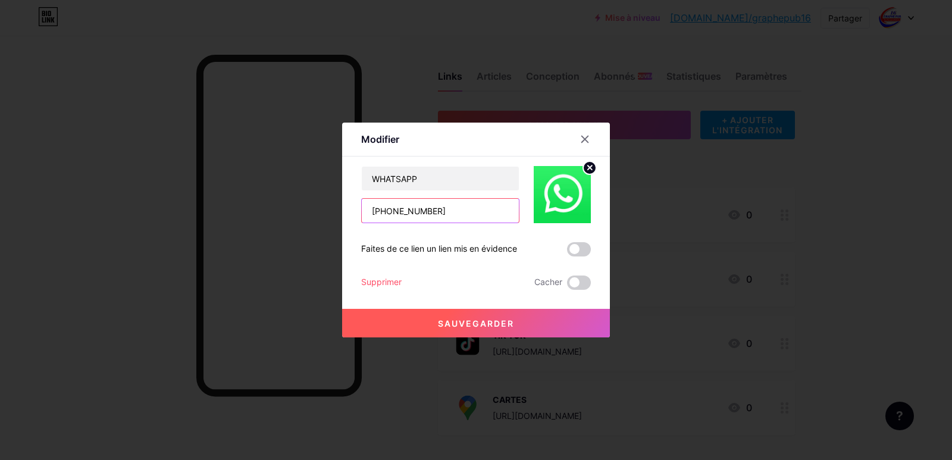
click at [435, 208] on input "[PHONE_NUMBER]" at bounding box center [440, 211] width 157 height 24
paste input "[DOMAIN_NAME][URL] 671942553"
drag, startPoint x: 508, startPoint y: 208, endPoint x: 445, endPoint y: 209, distance: 63.1
click at [445, 209] on input "+[DOMAIN_NAME][URL] 671942553" at bounding box center [440, 211] width 157 height 24
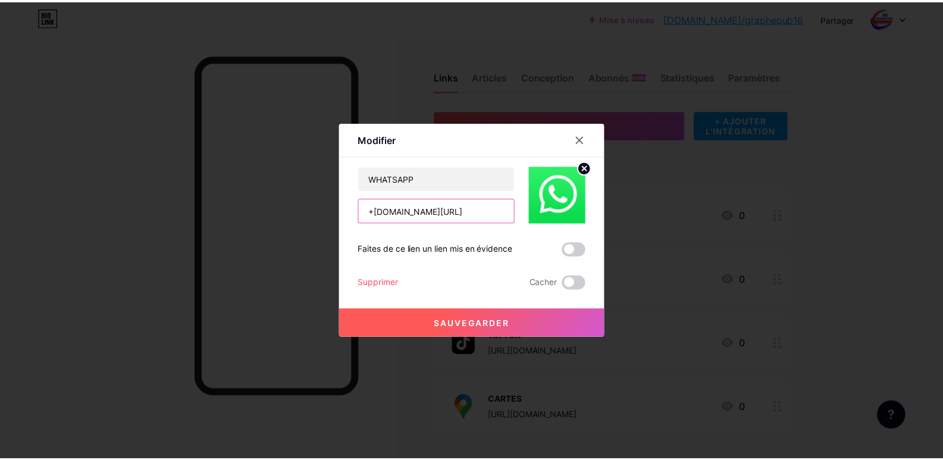
scroll to position [0, 0]
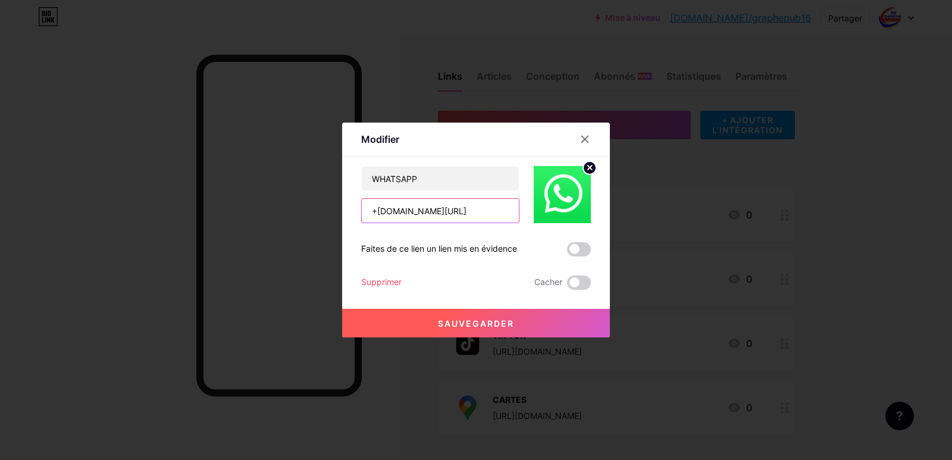
drag, startPoint x: 469, startPoint y: 211, endPoint x: 436, endPoint y: 211, distance: 33.3
click at [436, 211] on input "+[DOMAIN_NAME][URL]" at bounding box center [440, 211] width 157 height 24
paste input "[DOMAIN_NAME][URL]"
type input "[DOMAIN_NAME][URL][PHONE_NUMBER]"
click at [471, 322] on font "Sauvegarder" at bounding box center [476, 323] width 76 height 10
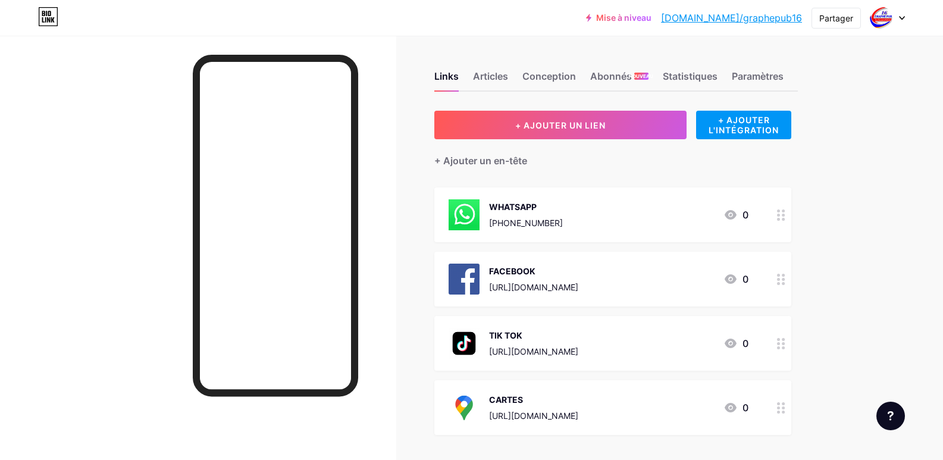
click at [780, 214] on circle at bounding box center [778, 215] width 3 height 3
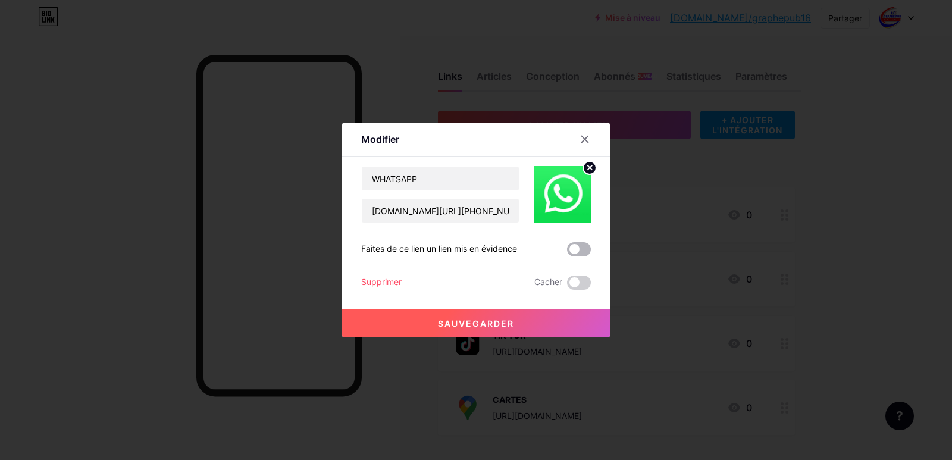
click at [568, 255] on span at bounding box center [579, 249] width 24 height 14
click at [567, 252] on input "checkbox" at bounding box center [567, 252] width 0 height 0
click at [492, 323] on font "Sauvegarder" at bounding box center [476, 323] width 76 height 10
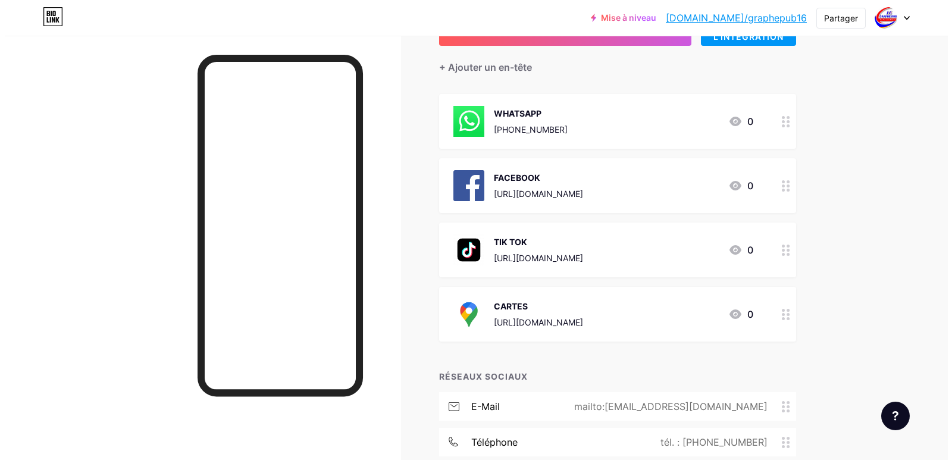
scroll to position [184, 0]
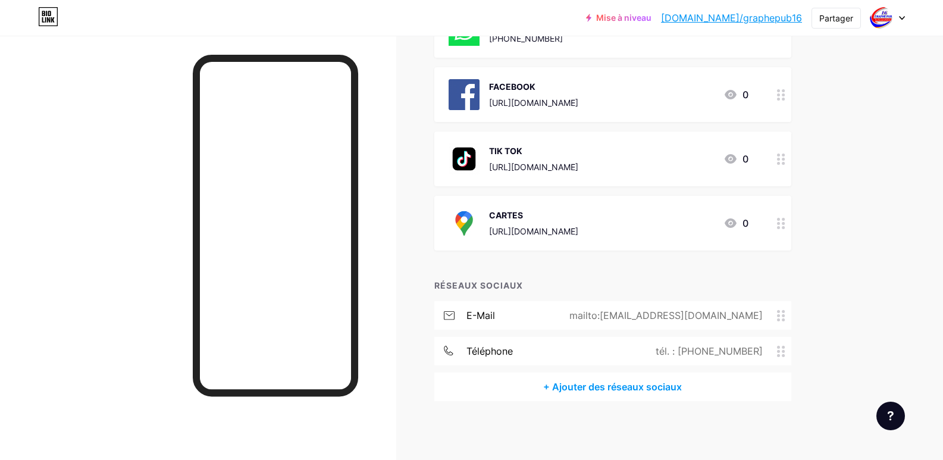
click at [790, 317] on span at bounding box center [784, 315] width 14 height 11
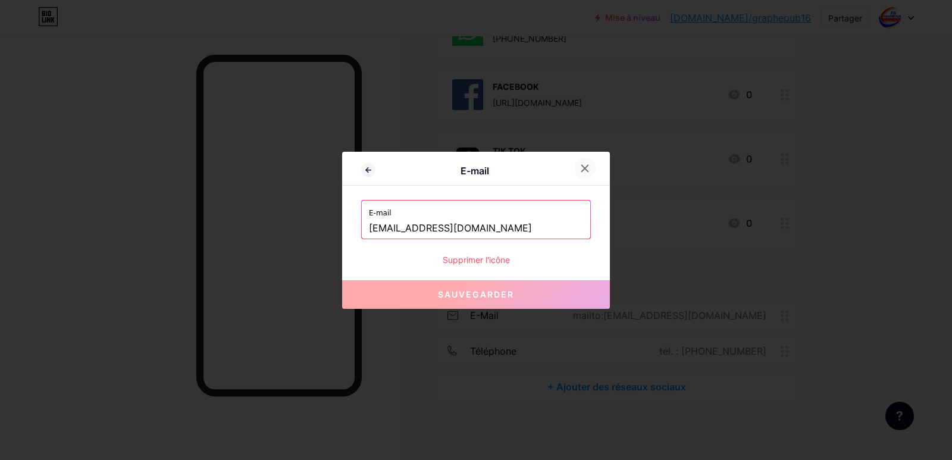
click at [580, 168] on icon at bounding box center [585, 169] width 10 height 10
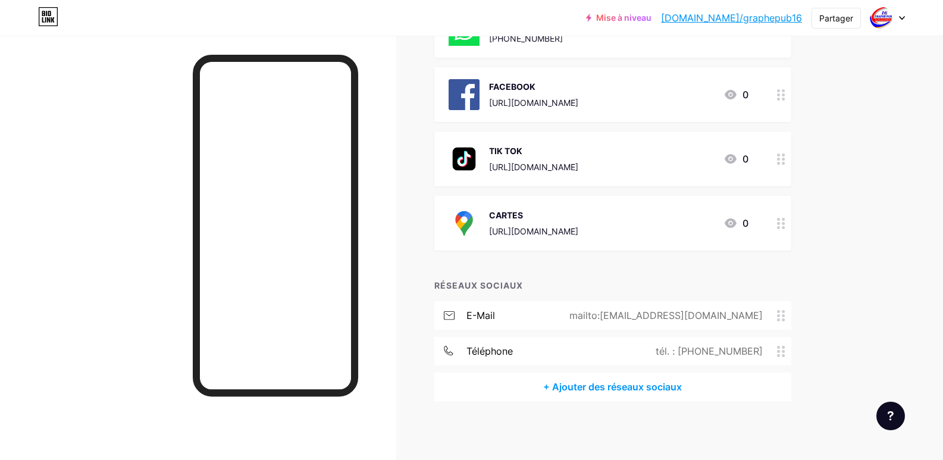
click at [784, 353] on icon at bounding box center [781, 351] width 8 height 11
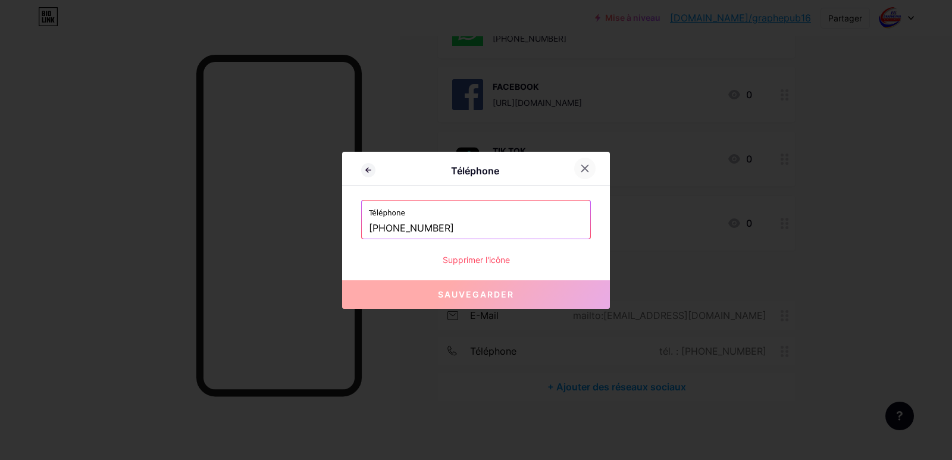
click at [582, 168] on icon at bounding box center [585, 168] width 7 height 7
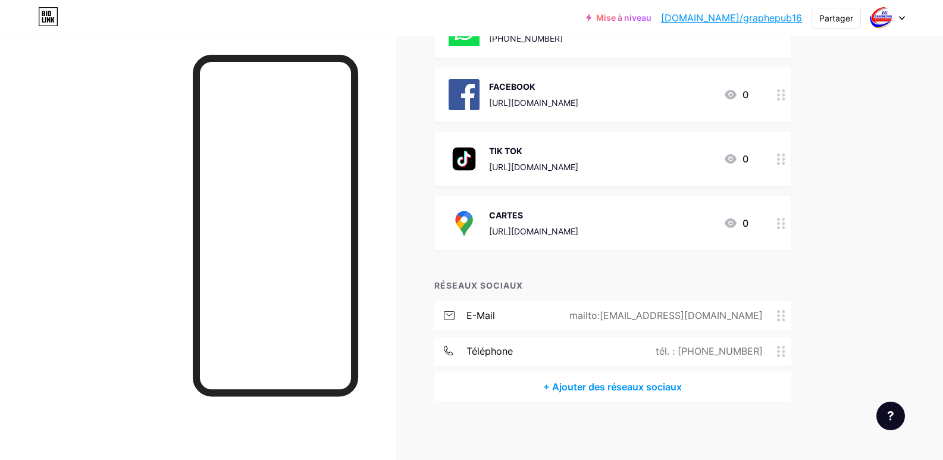
click at [597, 386] on font "+ Ajouter des réseaux sociaux" at bounding box center [612, 387] width 139 height 12
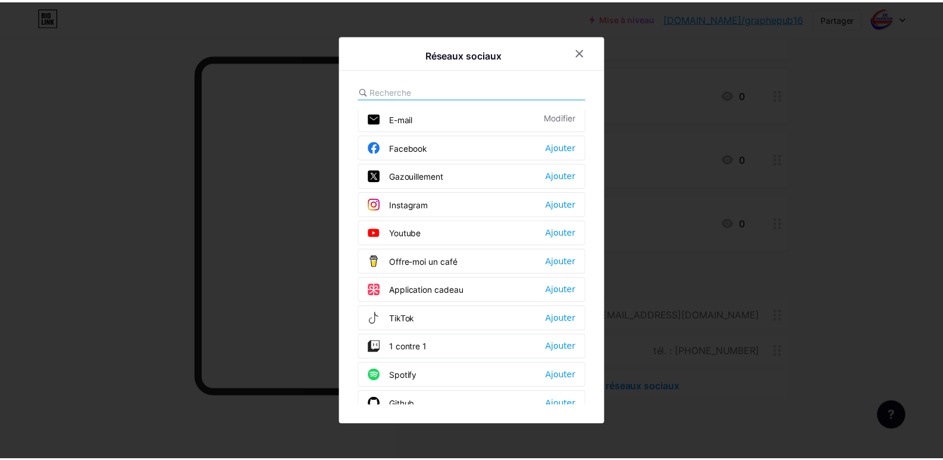
scroll to position [0, 0]
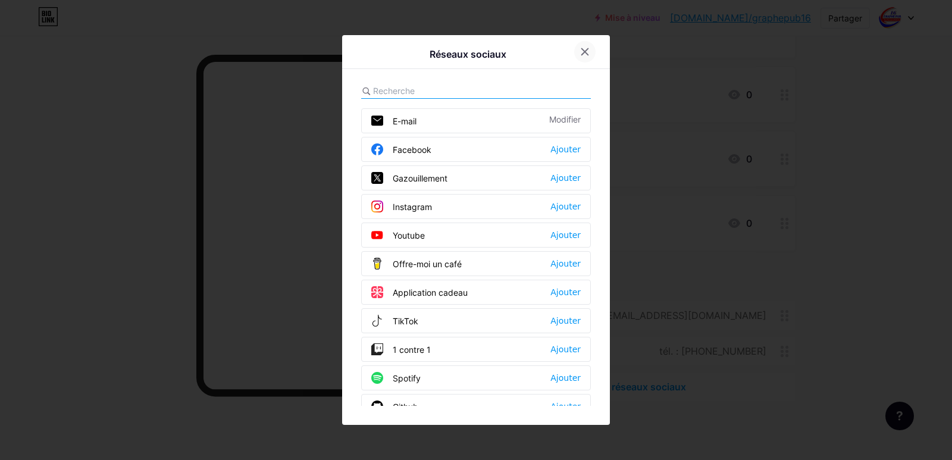
click at [580, 57] on div at bounding box center [584, 51] width 21 height 21
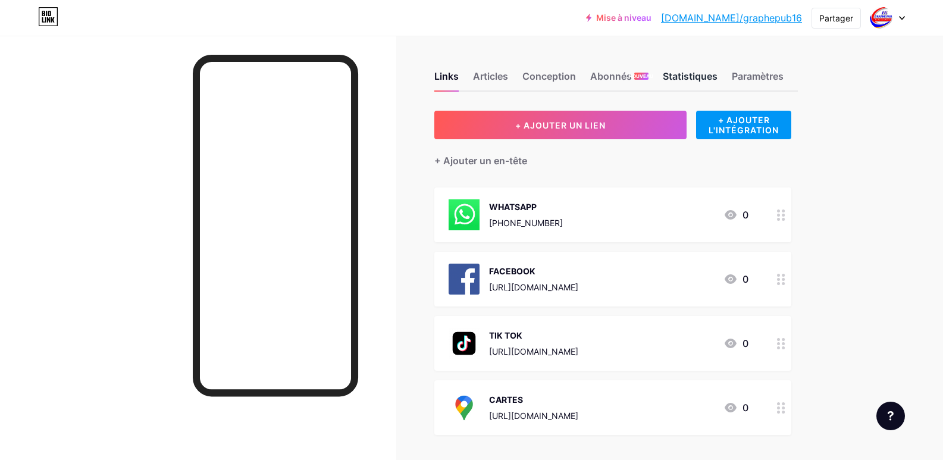
click at [694, 77] on font "Statistiques" at bounding box center [690, 76] width 55 height 12
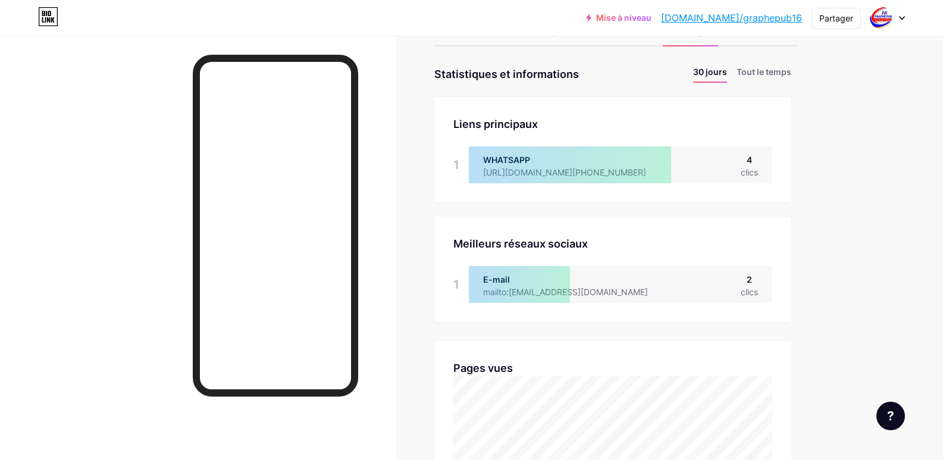
scroll to position [119, 0]
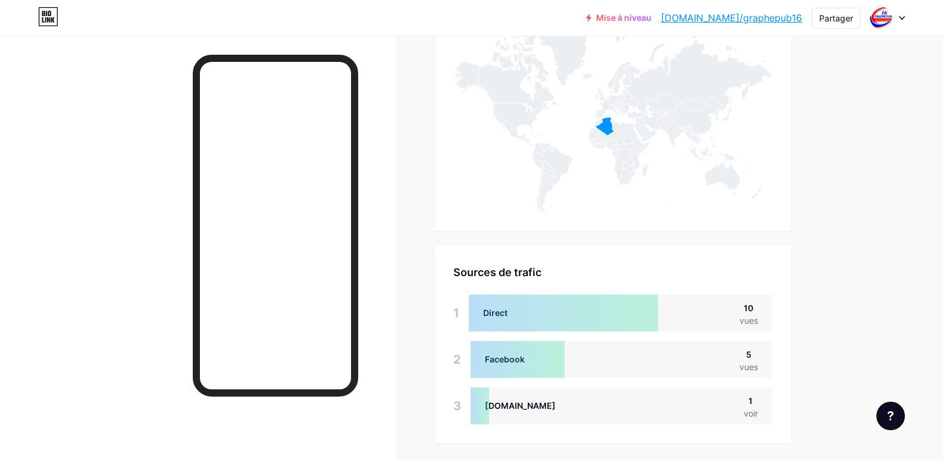
scroll to position [700, 0]
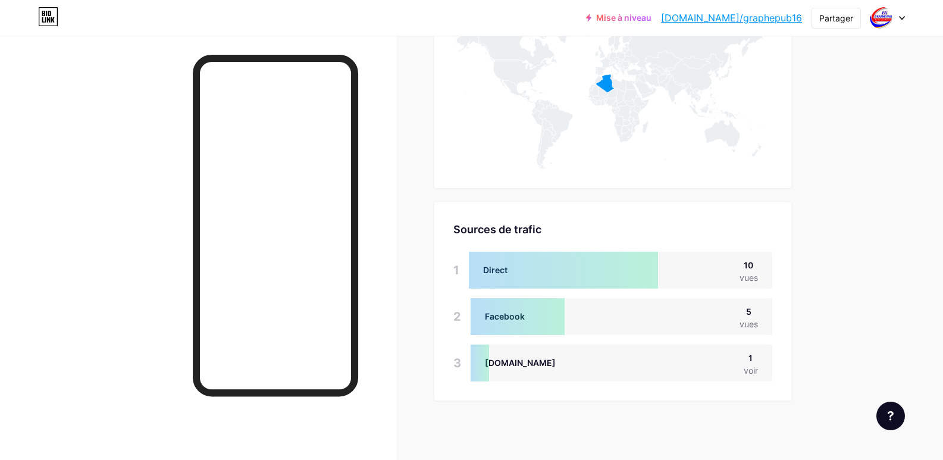
click at [756, 371] on font "voir" at bounding box center [751, 370] width 14 height 10
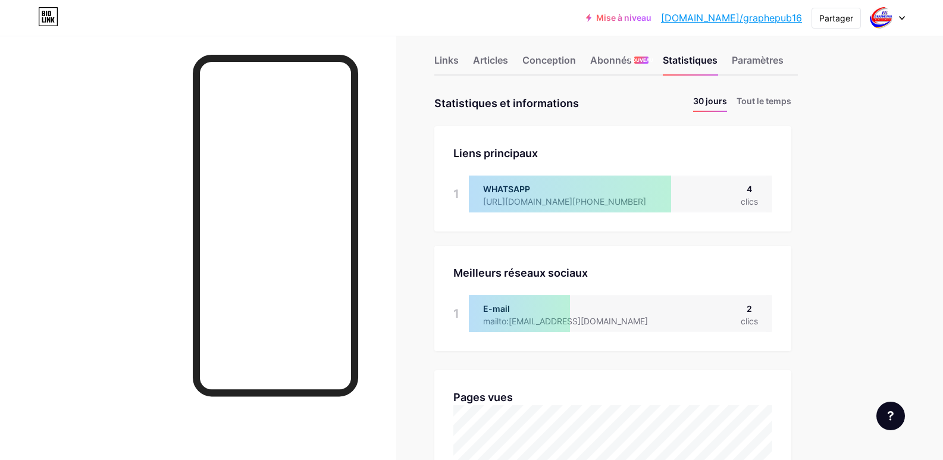
scroll to position [0, 0]
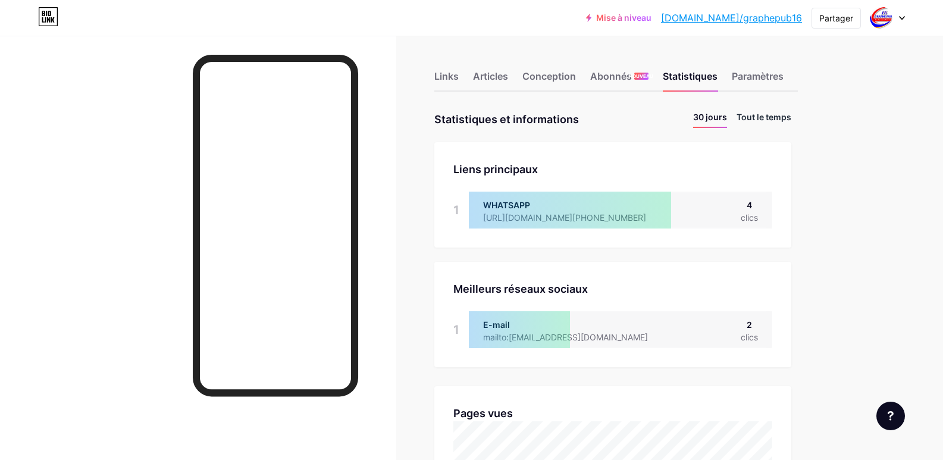
click at [774, 118] on font "Tout le temps" at bounding box center [764, 117] width 55 height 10
click at [768, 76] on font "Paramètres" at bounding box center [758, 76] width 52 height 12
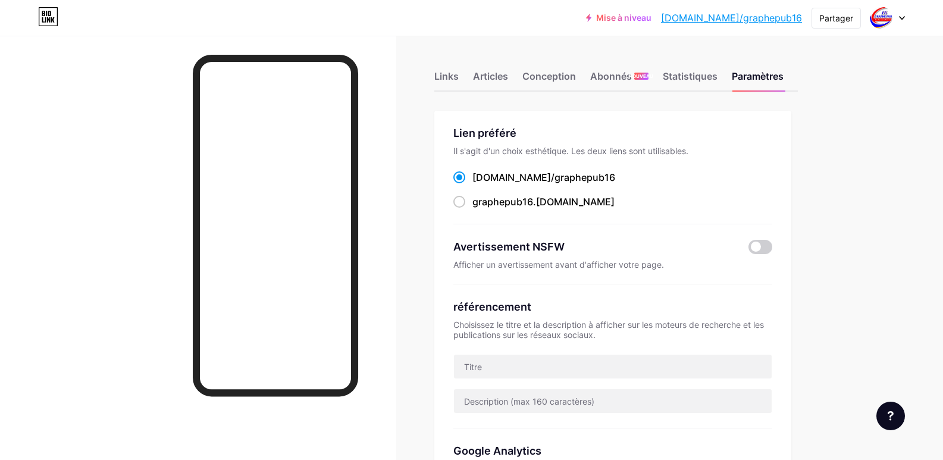
click at [902, 21] on div at bounding box center [888, 17] width 35 height 21
